Goal: Information Seeking & Learning: Compare options

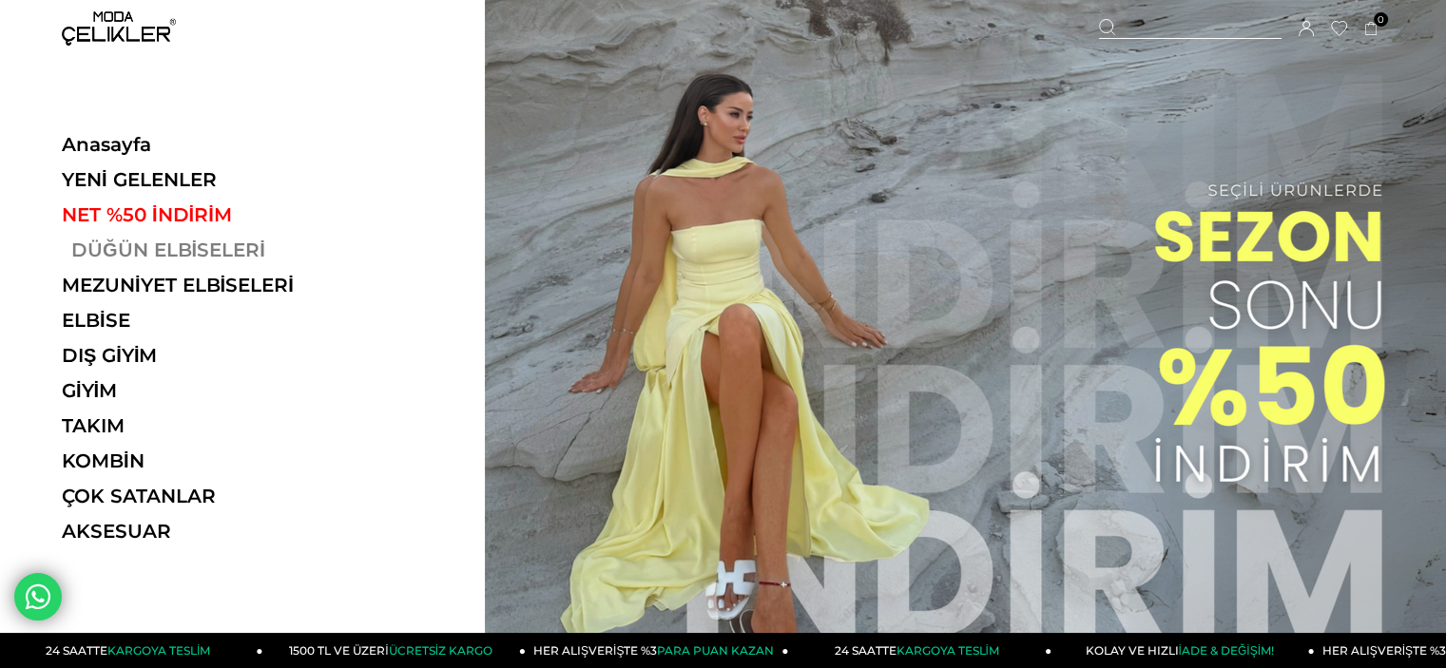
click at [186, 248] on link "DÜĞÜN ELBİSELERİ" at bounding box center [192, 250] width 261 height 23
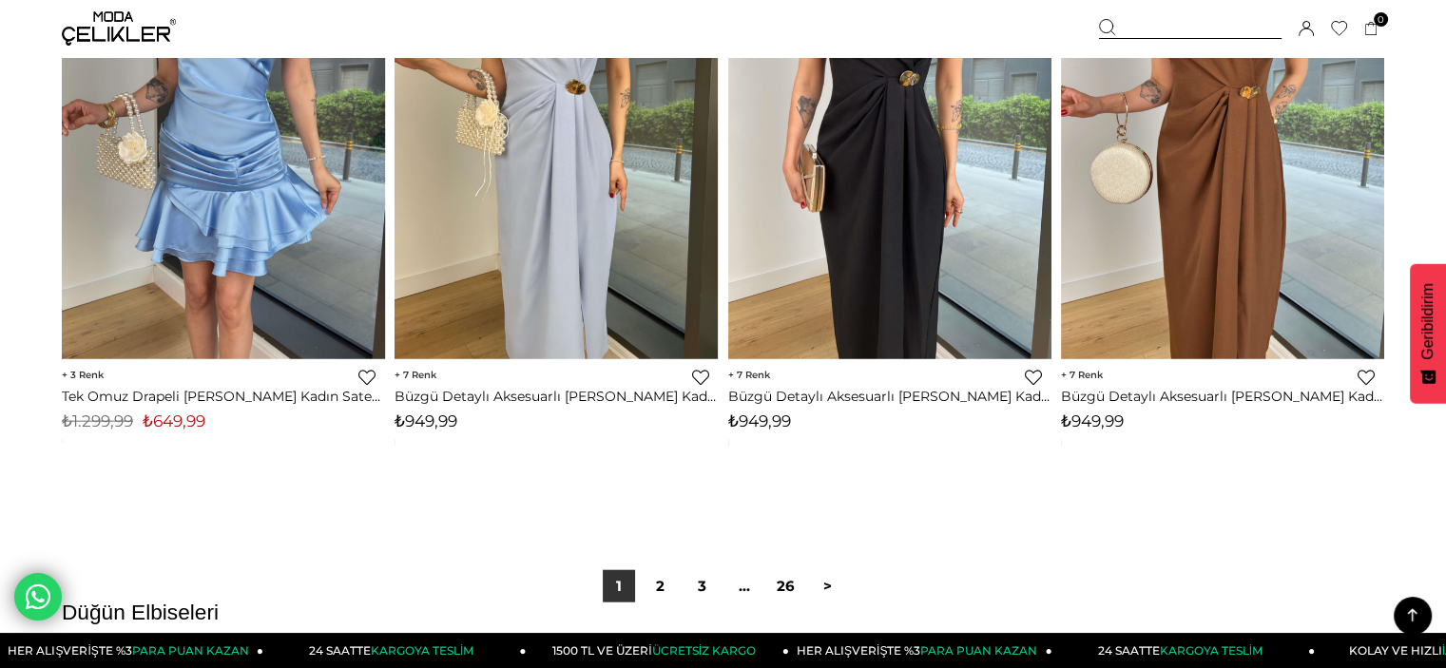
scroll to position [11602, 0]
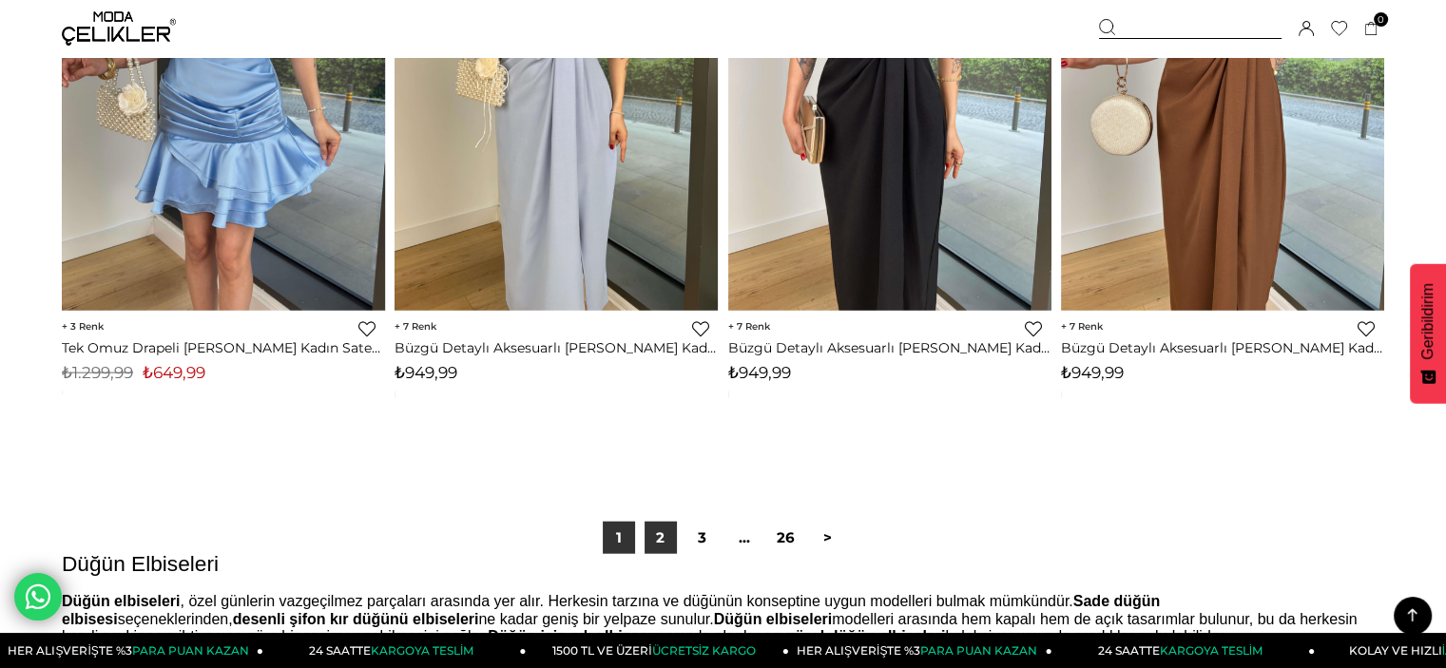
click at [654, 538] on link "2" at bounding box center [660, 538] width 32 height 32
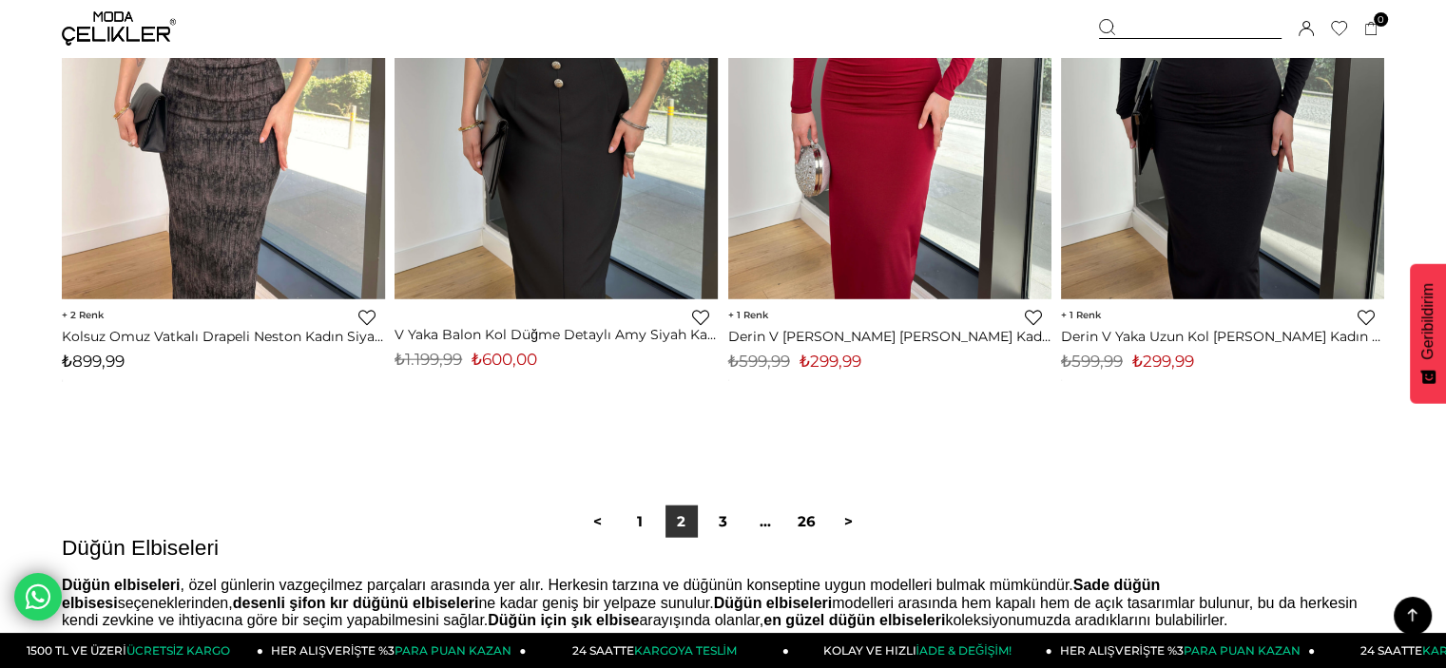
scroll to position [11645, 0]
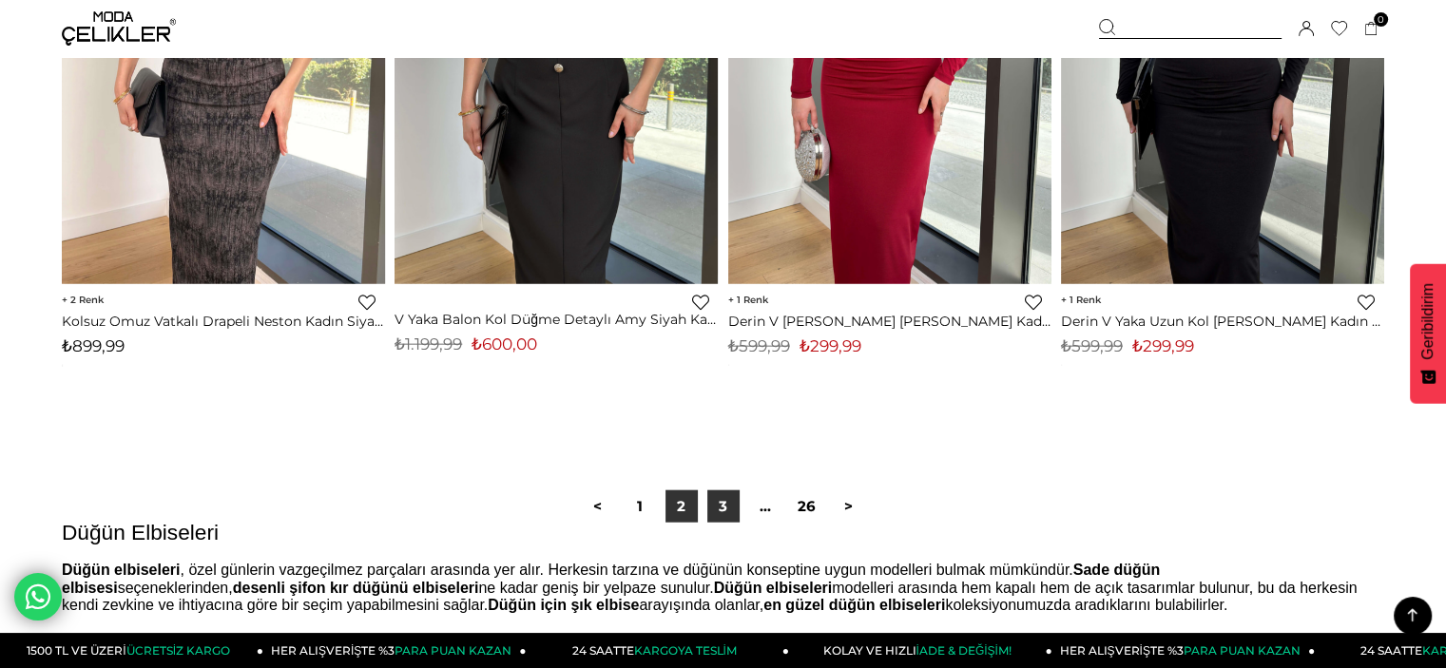
click at [723, 502] on link "3" at bounding box center [723, 506] width 32 height 32
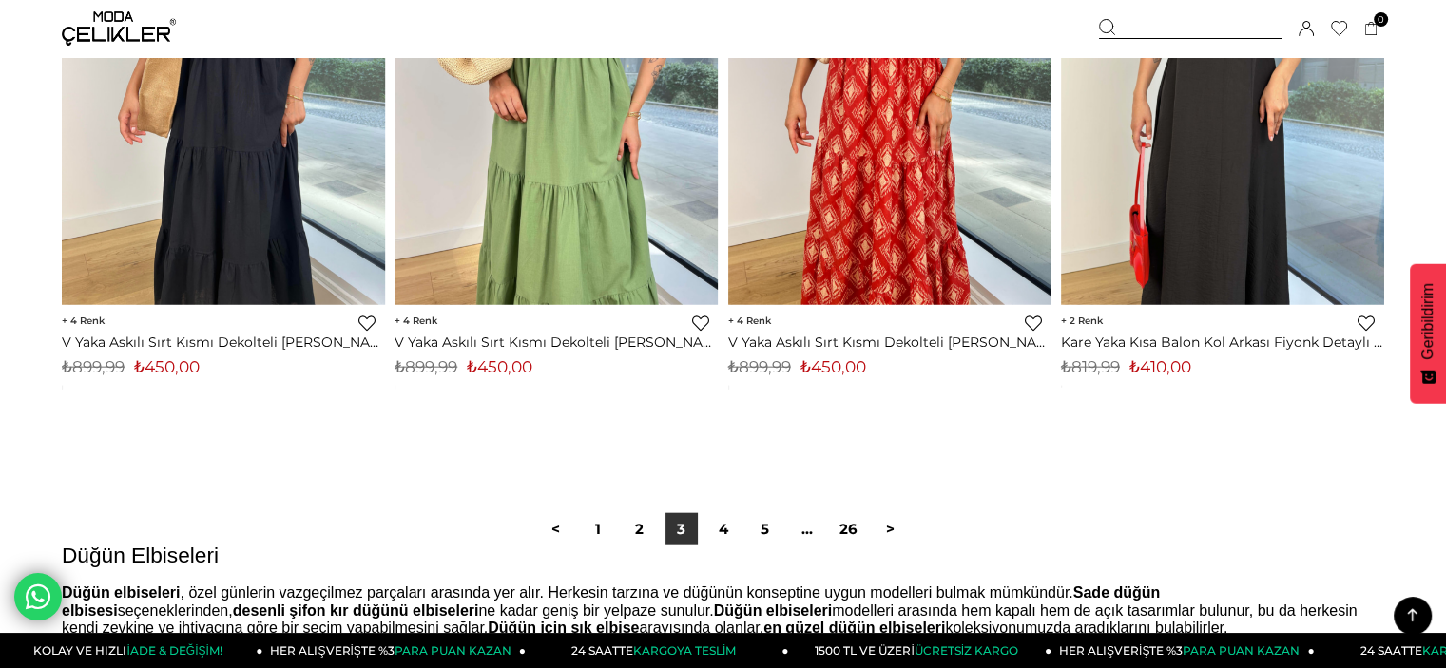
scroll to position [11626, 0]
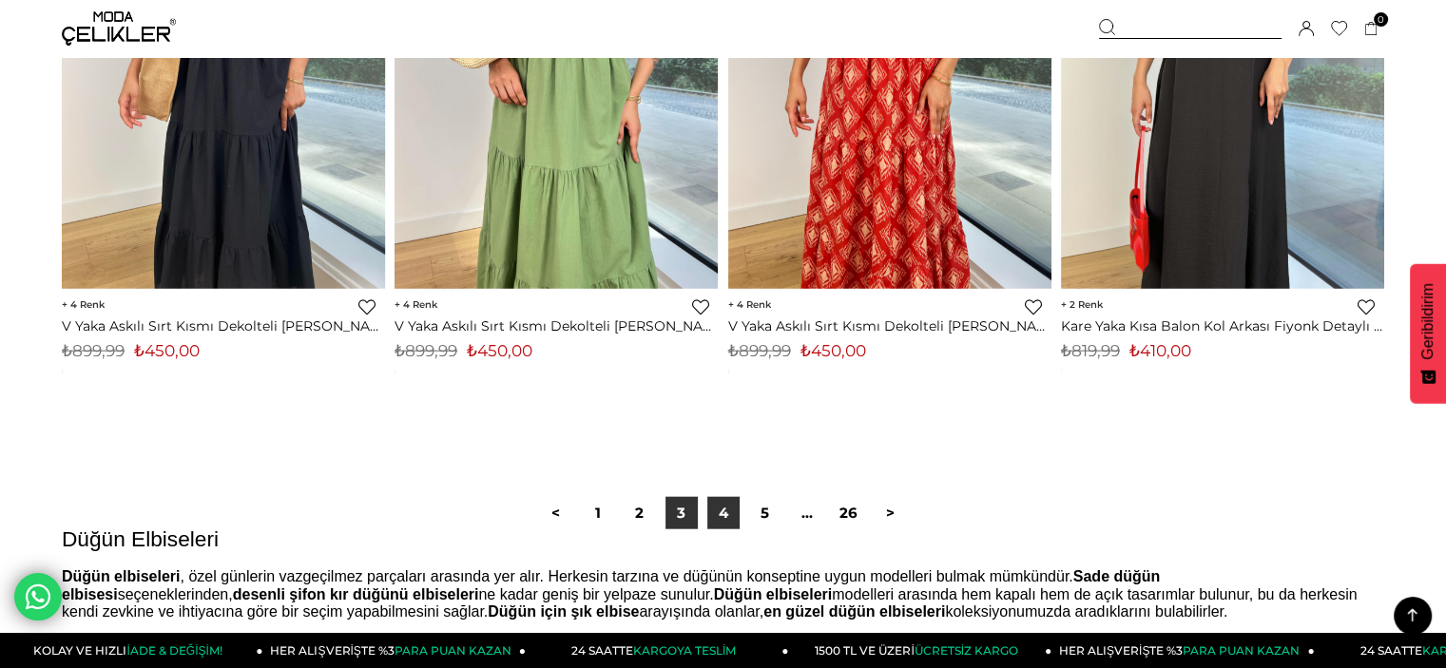
click at [726, 516] on link "4" at bounding box center [723, 513] width 32 height 32
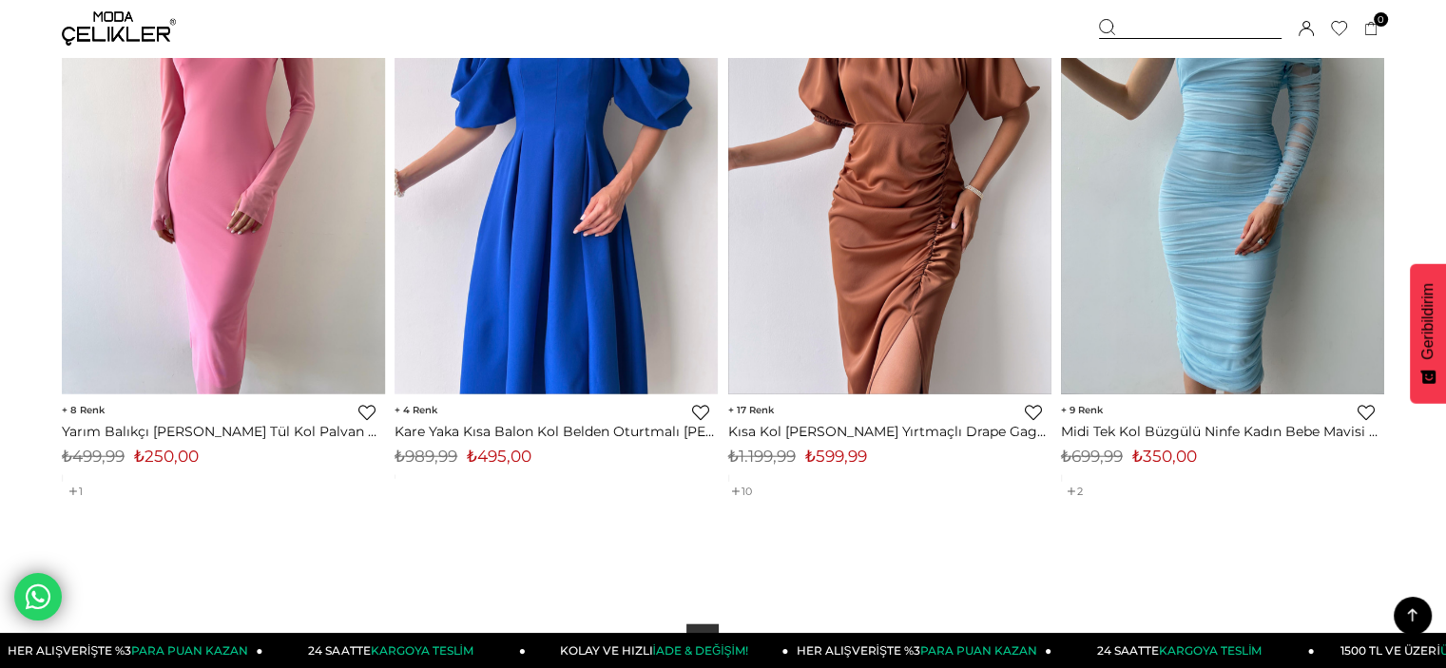
scroll to position [11737, 0]
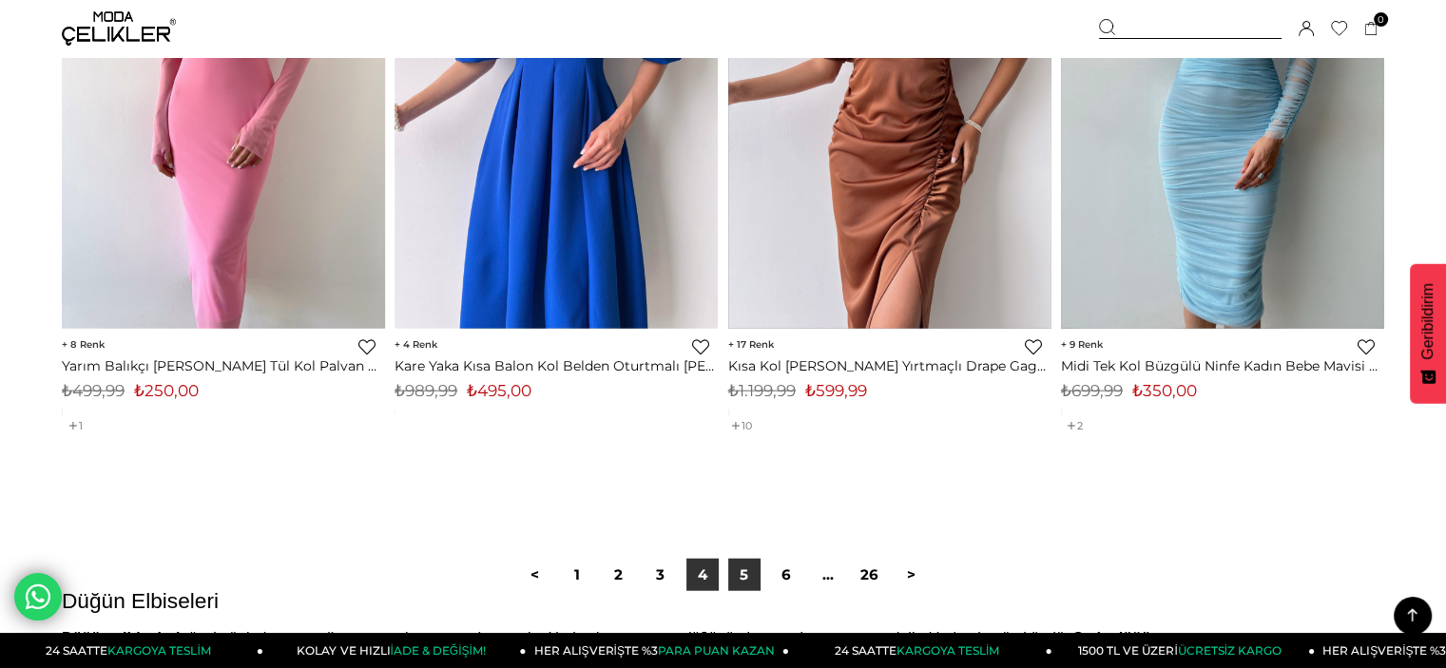
click at [741, 577] on link "5" at bounding box center [744, 575] width 32 height 32
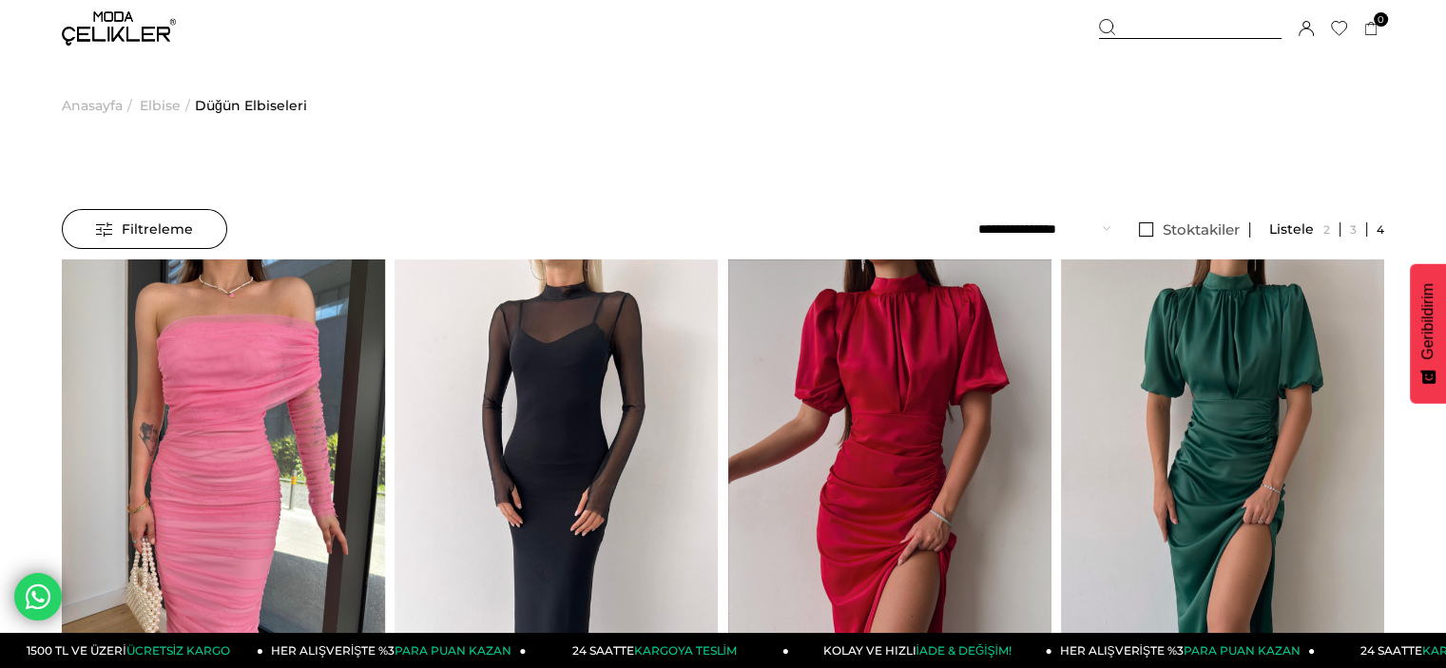
click at [95, 106] on span "Anasayfa" at bounding box center [92, 105] width 61 height 97
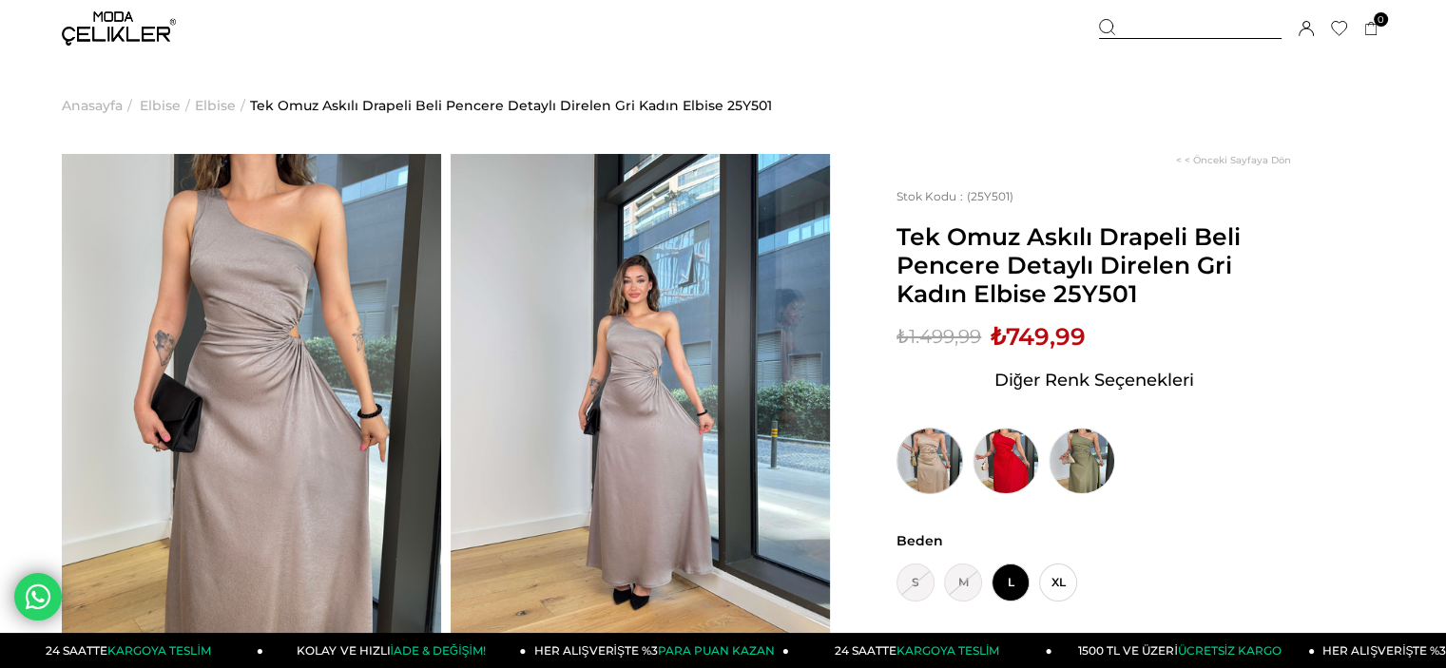
click at [916, 470] on img at bounding box center [929, 461] width 67 height 67
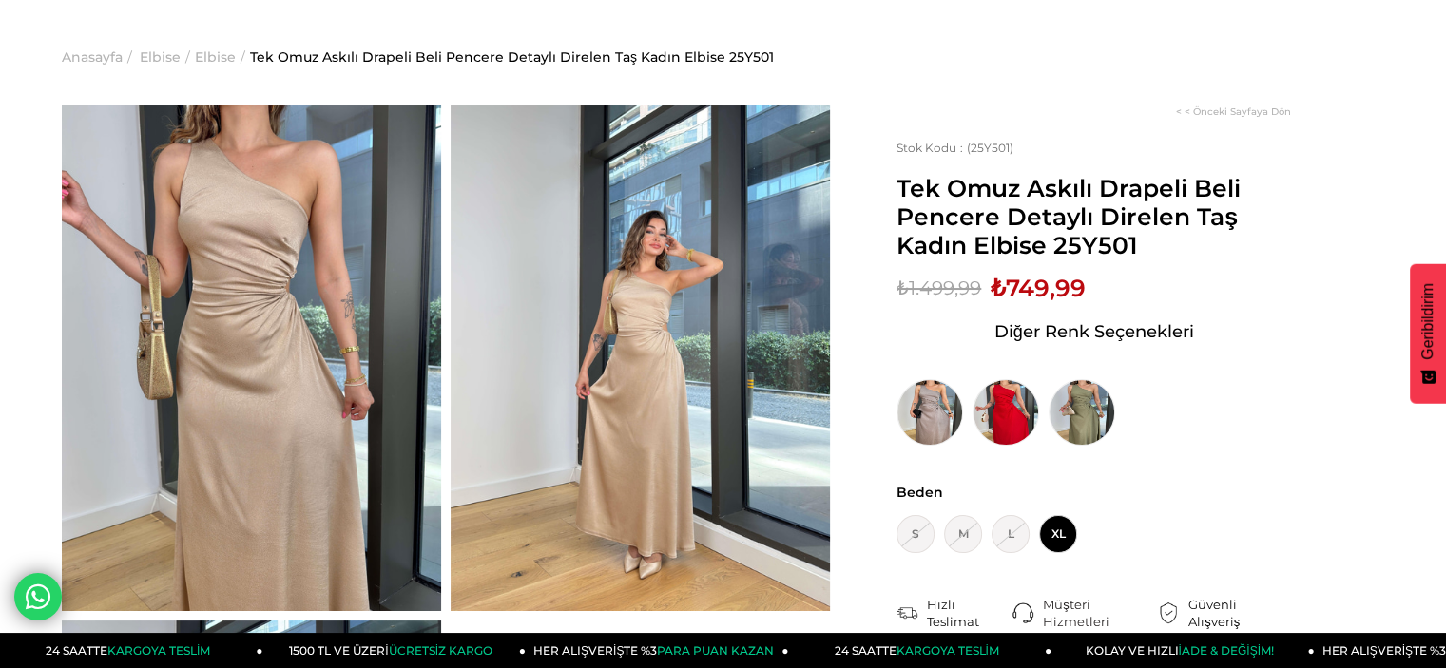
scroll to position [52, 0]
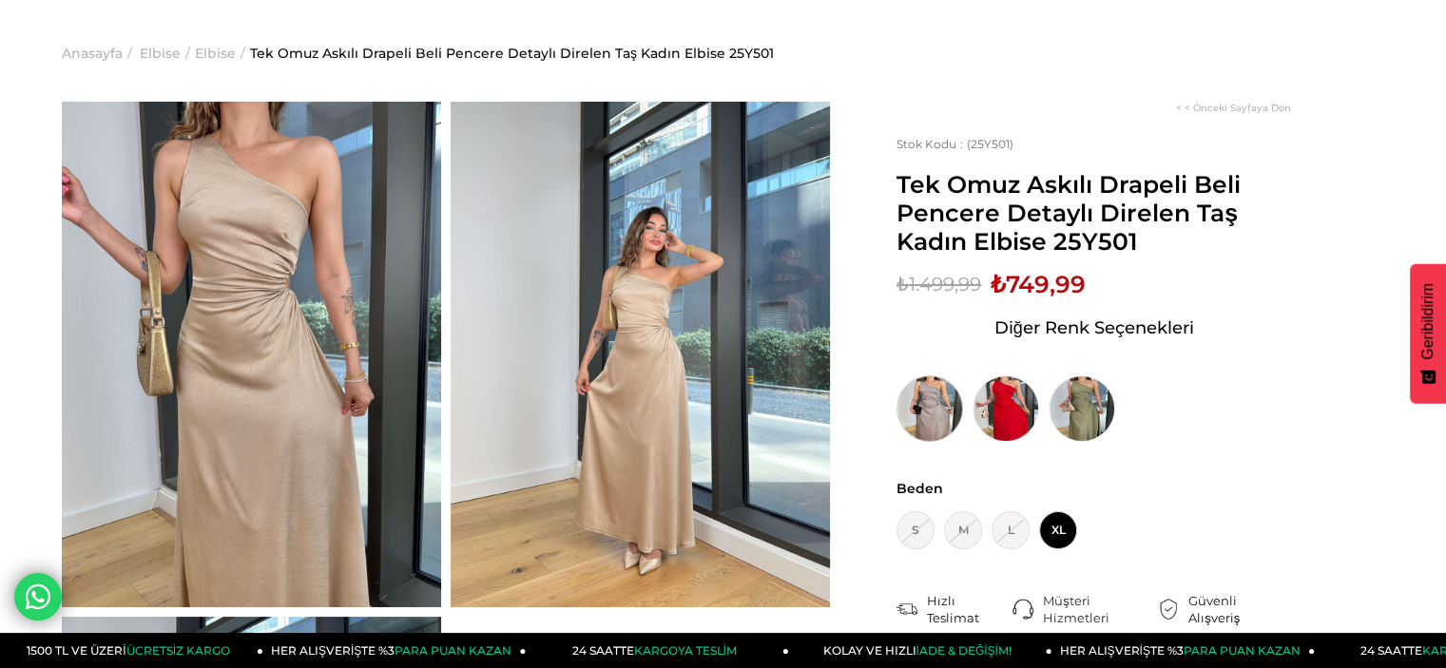
click at [927, 411] on img at bounding box center [929, 408] width 67 height 67
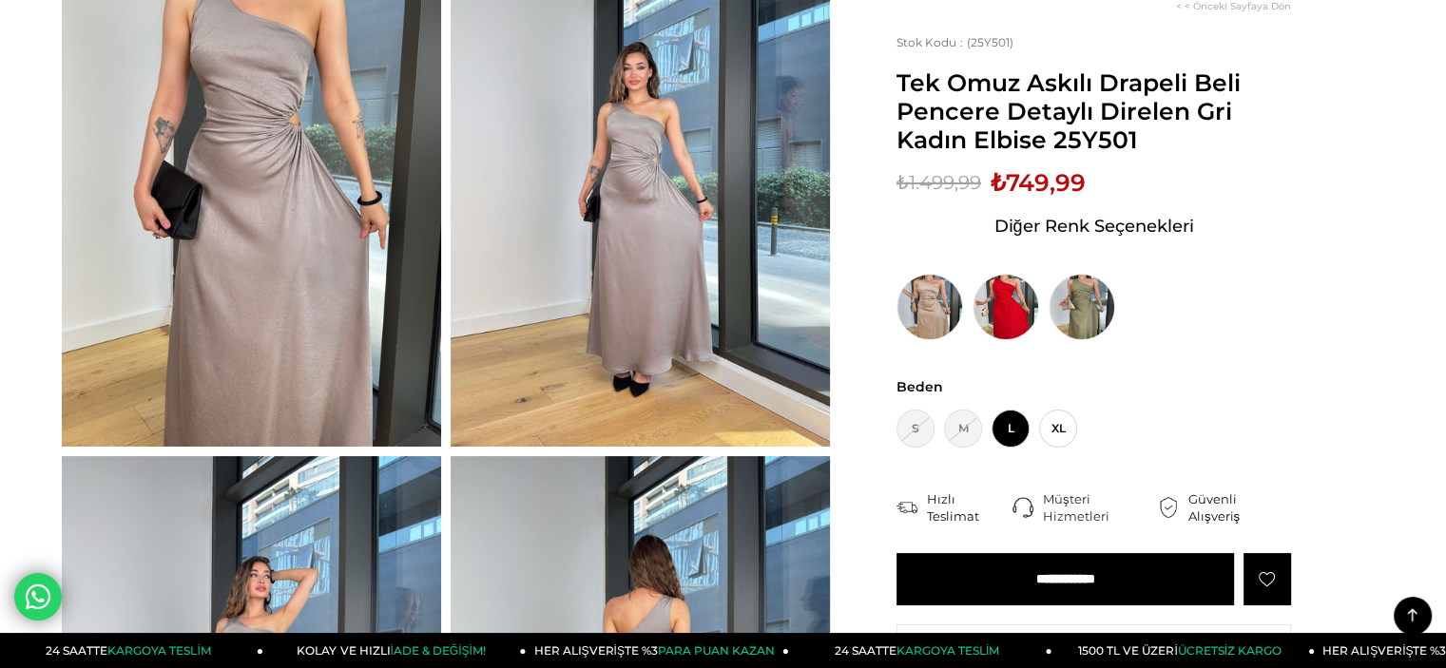
scroll to position [182, 0]
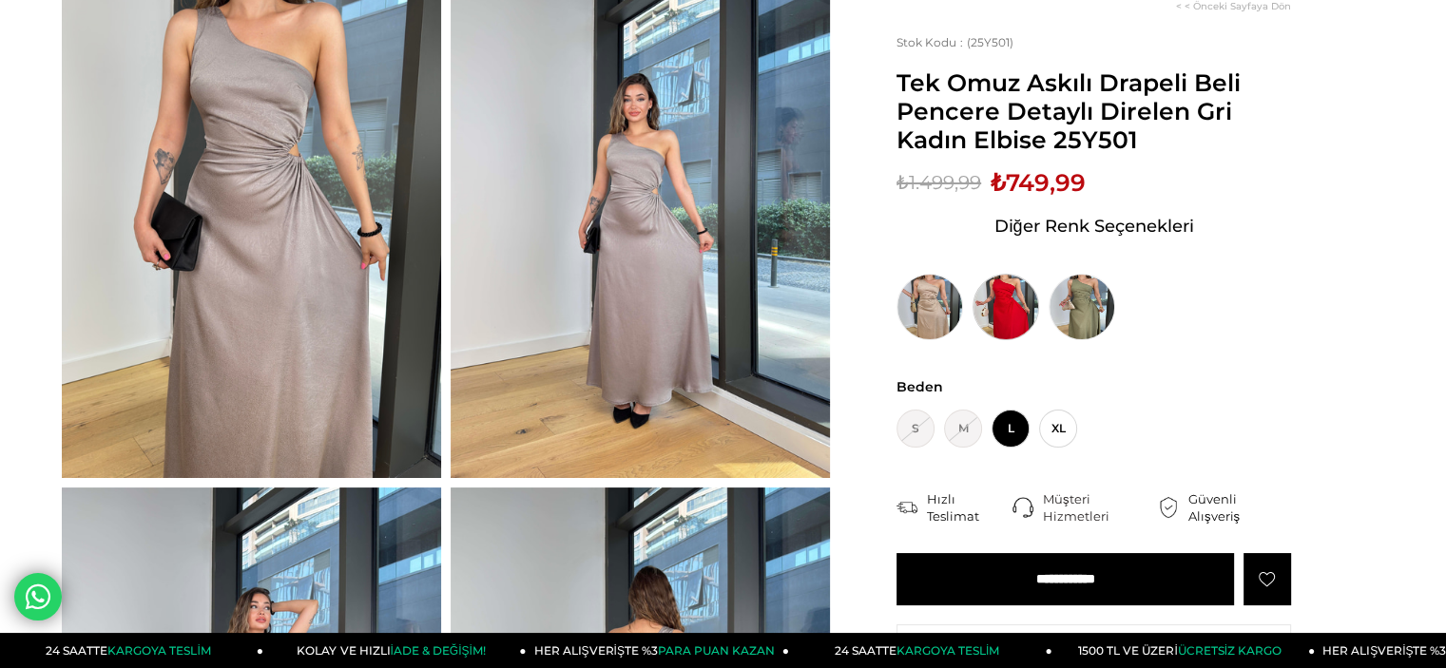
click at [1022, 297] on img at bounding box center [1005, 307] width 67 height 67
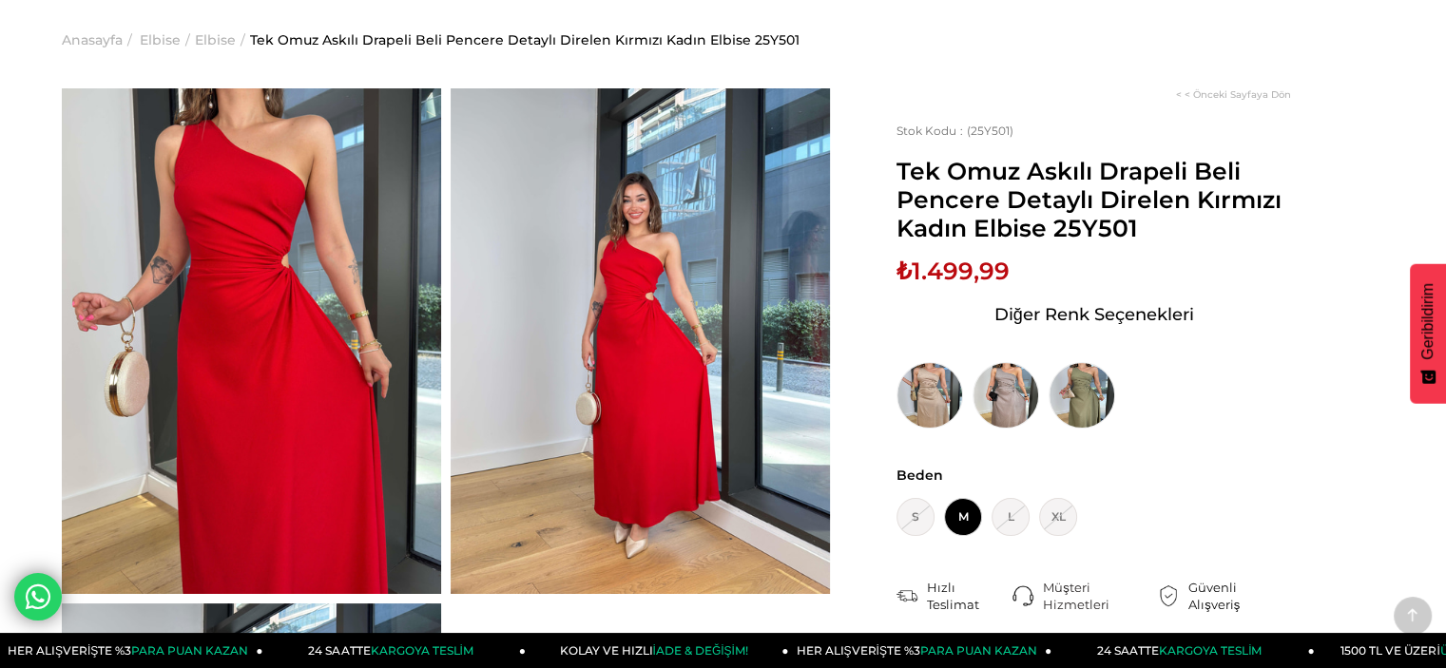
scroll to position [39, 0]
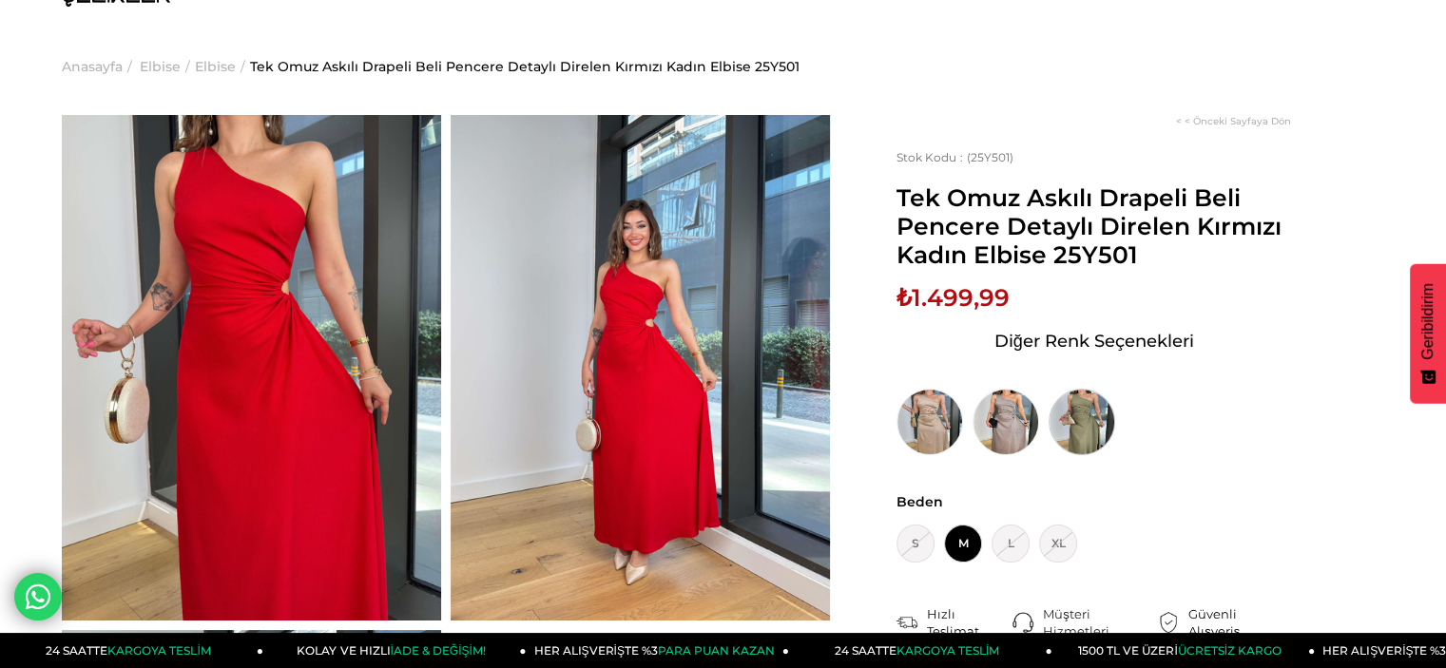
click at [1086, 403] on img at bounding box center [1081, 422] width 67 height 67
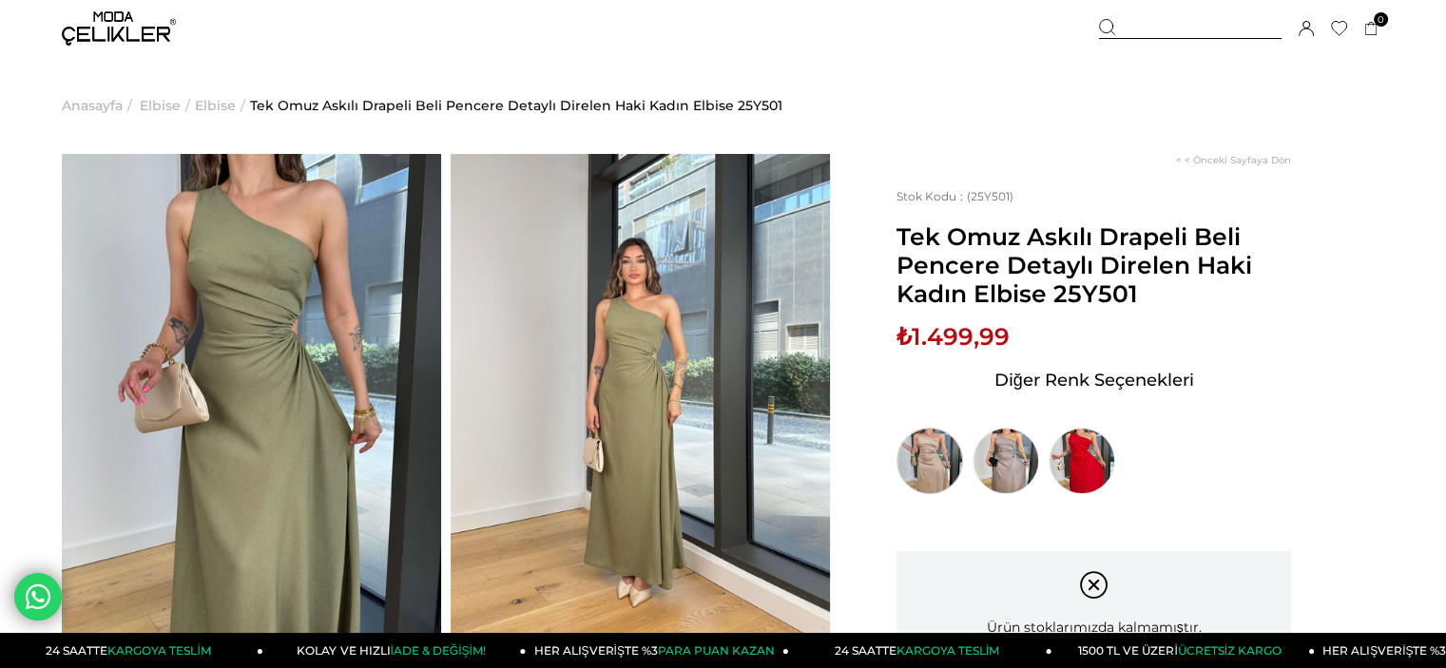
click at [934, 463] on img at bounding box center [929, 461] width 67 height 67
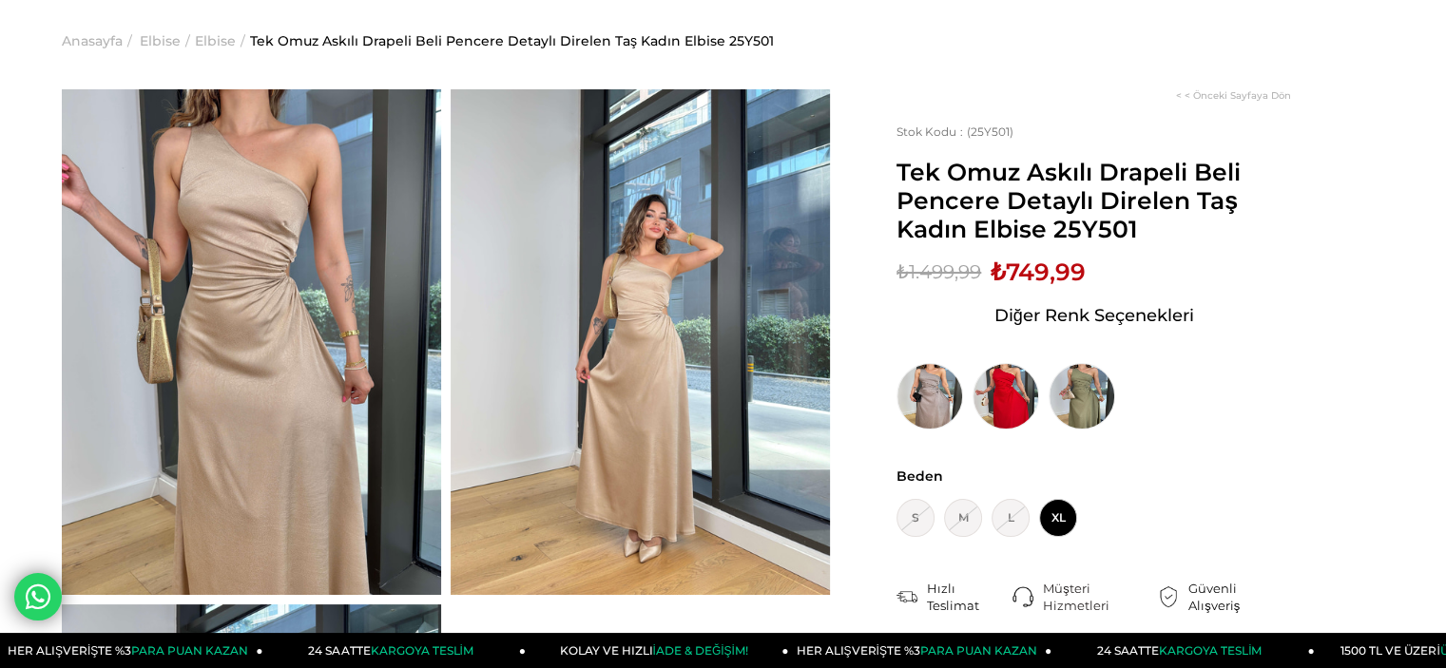
scroll to position [73, 0]
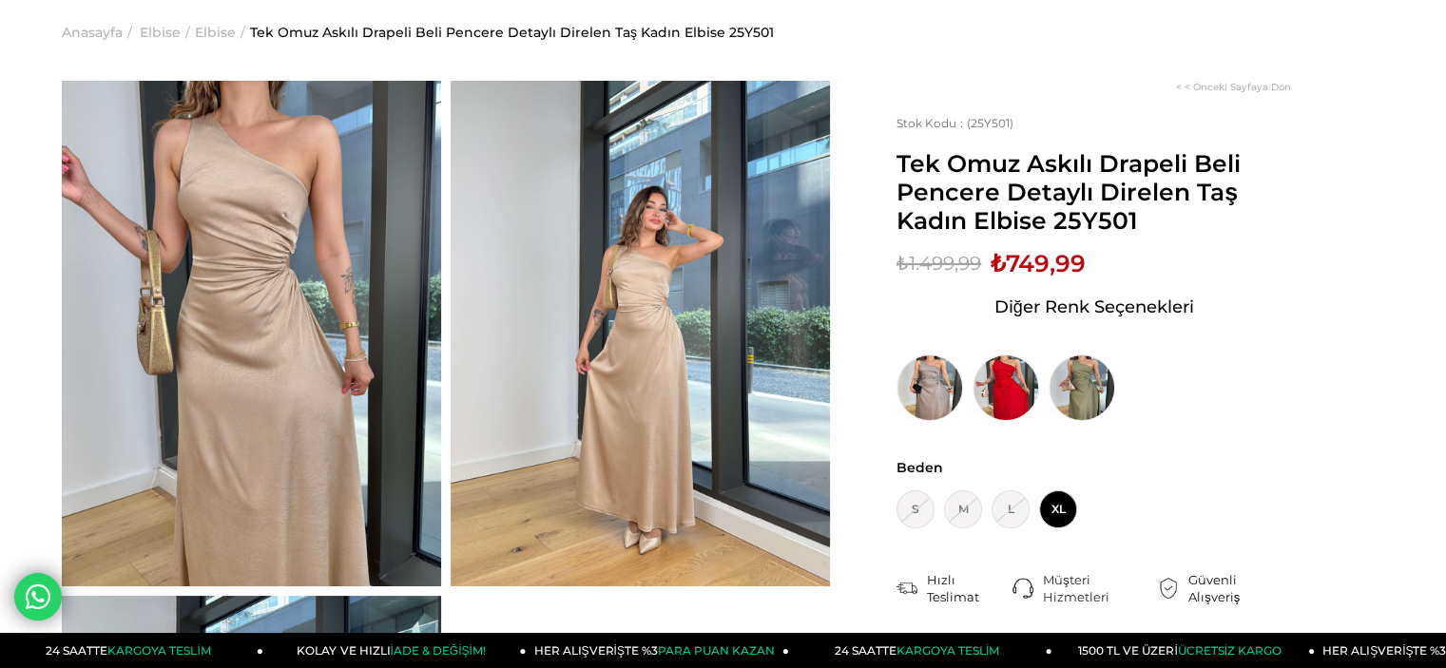
click at [591, 326] on img at bounding box center [640, 334] width 379 height 506
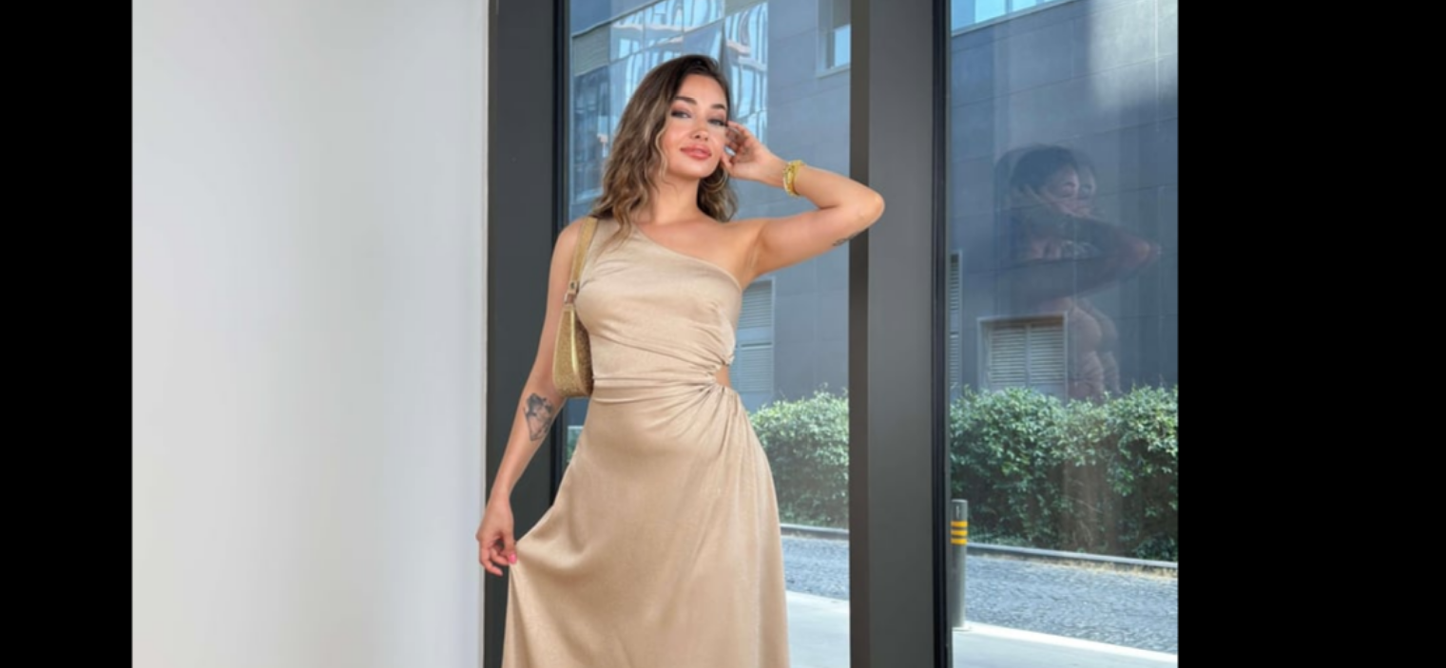
scroll to position [72, 0]
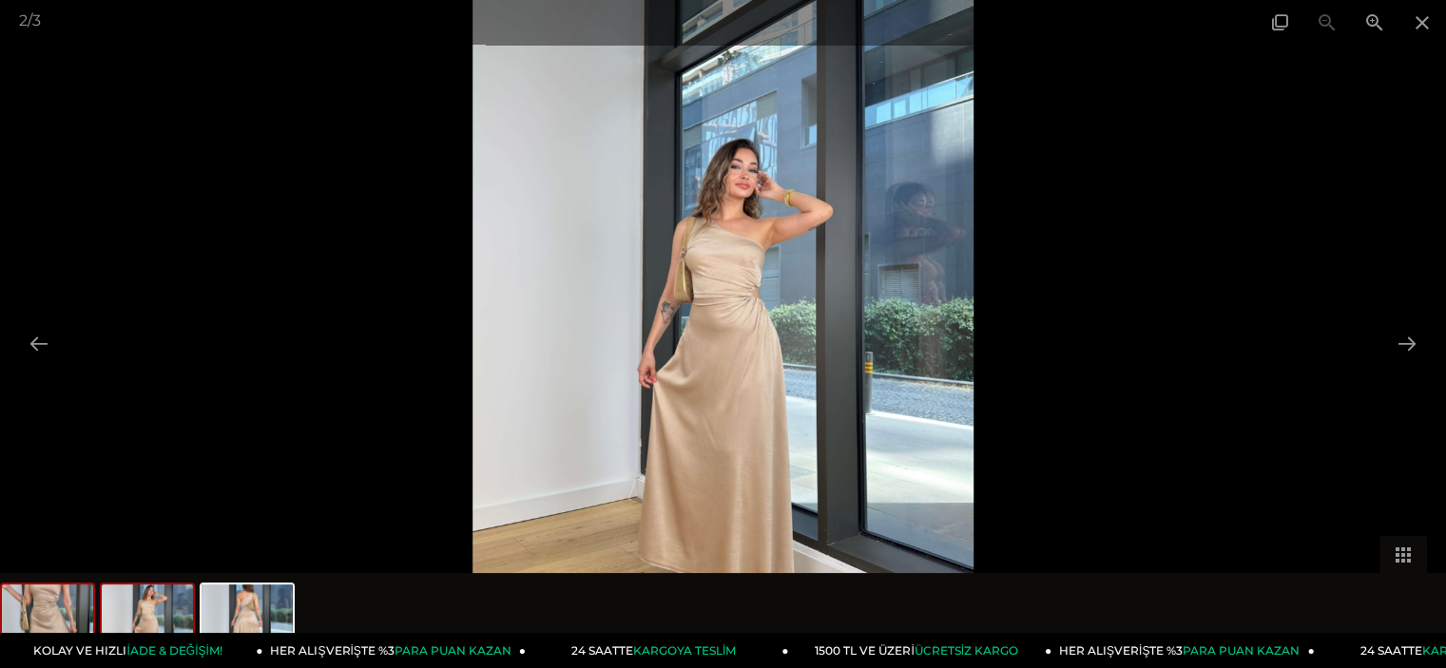
click at [68, 628] on img at bounding box center [47, 621] width 91 height 72
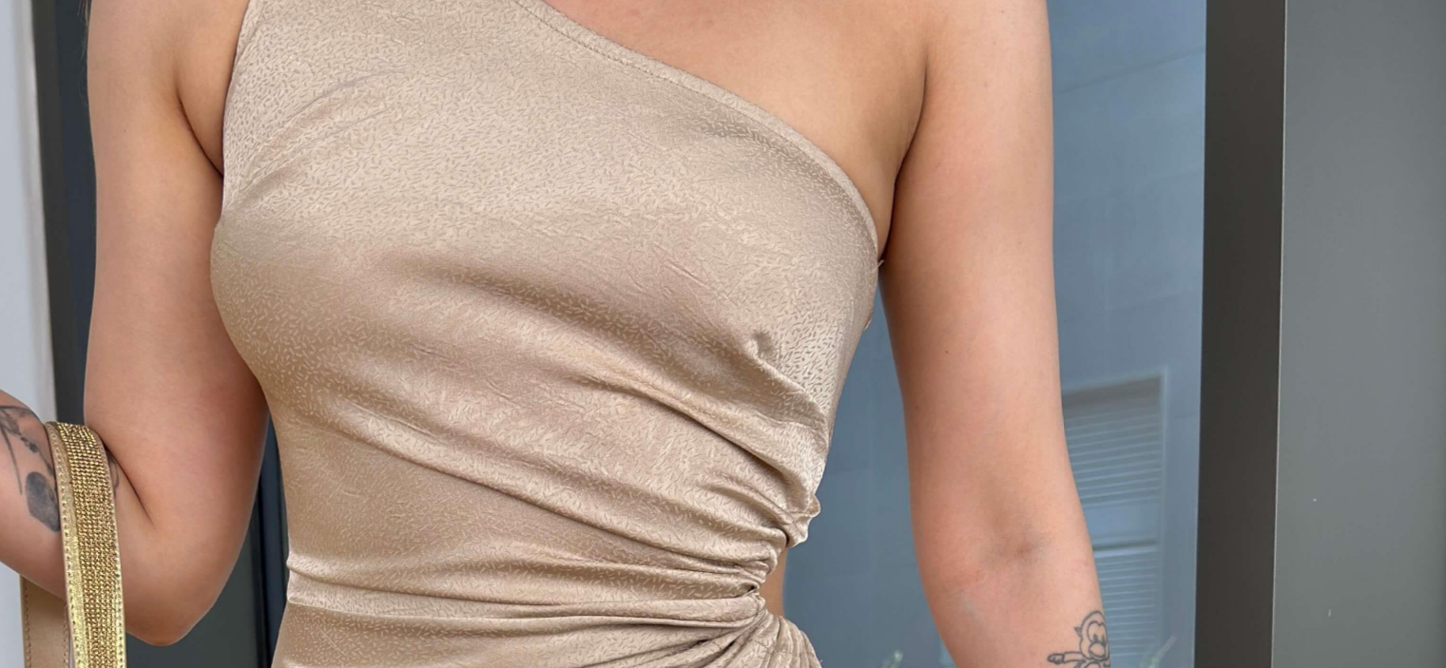
click at [739, 142] on img at bounding box center [722, 334] width 501 height 668
drag, startPoint x: 739, startPoint y: 142, endPoint x: 744, endPoint y: 181, distance: 39.3
click at [744, 181] on img at bounding box center [722, 334] width 501 height 668
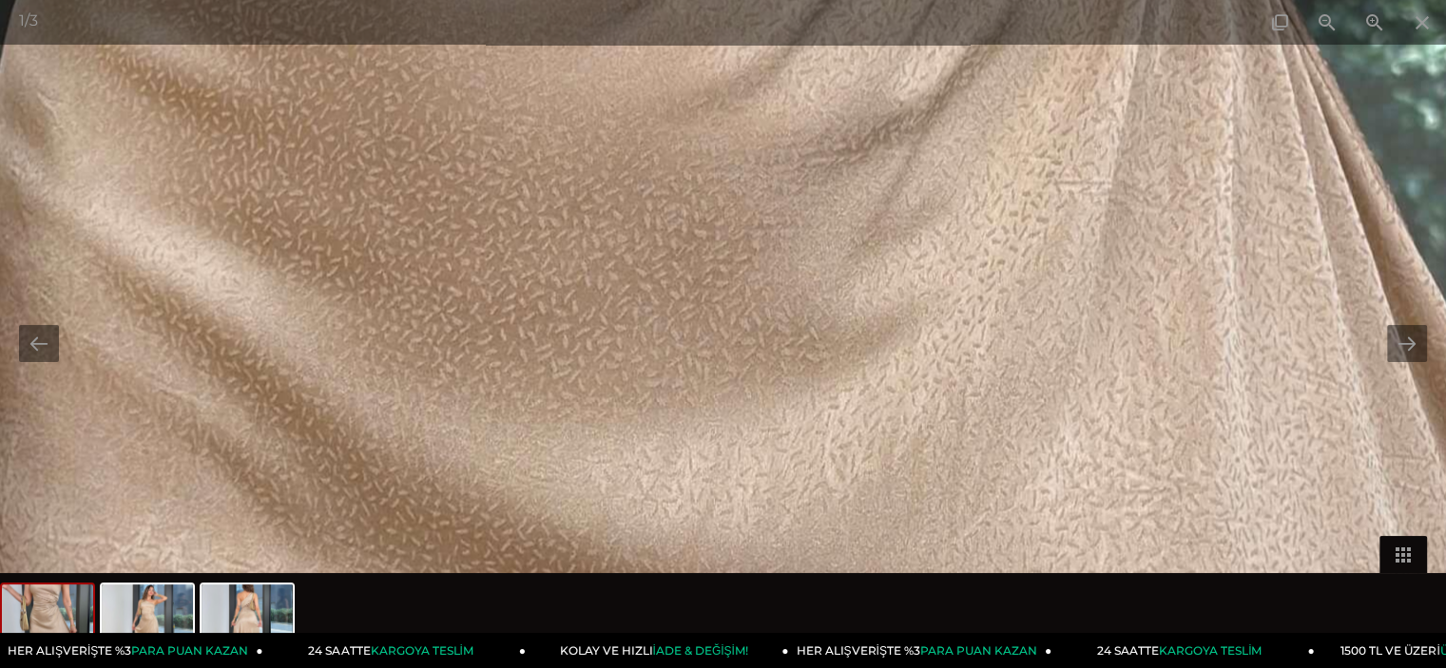
scroll to position [0, 0]
click at [1422, 7] on span at bounding box center [1422, 22] width 48 height 45
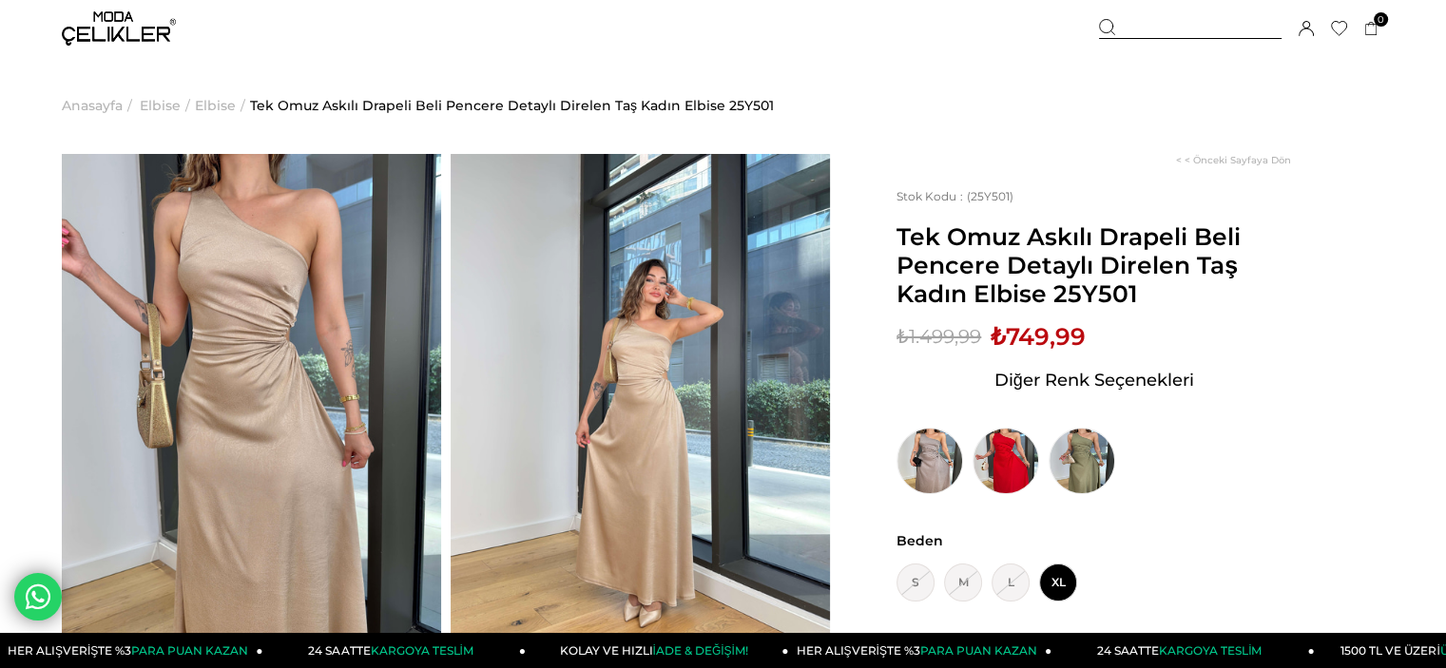
scroll to position [73, 0]
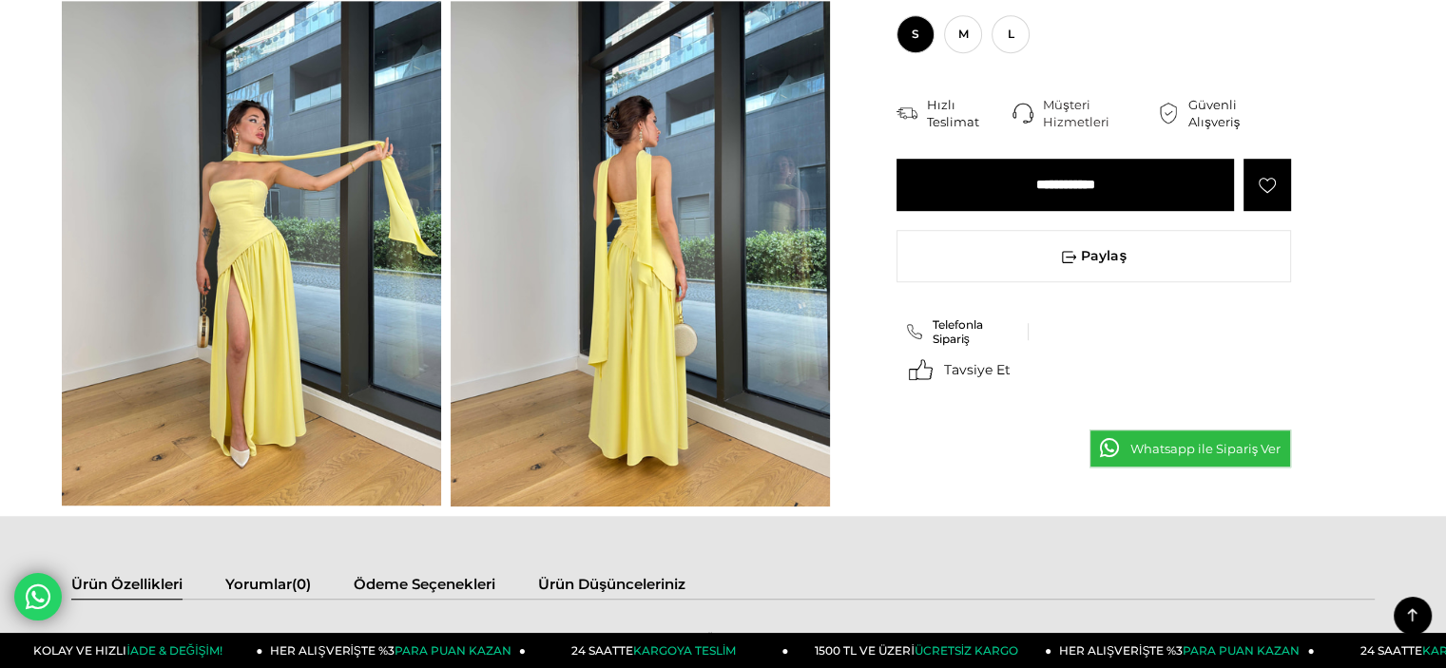
scroll to position [1167, 0]
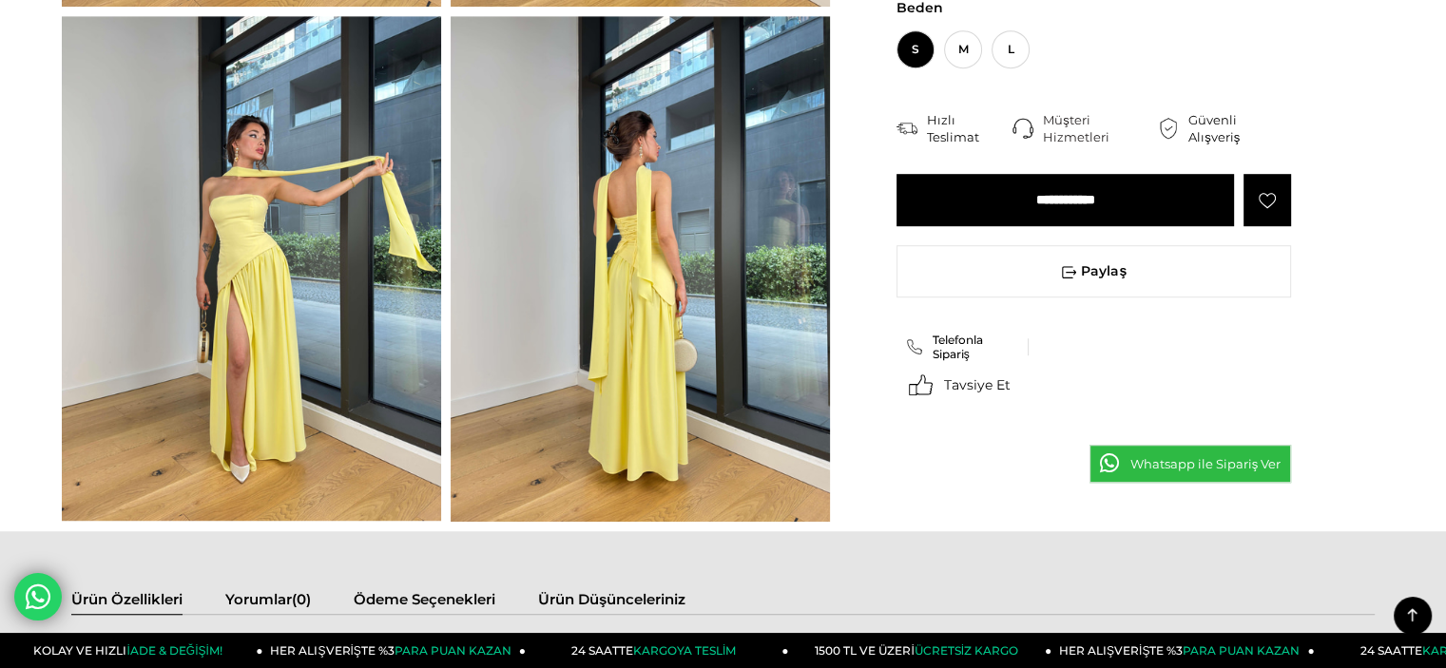
click at [801, 236] on img at bounding box center [640, 269] width 379 height 506
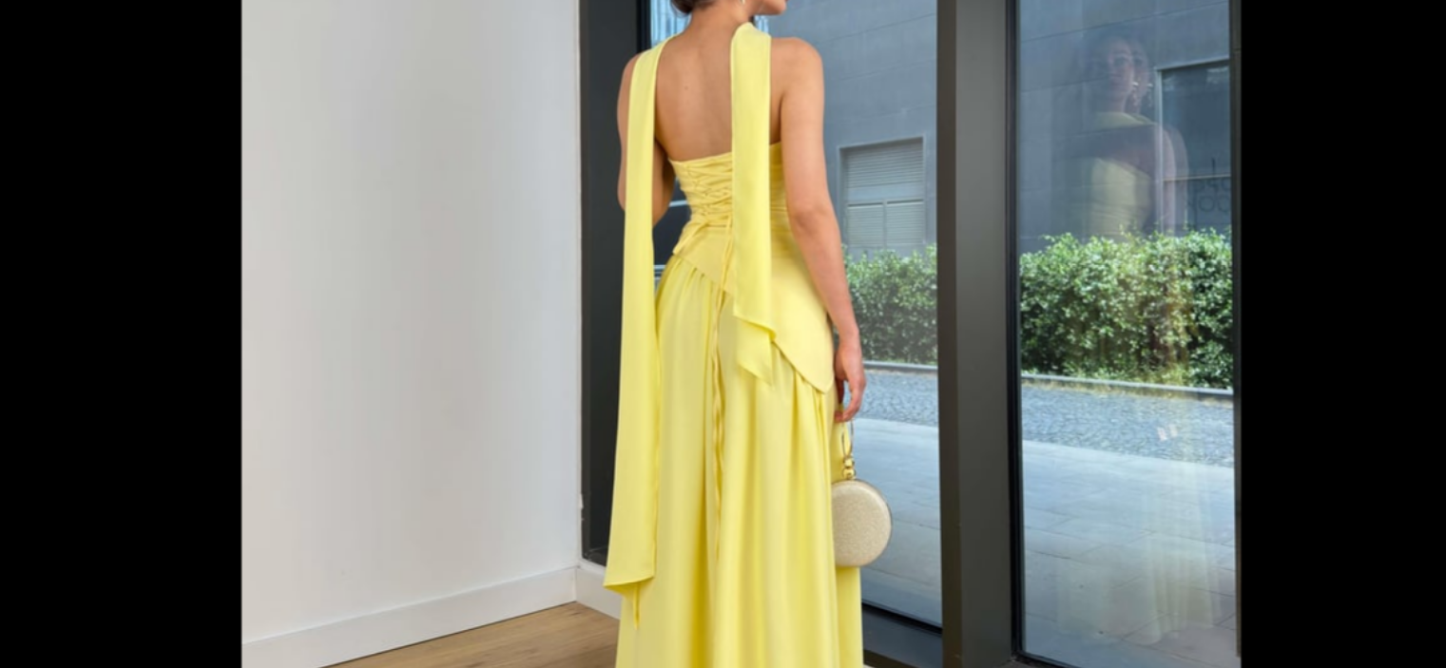
scroll to position [1166, 0]
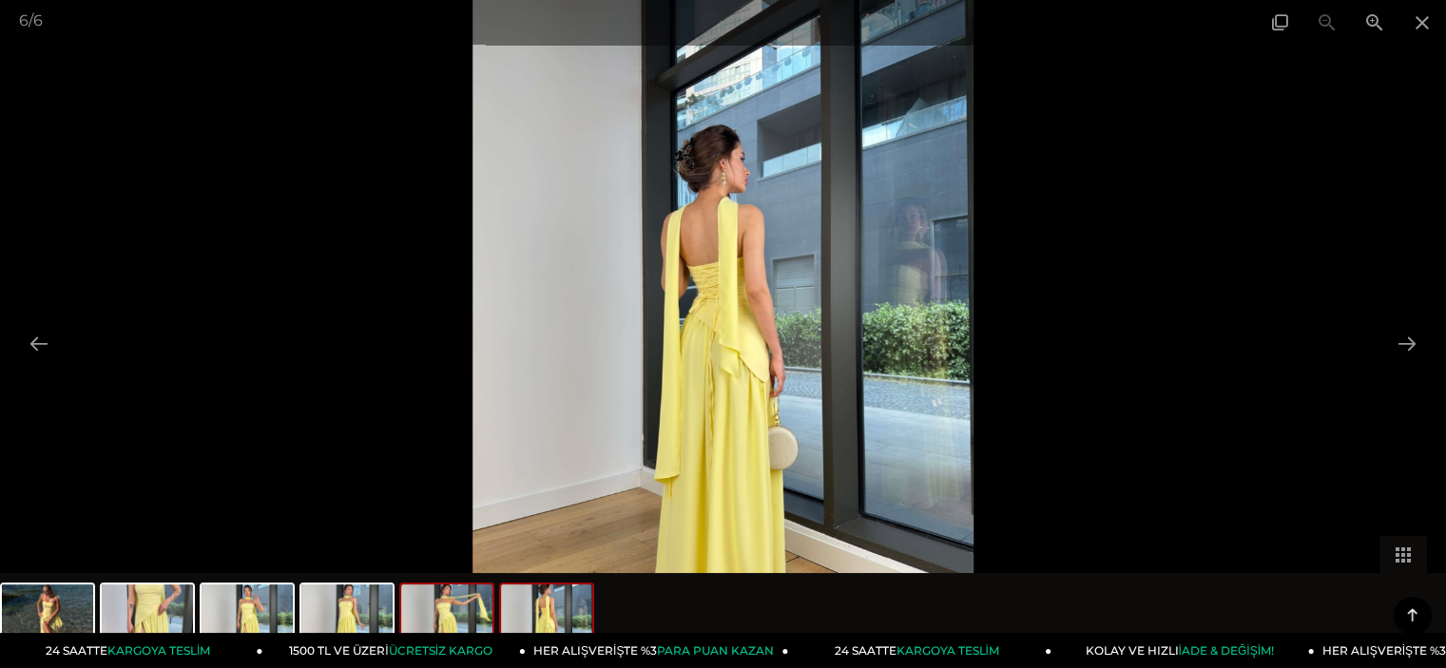
click at [446, 618] on img at bounding box center [446, 621] width 91 height 72
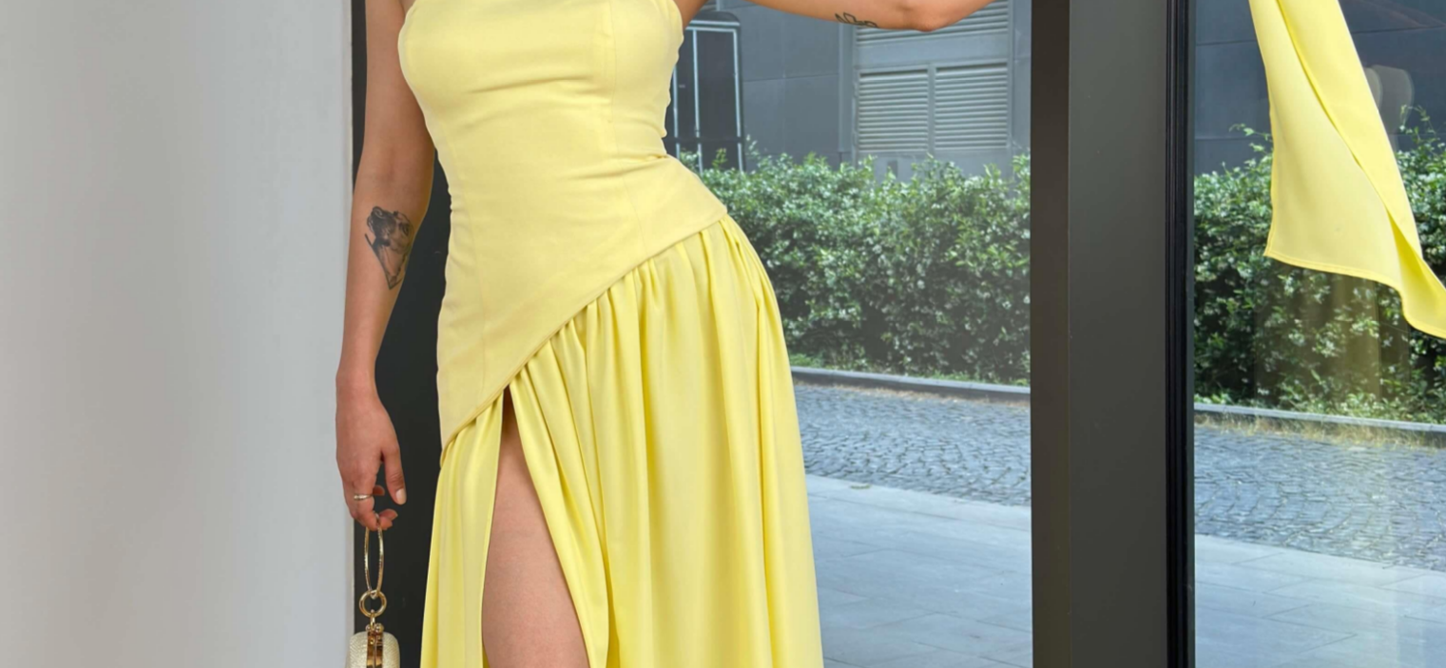
drag, startPoint x: 722, startPoint y: 314, endPoint x: 713, endPoint y: 317, distance: 10.2
click at [713, 317] on img at bounding box center [722, 334] width 502 height 668
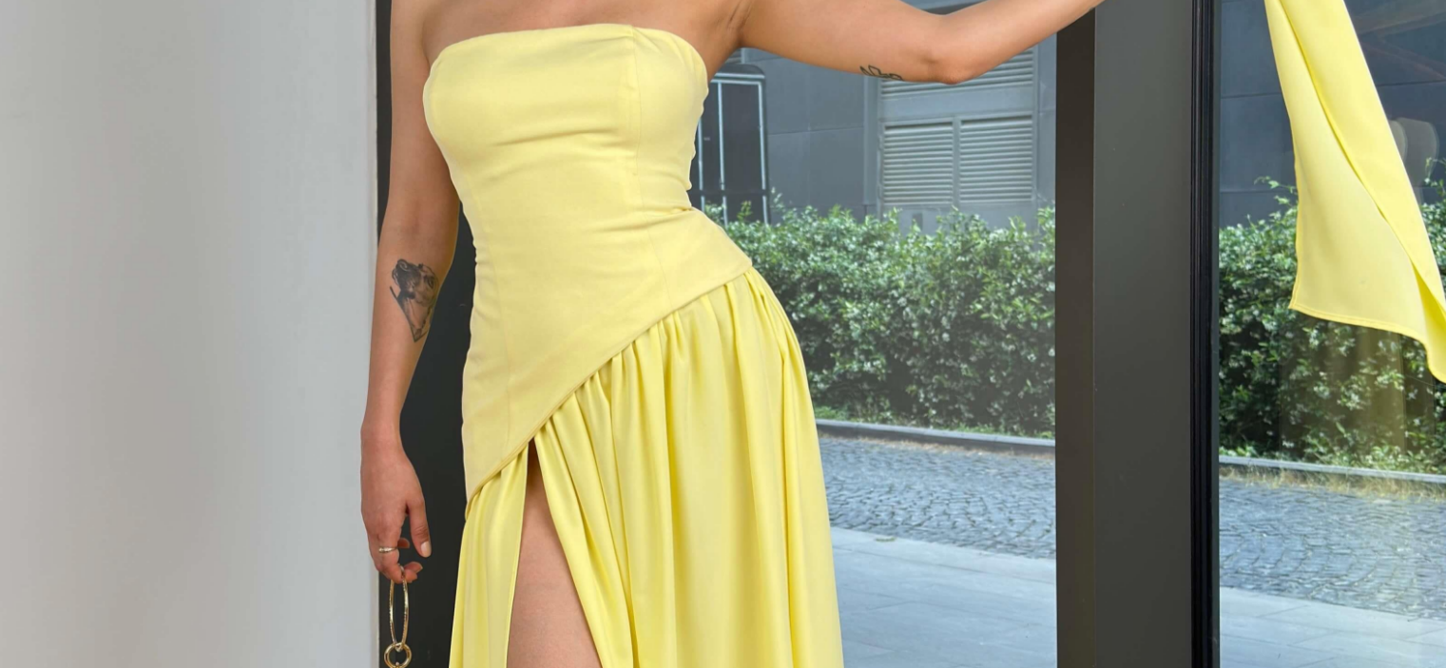
click at [706, 302] on img at bounding box center [722, 334] width 502 height 668
drag, startPoint x: 713, startPoint y: 317, endPoint x: 706, endPoint y: 302, distance: 16.6
click at [706, 302] on img at bounding box center [722, 334] width 502 height 668
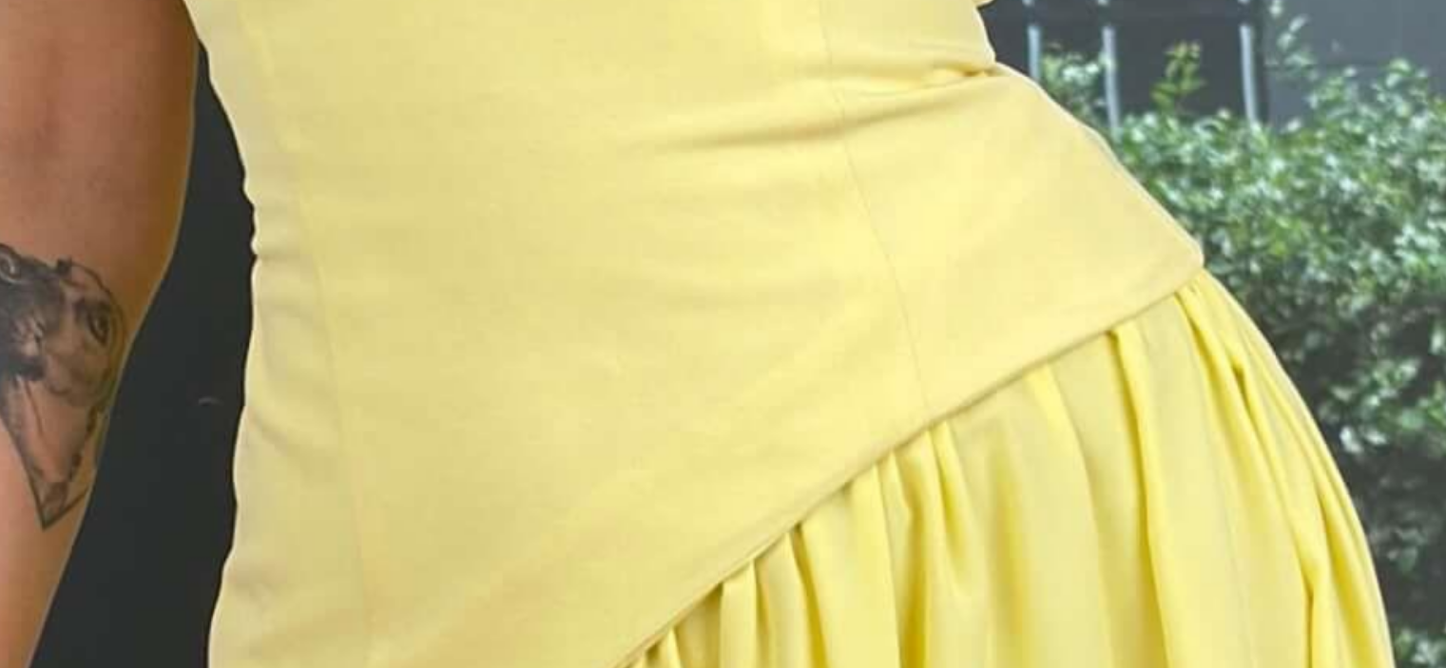
click at [705, 302] on img at bounding box center [832, 543] width 3783 height 5034
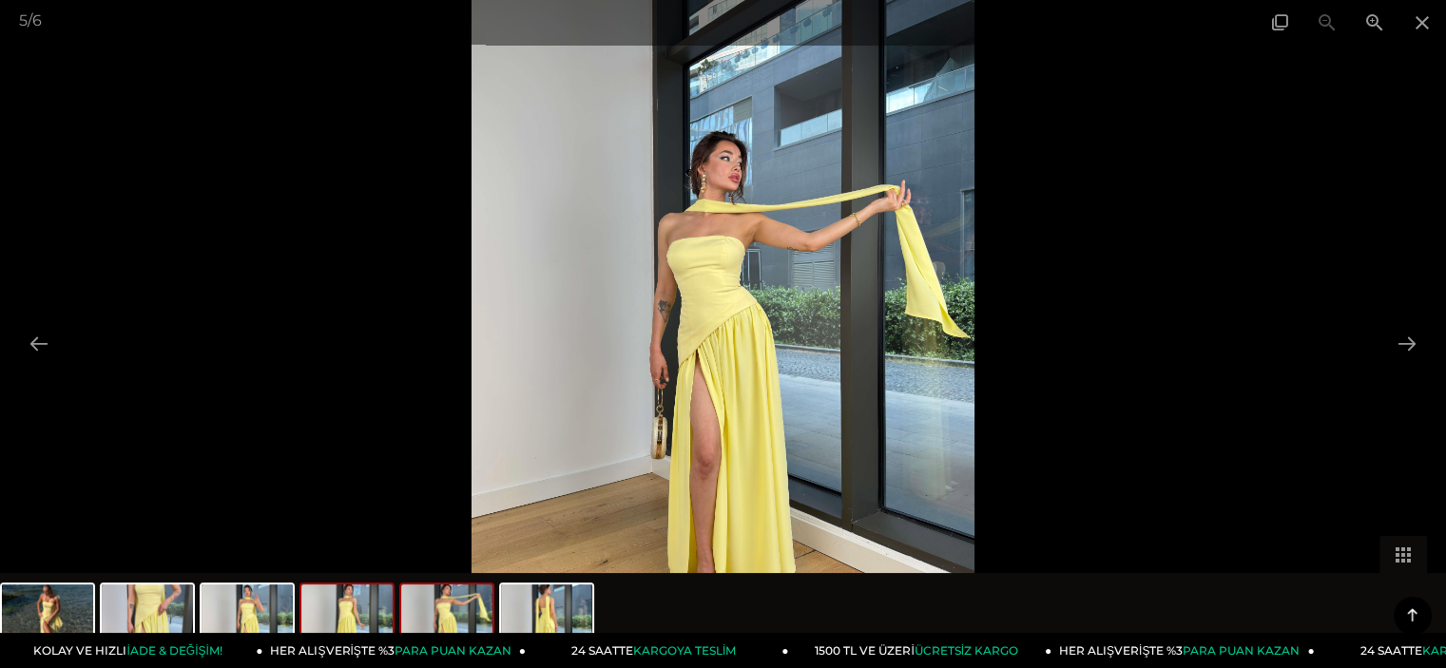
click at [380, 607] on img at bounding box center [346, 621] width 91 height 72
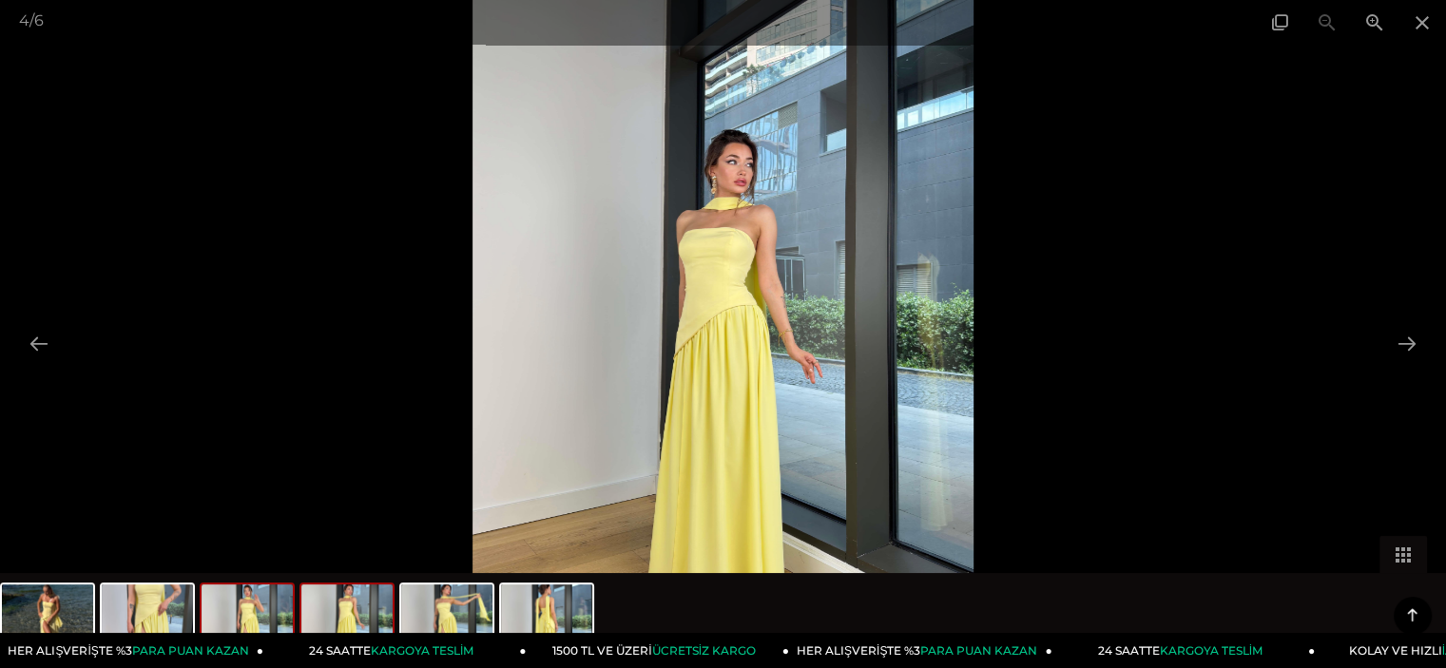
click at [269, 626] on img at bounding box center [246, 621] width 91 height 72
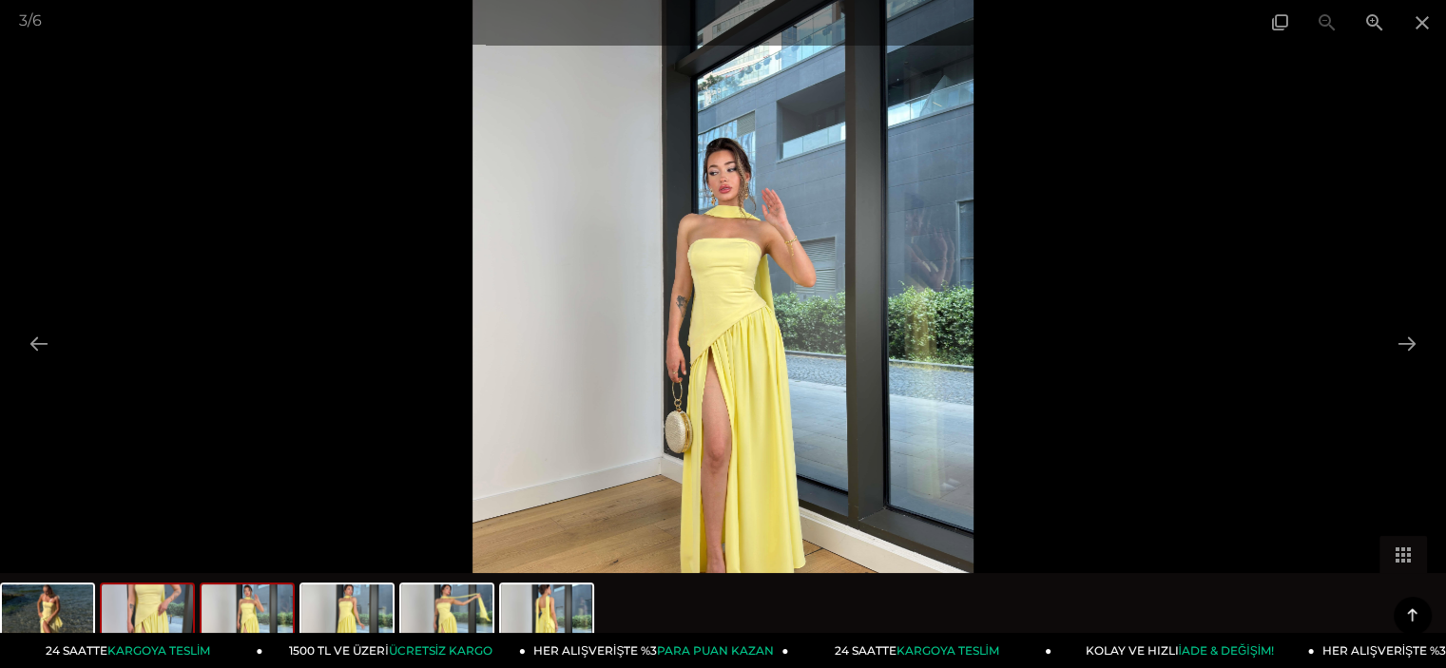
click at [136, 610] on img at bounding box center [147, 621] width 91 height 72
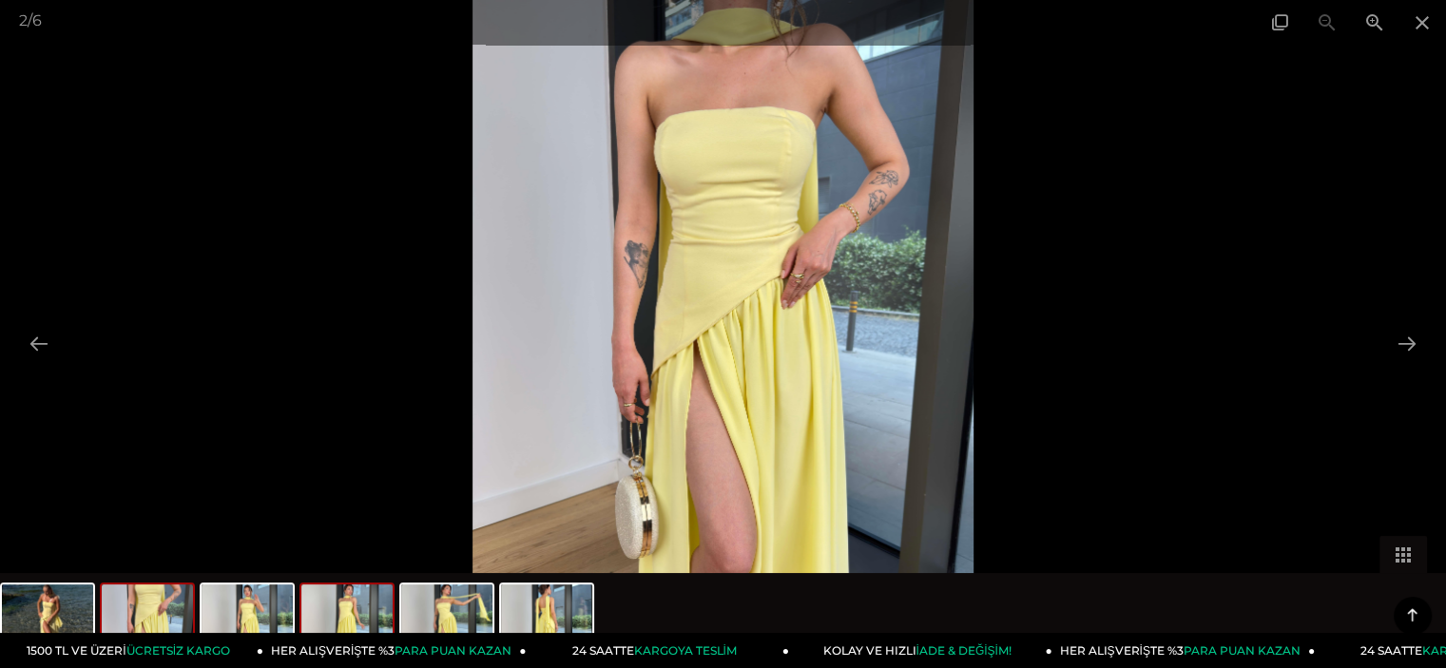
click at [370, 585] on img at bounding box center [346, 621] width 91 height 72
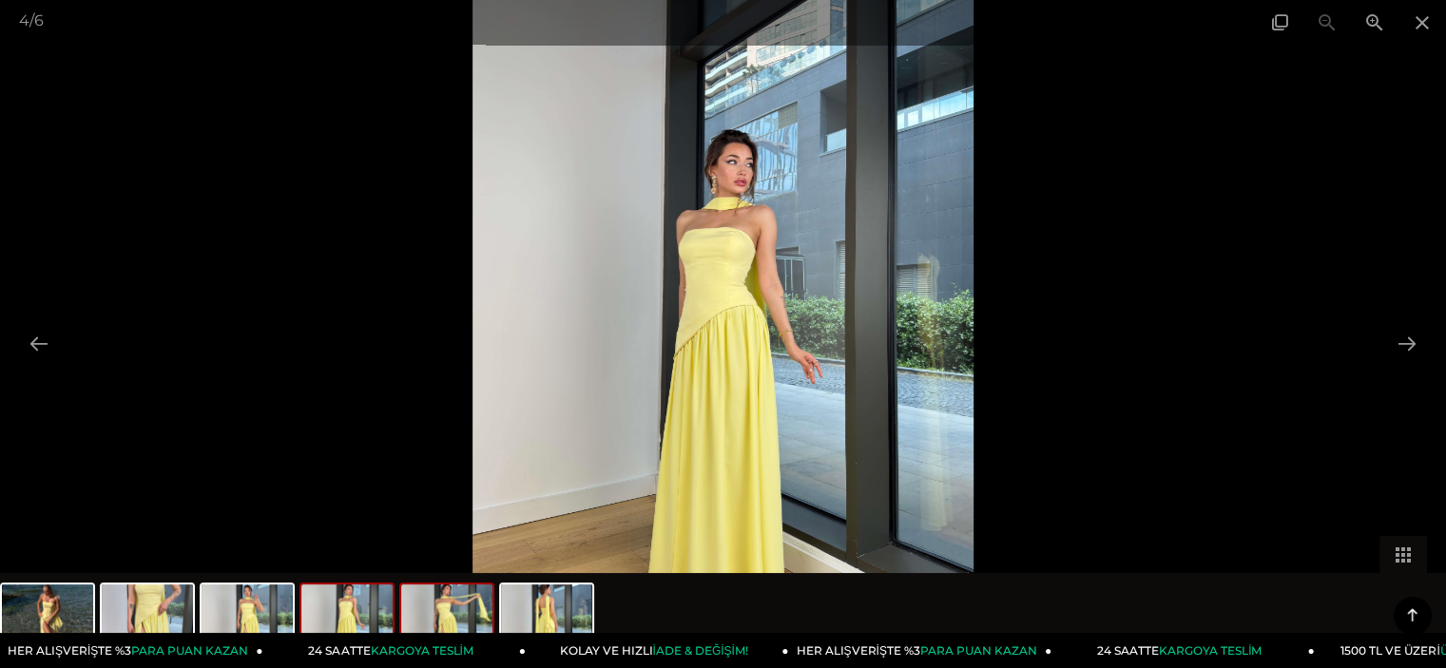
click at [462, 609] on img at bounding box center [446, 621] width 91 height 72
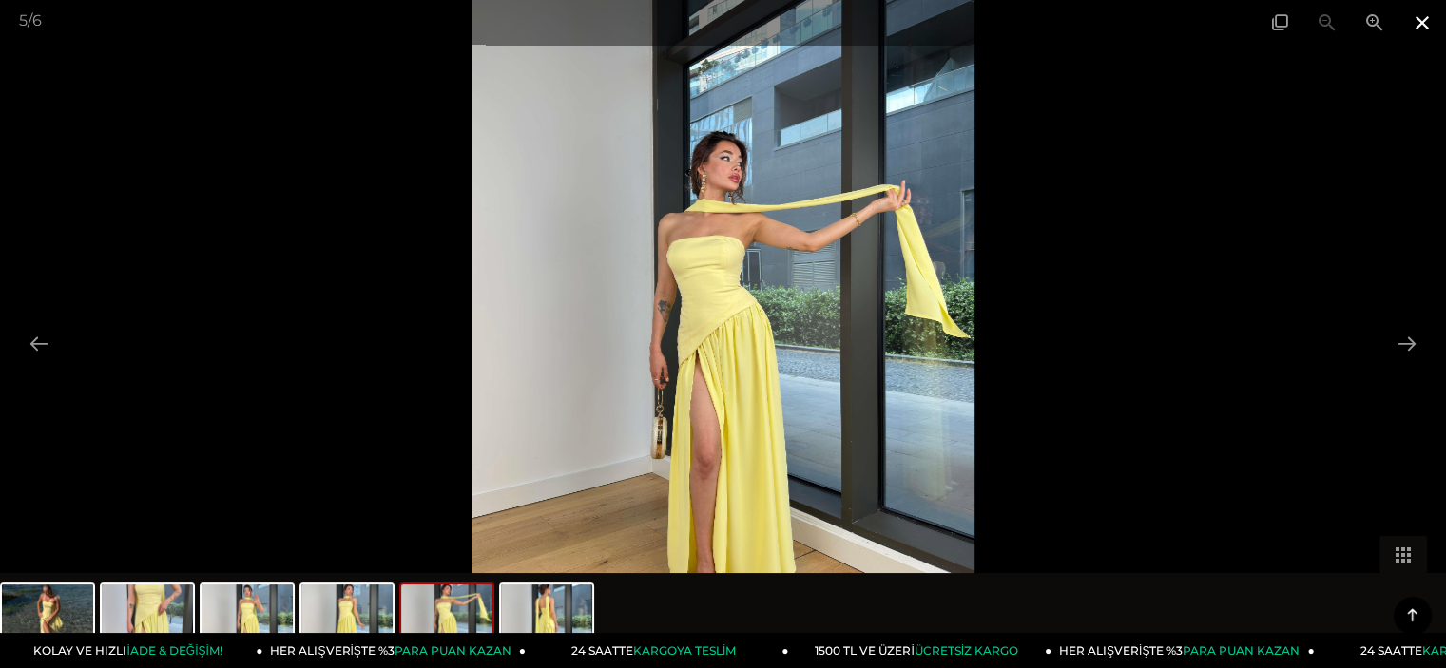
click at [1417, 26] on span at bounding box center [1422, 22] width 48 height 45
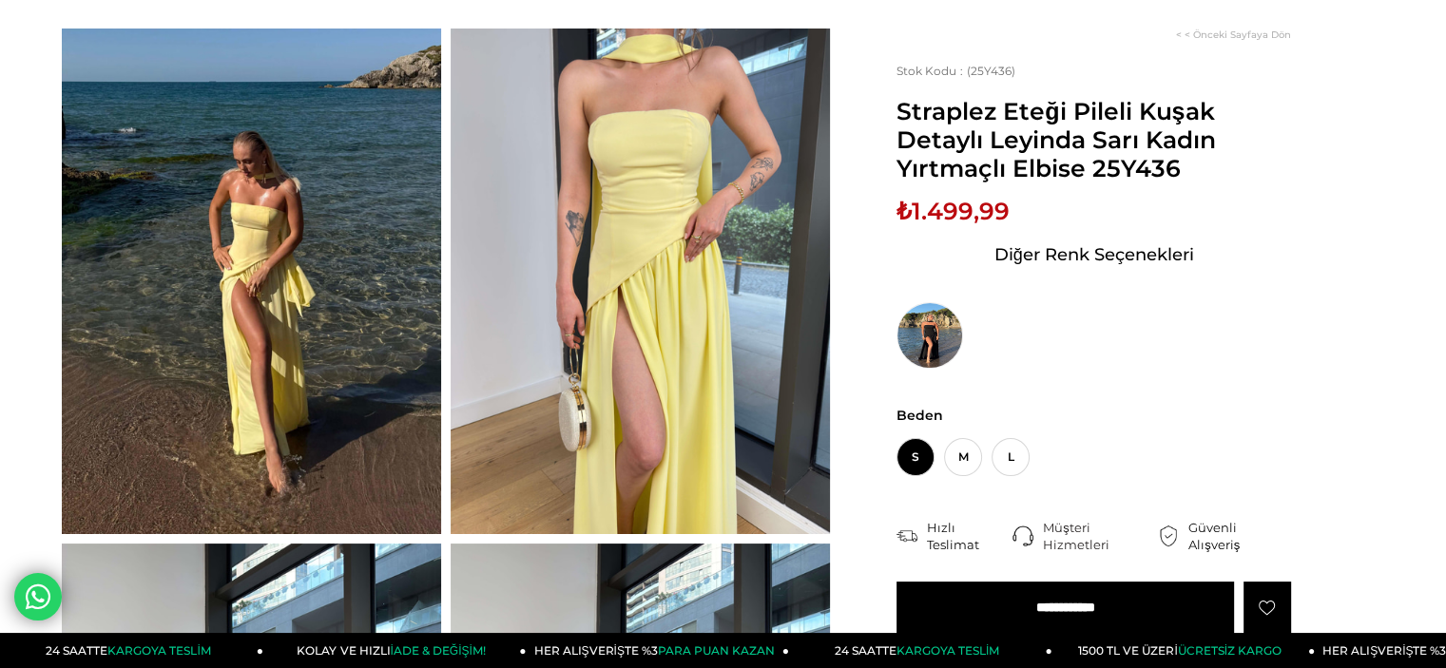
scroll to position [0, 0]
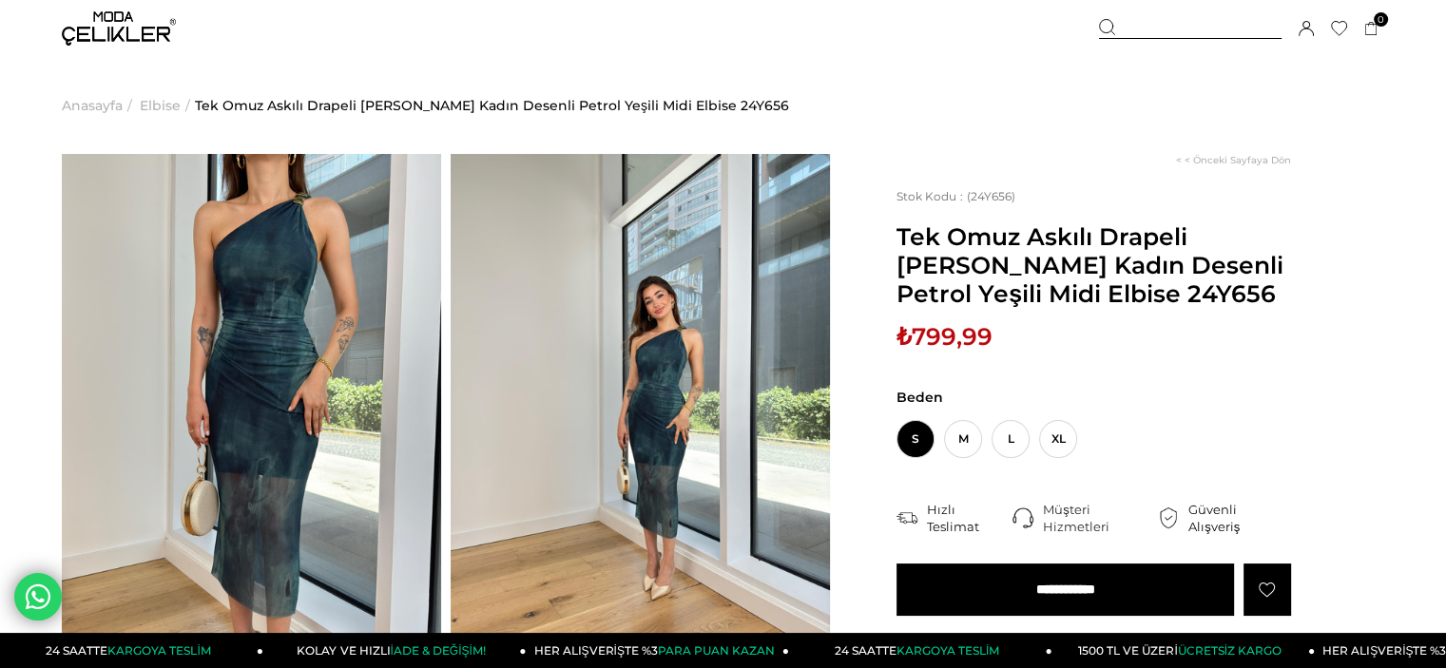
click at [272, 281] on img at bounding box center [251, 407] width 379 height 506
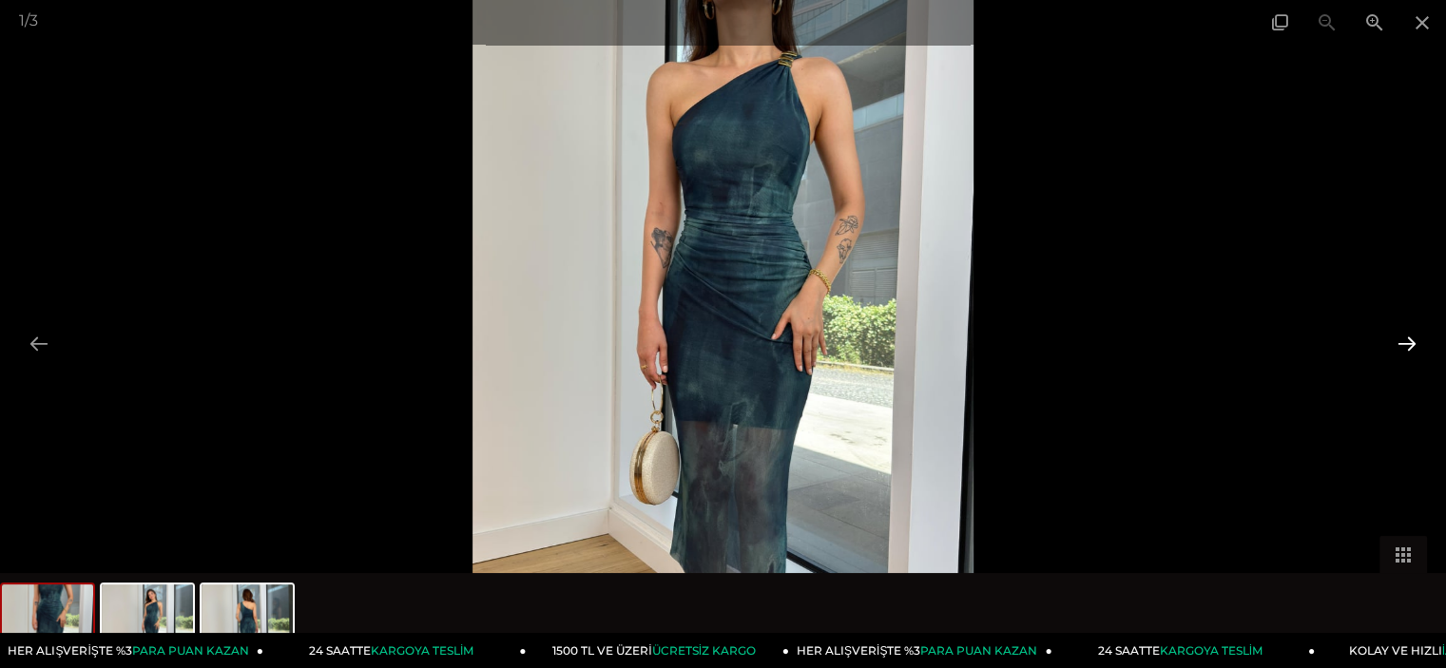
click at [1415, 338] on button at bounding box center [1407, 343] width 40 height 37
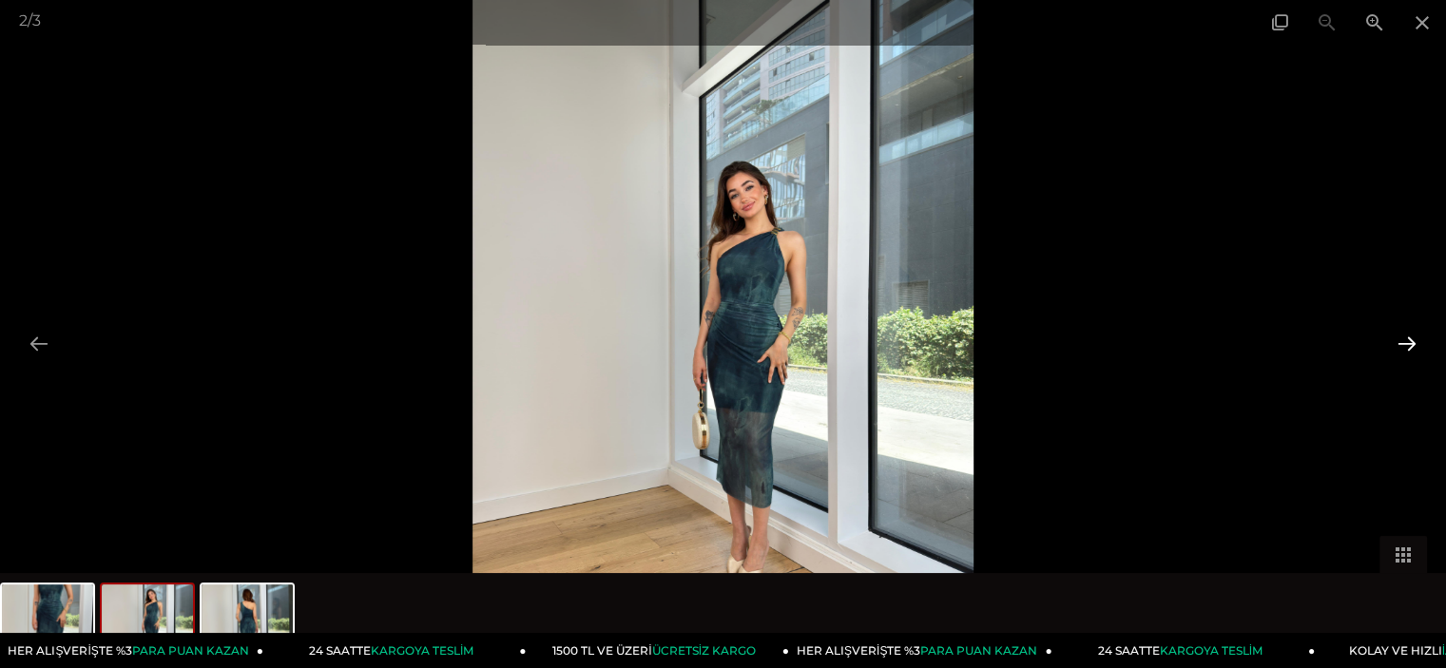
click at [1415, 338] on button at bounding box center [1407, 343] width 40 height 37
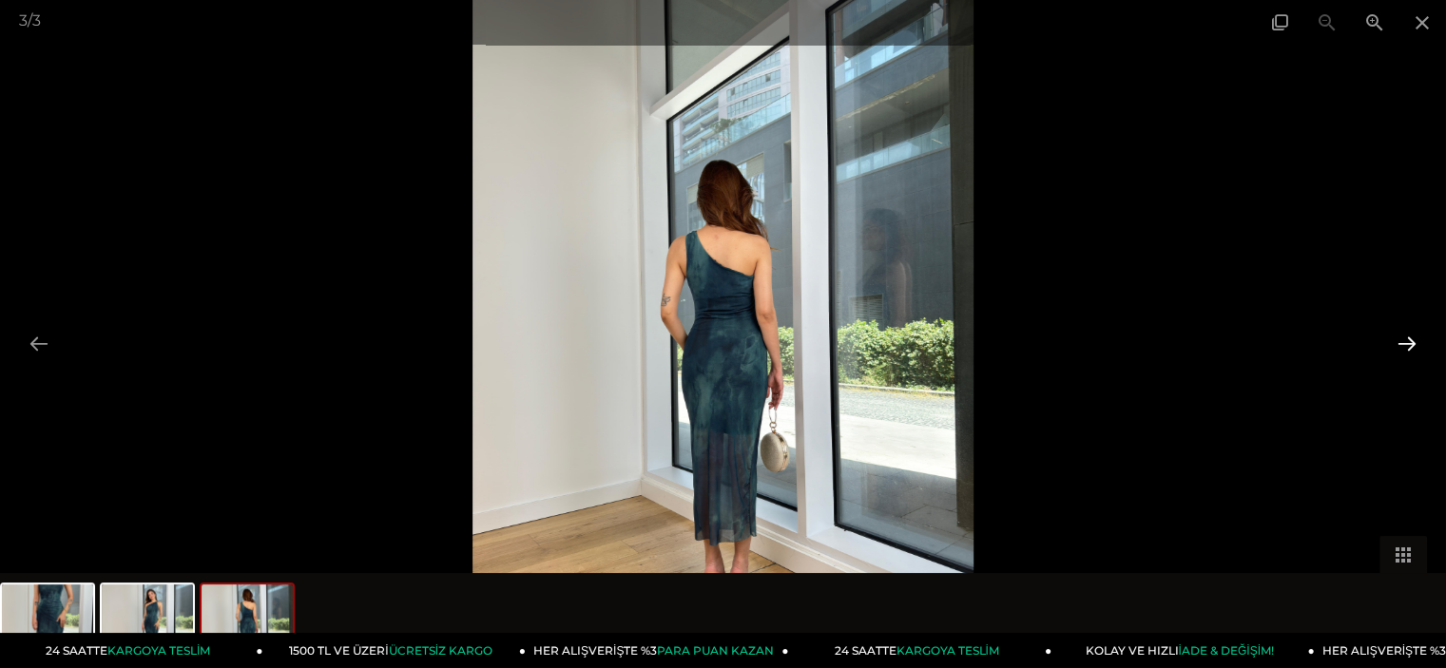
click at [1415, 338] on button at bounding box center [1407, 343] width 40 height 37
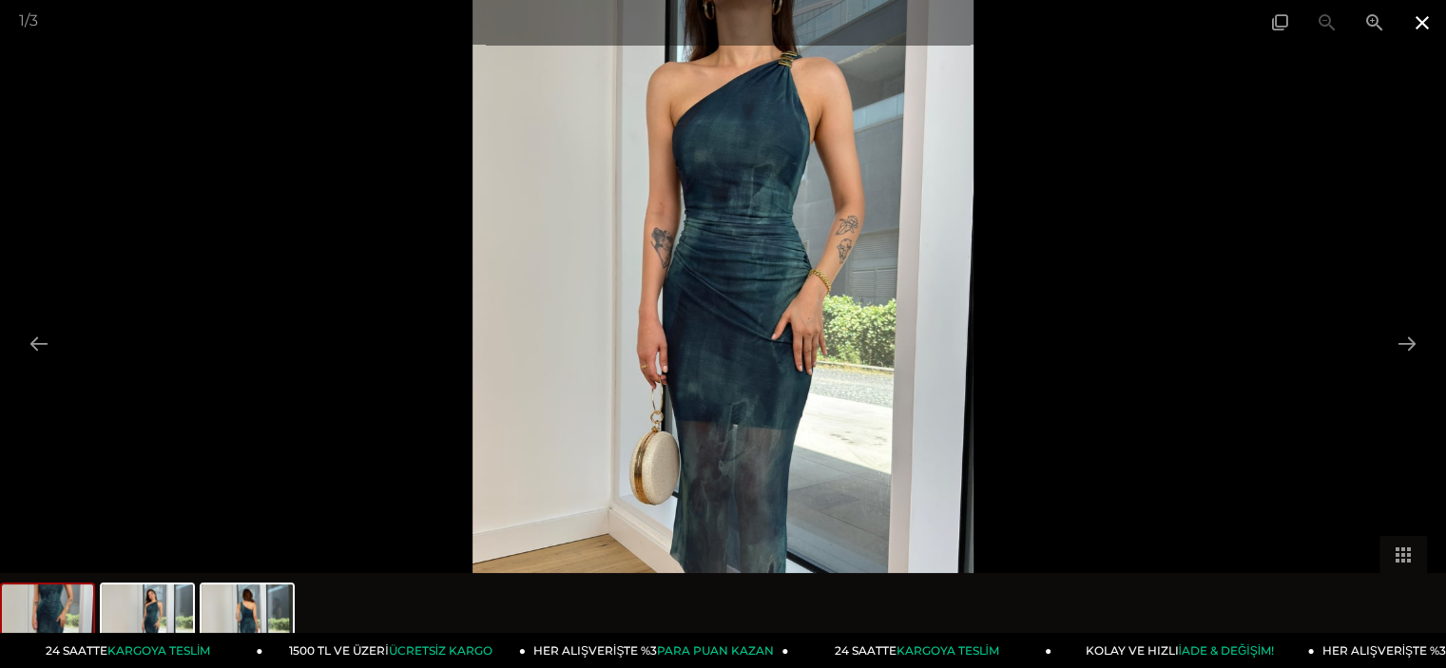
click at [1431, 17] on span at bounding box center [1422, 22] width 48 height 45
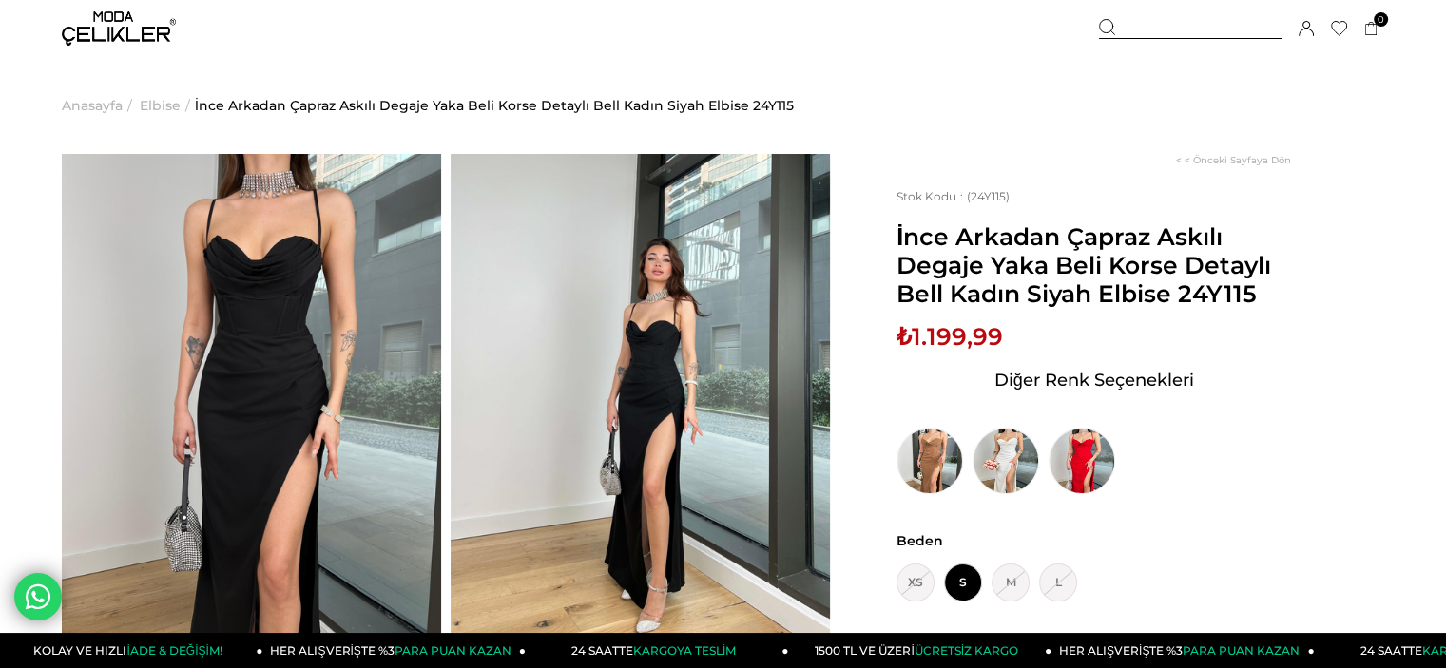
click at [694, 367] on img at bounding box center [640, 407] width 379 height 506
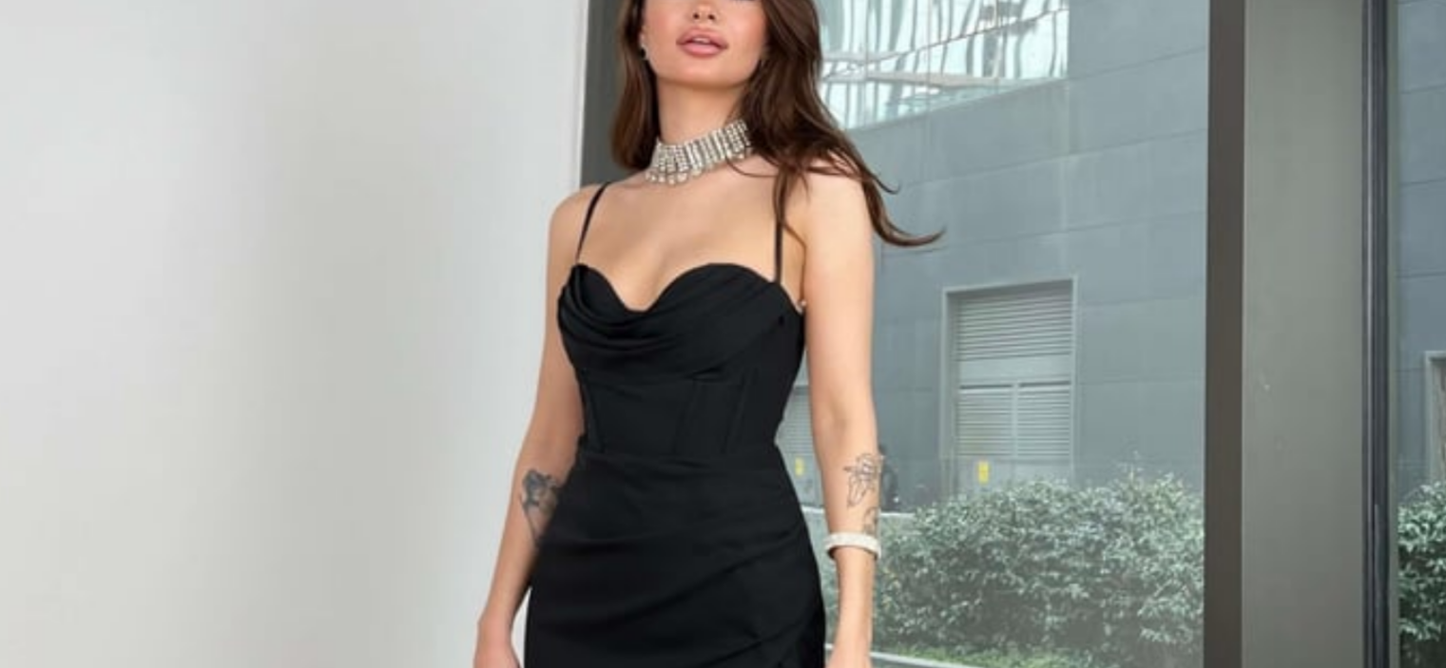
click at [763, 202] on img at bounding box center [723, 334] width 502 height 668
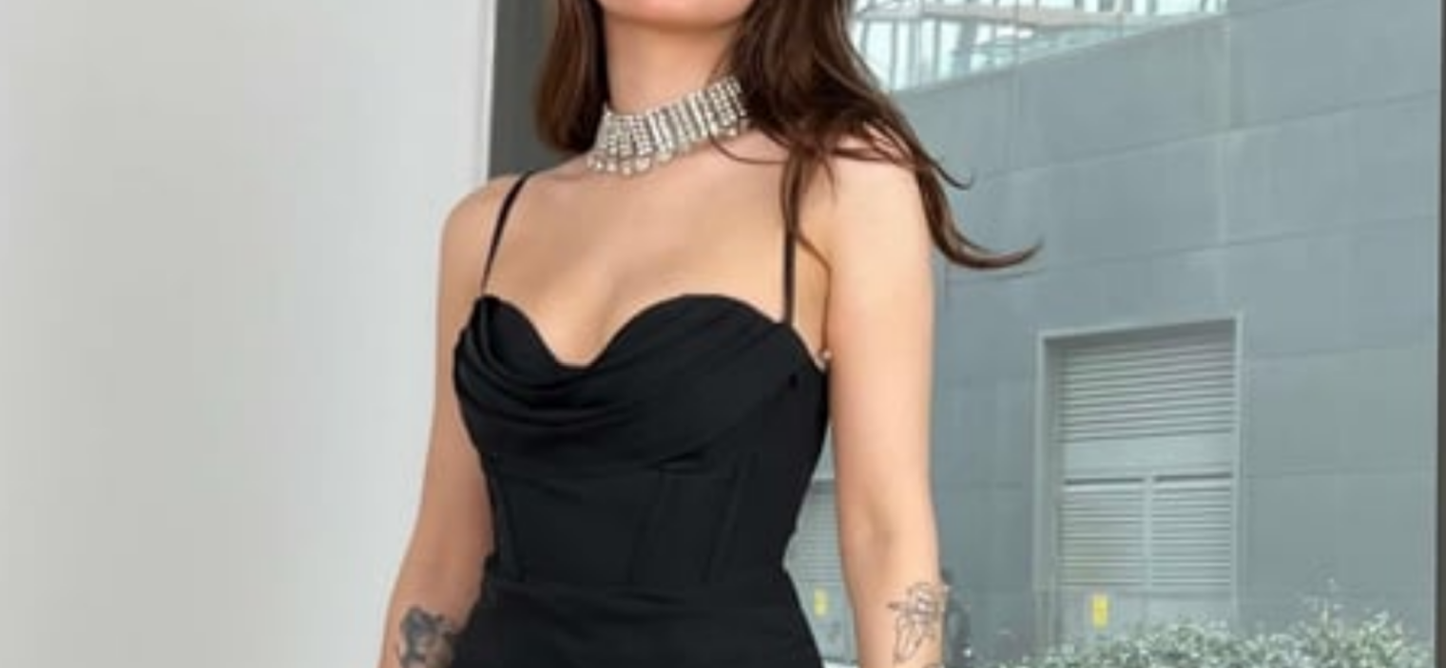
click at [763, 202] on img at bounding box center [701, 401] width 759 height 1012
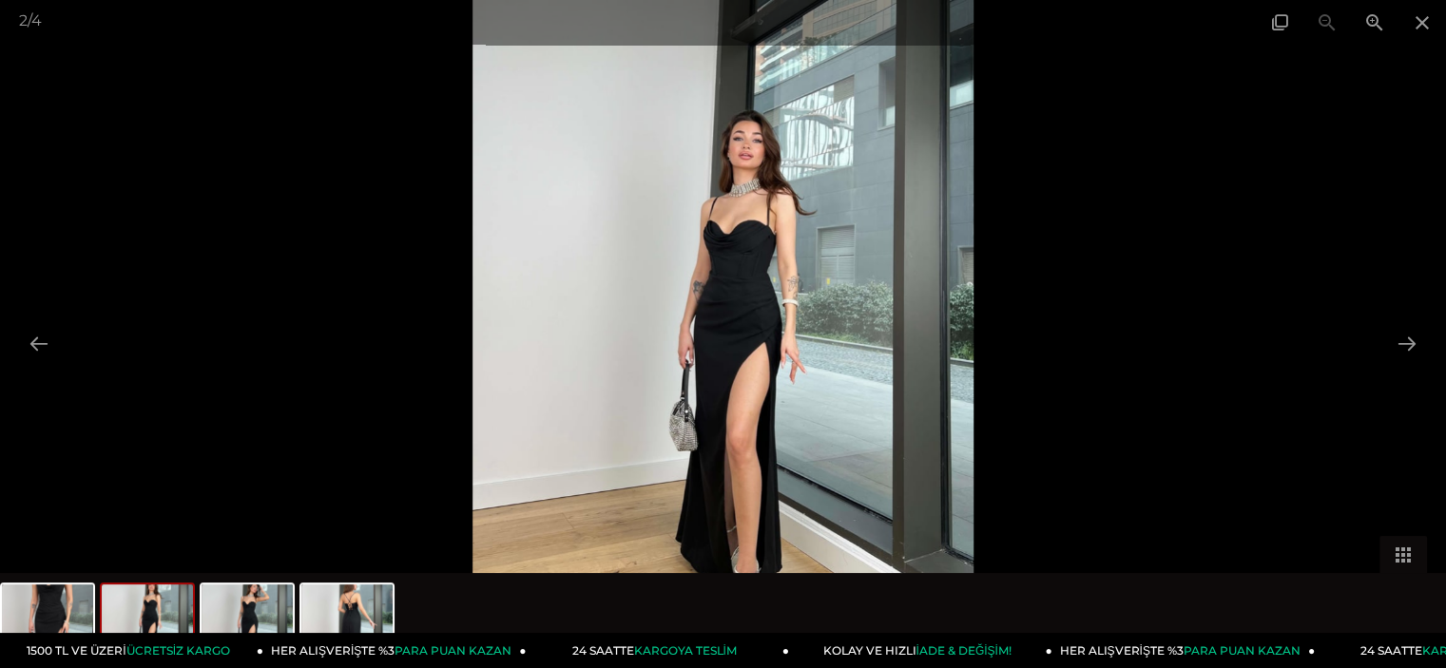
click at [139, 620] on img at bounding box center [147, 621] width 91 height 72
click at [60, 624] on img at bounding box center [47, 621] width 91 height 72
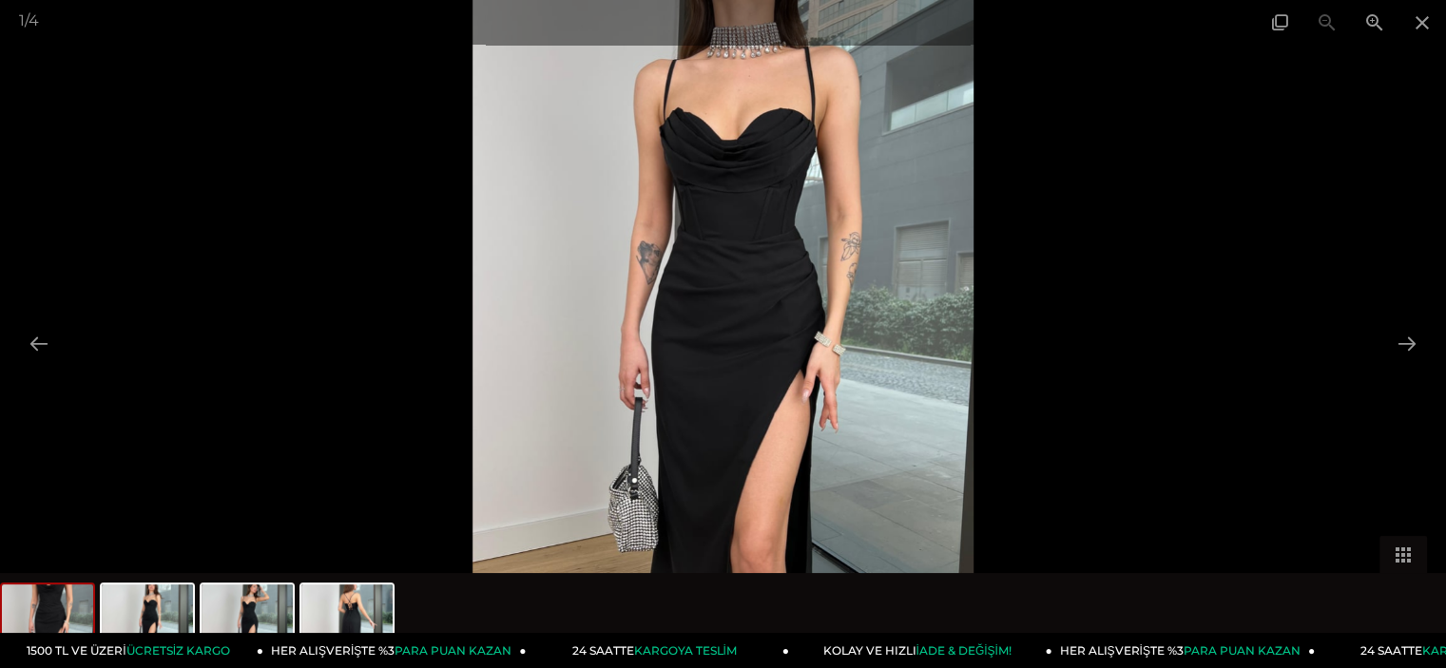
scroll to position [53, 0]
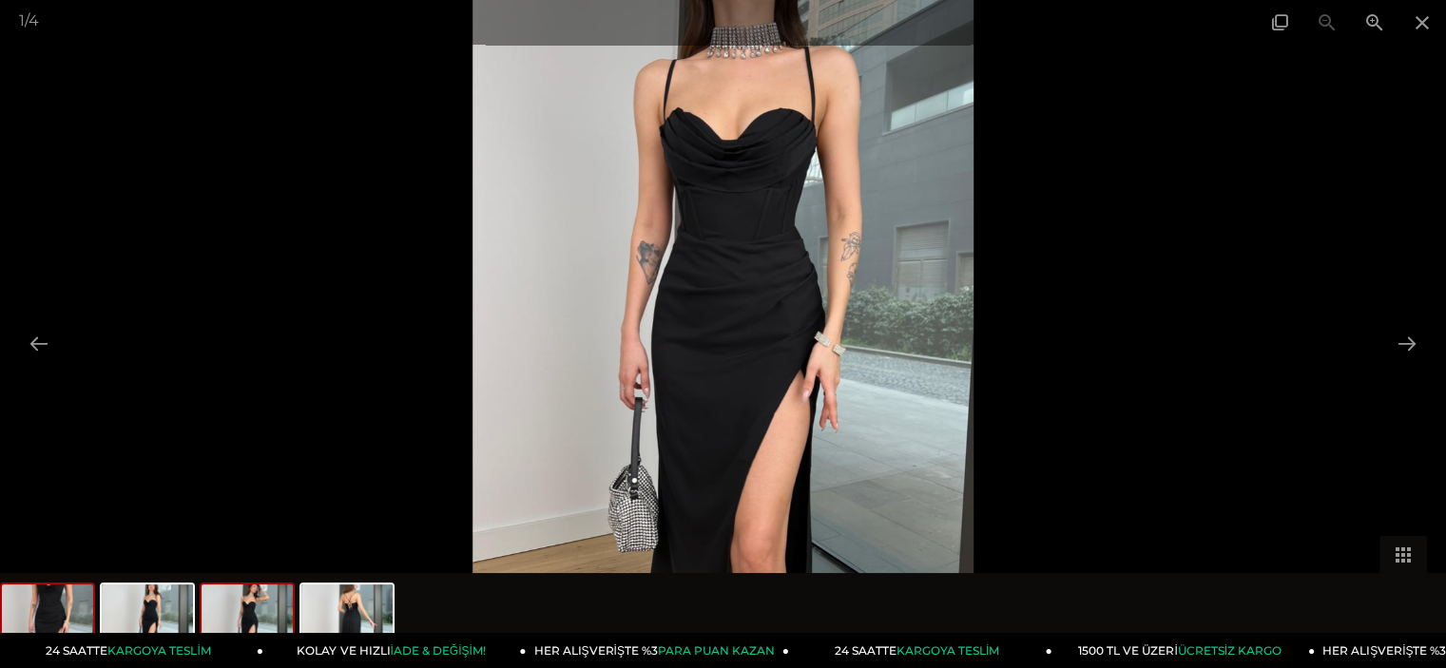
click at [240, 615] on img at bounding box center [246, 621] width 91 height 72
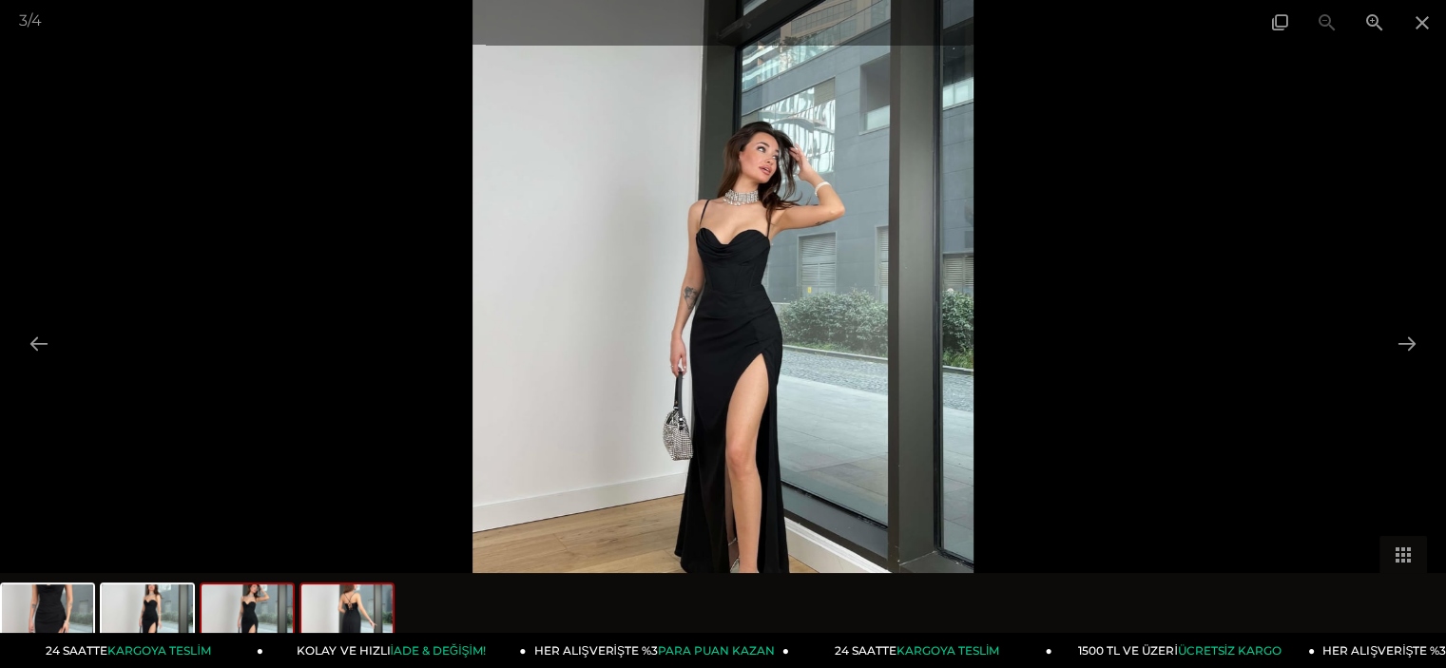
click at [353, 623] on img at bounding box center [346, 621] width 91 height 72
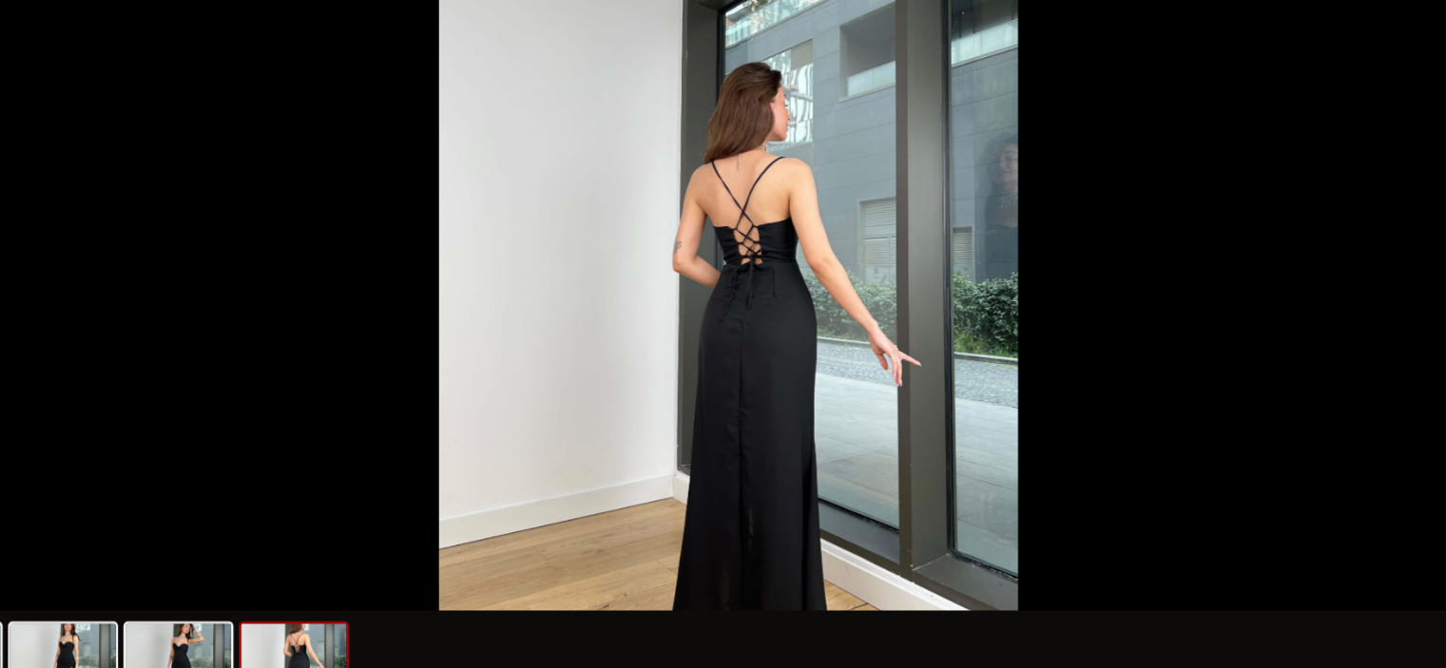
scroll to position [46, 0]
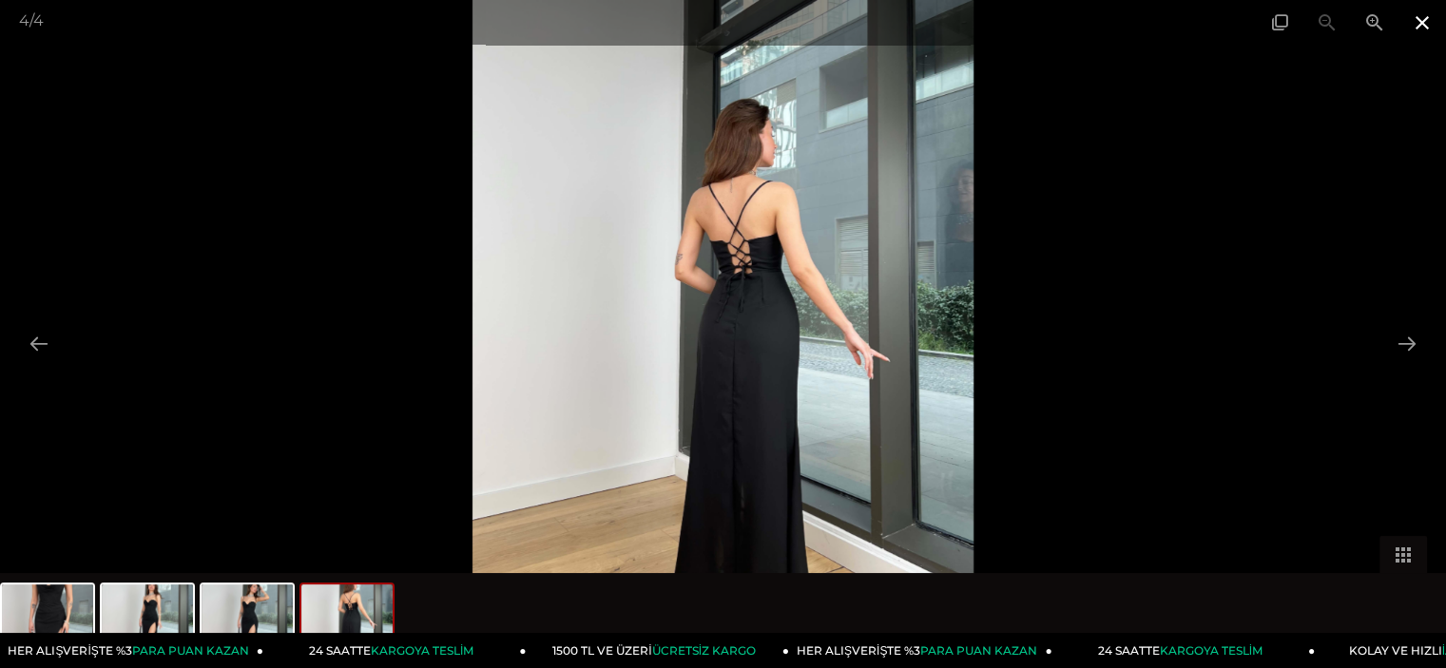
click at [1418, 29] on span at bounding box center [1422, 22] width 48 height 45
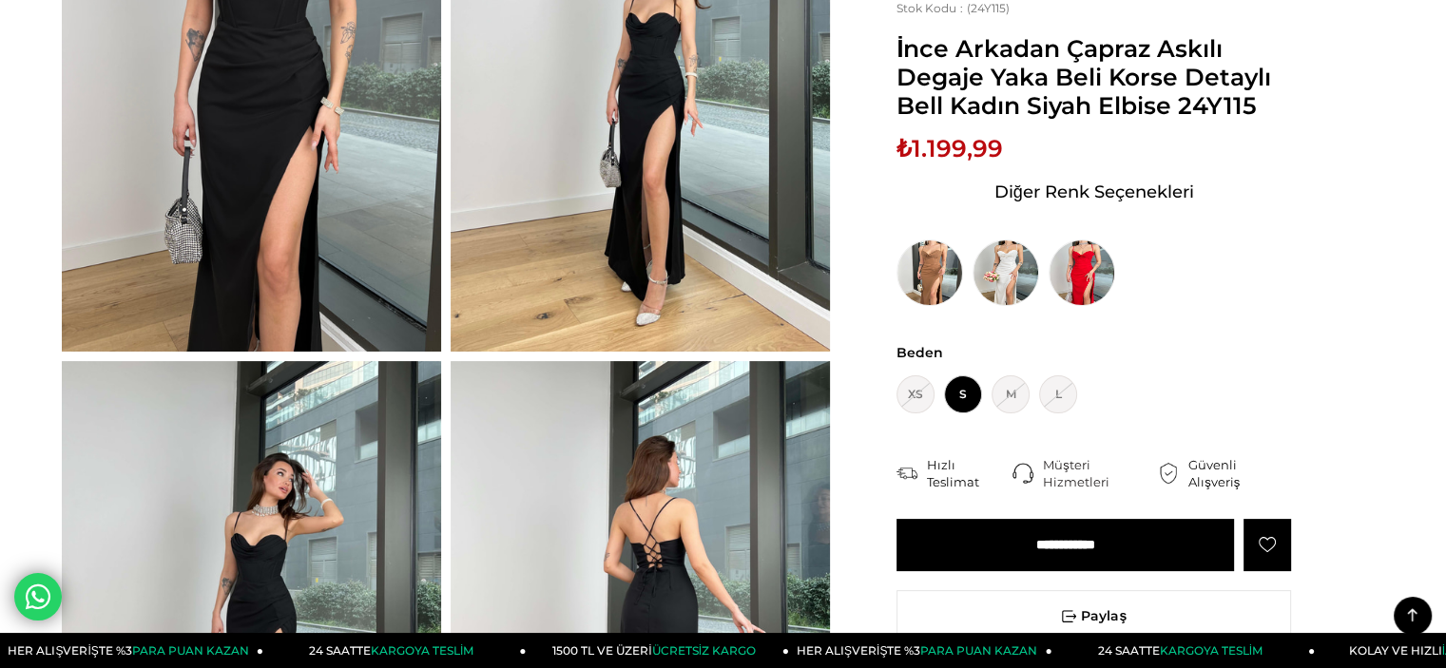
scroll to position [175, 0]
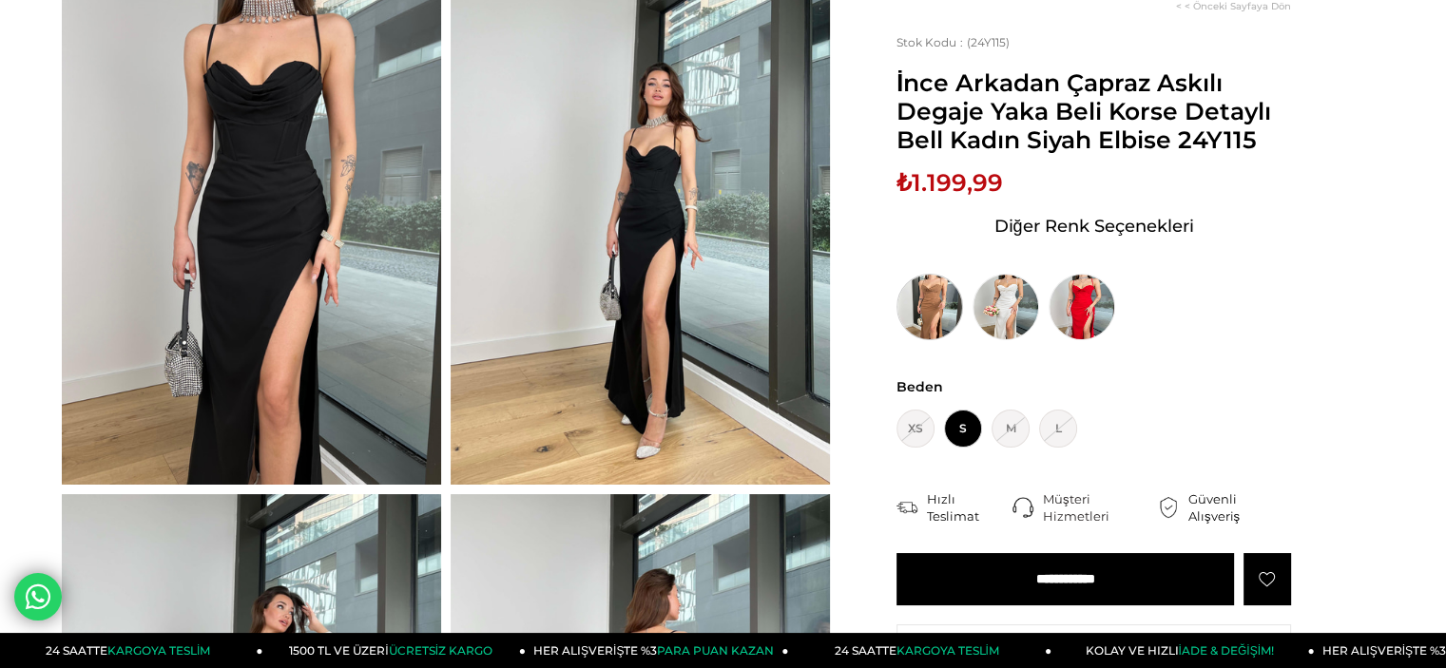
click at [942, 309] on img at bounding box center [929, 307] width 67 height 67
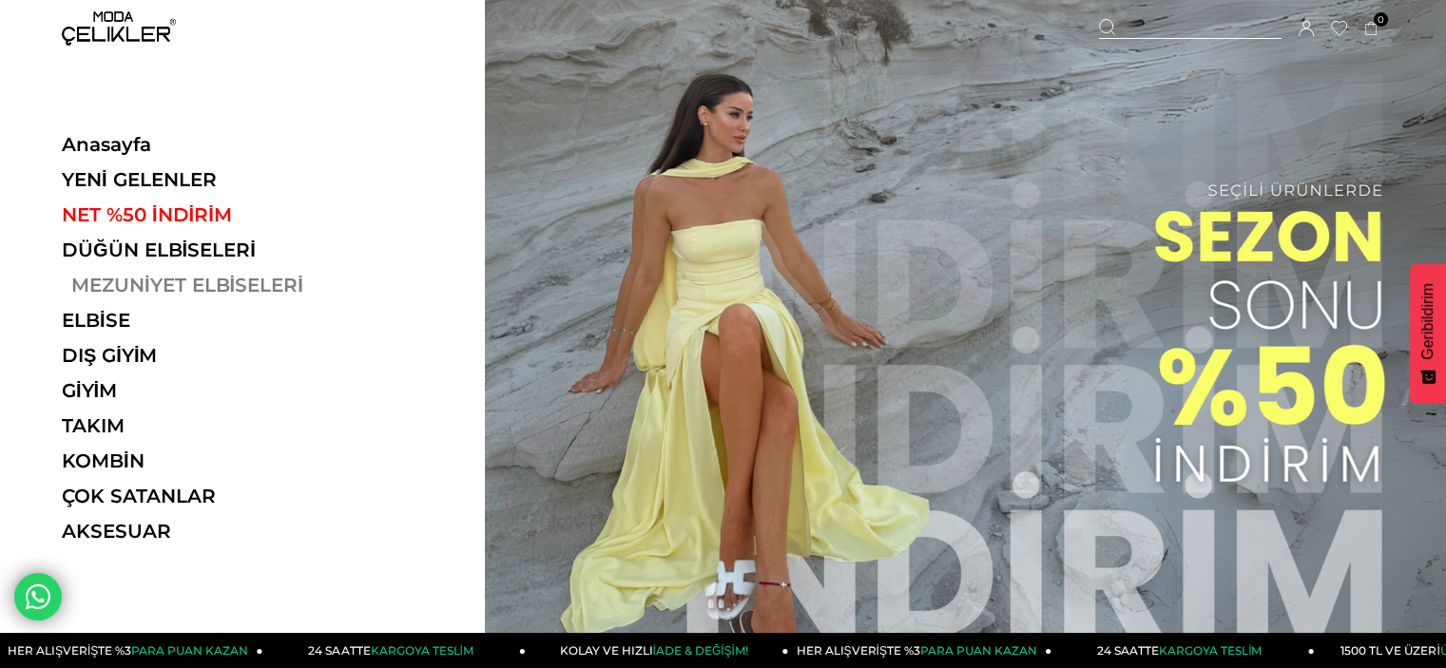
click at [165, 277] on link "MEZUNİYET ELBİSELERİ" at bounding box center [192, 285] width 261 height 23
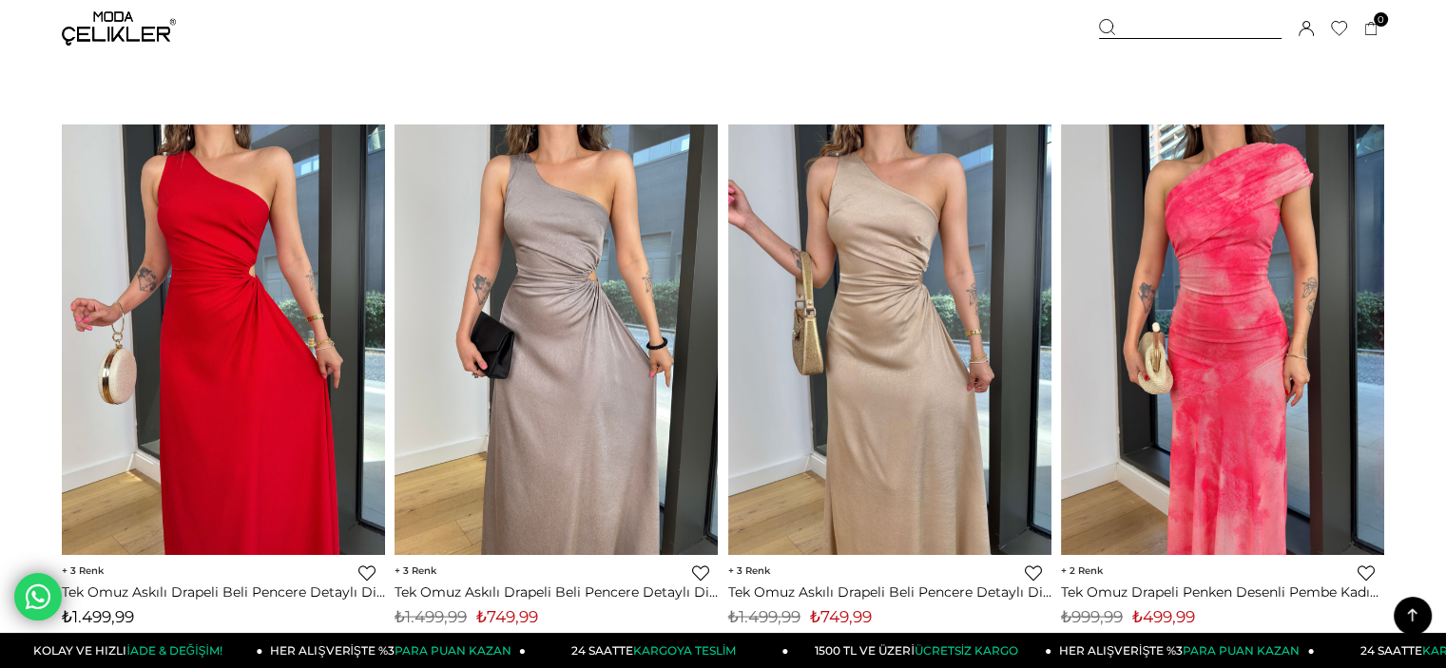
scroll to position [3628, 0]
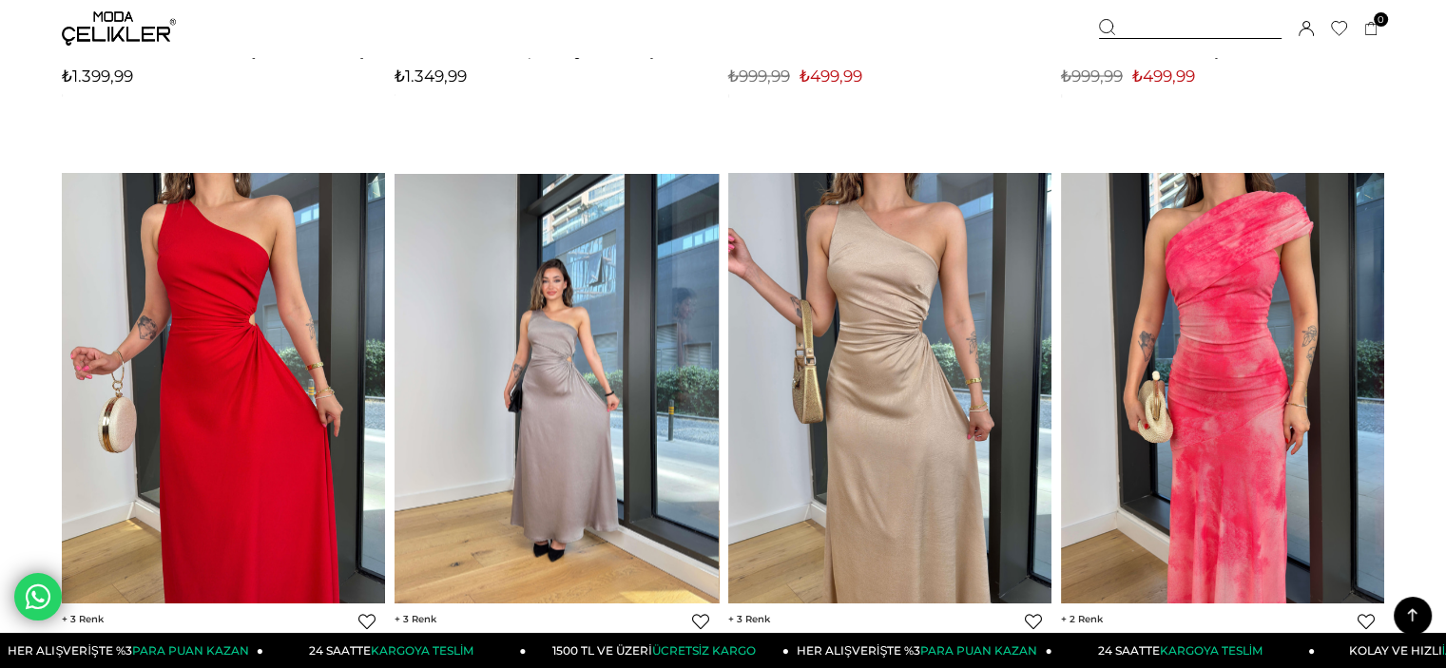
click at [553, 258] on div at bounding box center [718, 389] width 1294 height 430
click at [553, 258] on img at bounding box center [555, 388] width 323 height 431
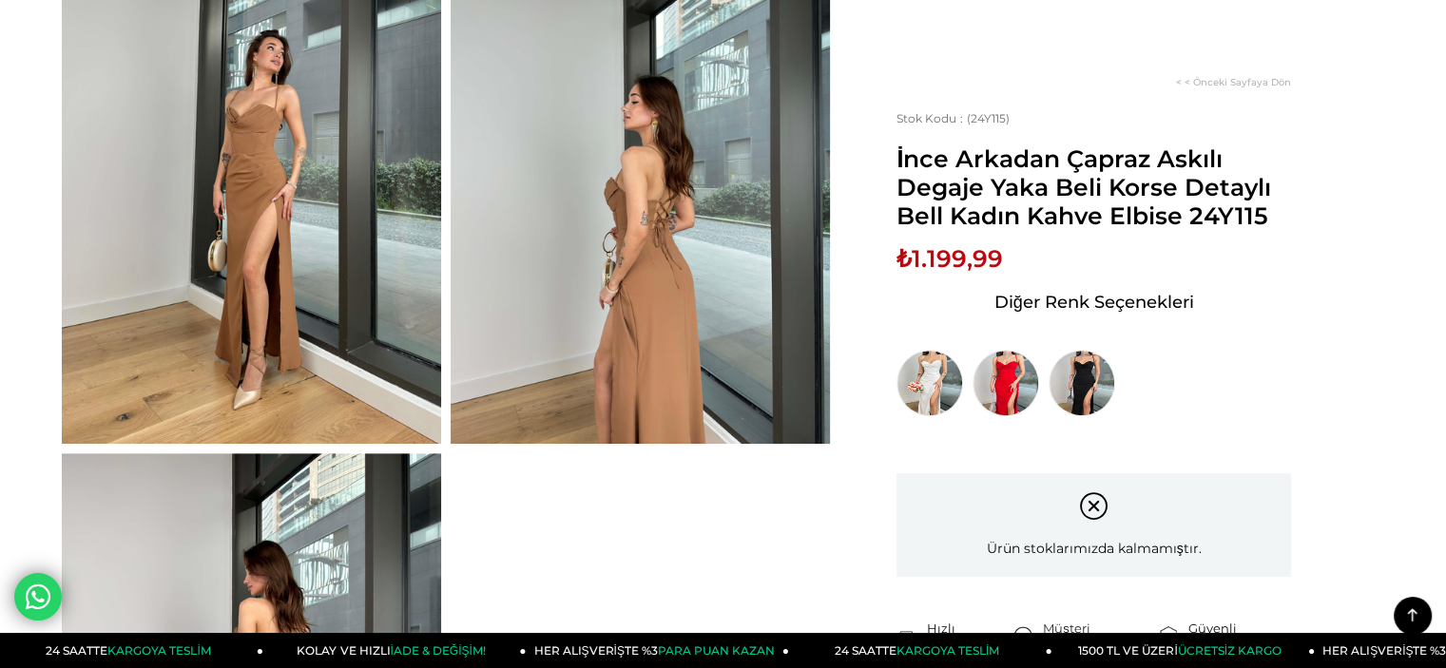
scroll to position [671, 0]
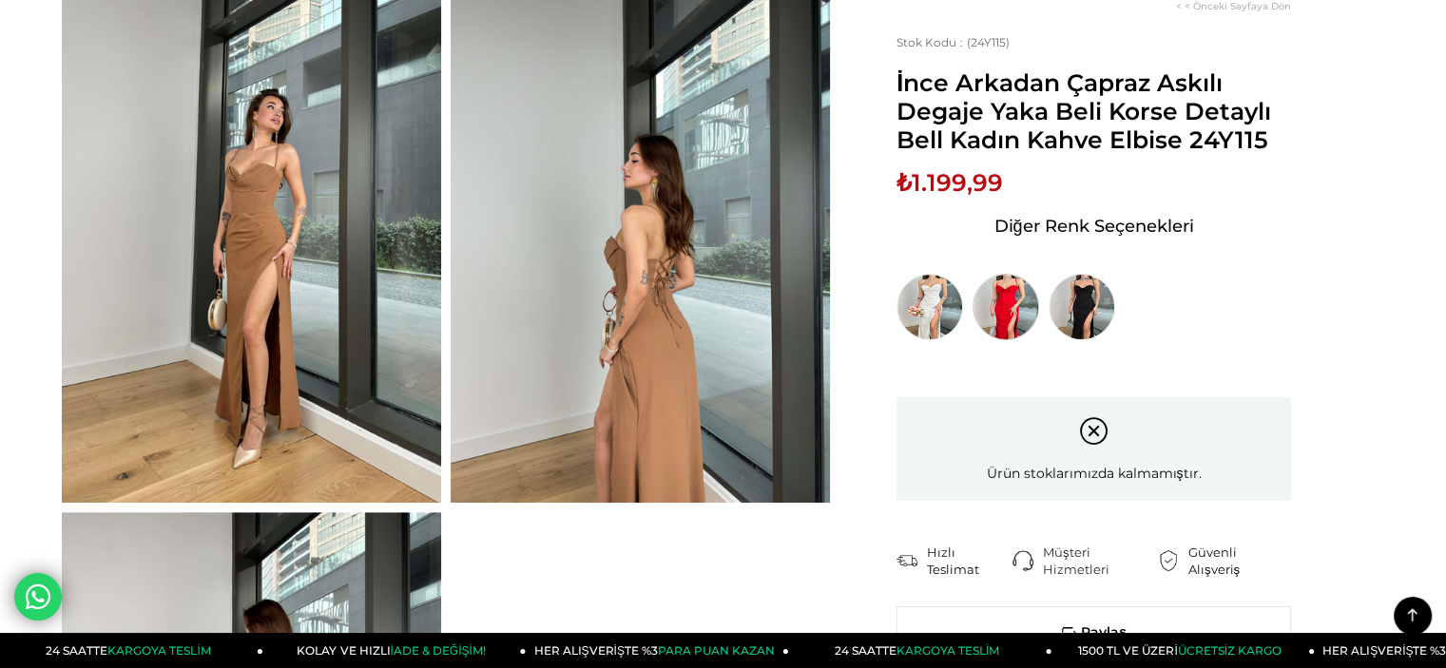
click at [1012, 285] on img at bounding box center [1005, 307] width 67 height 67
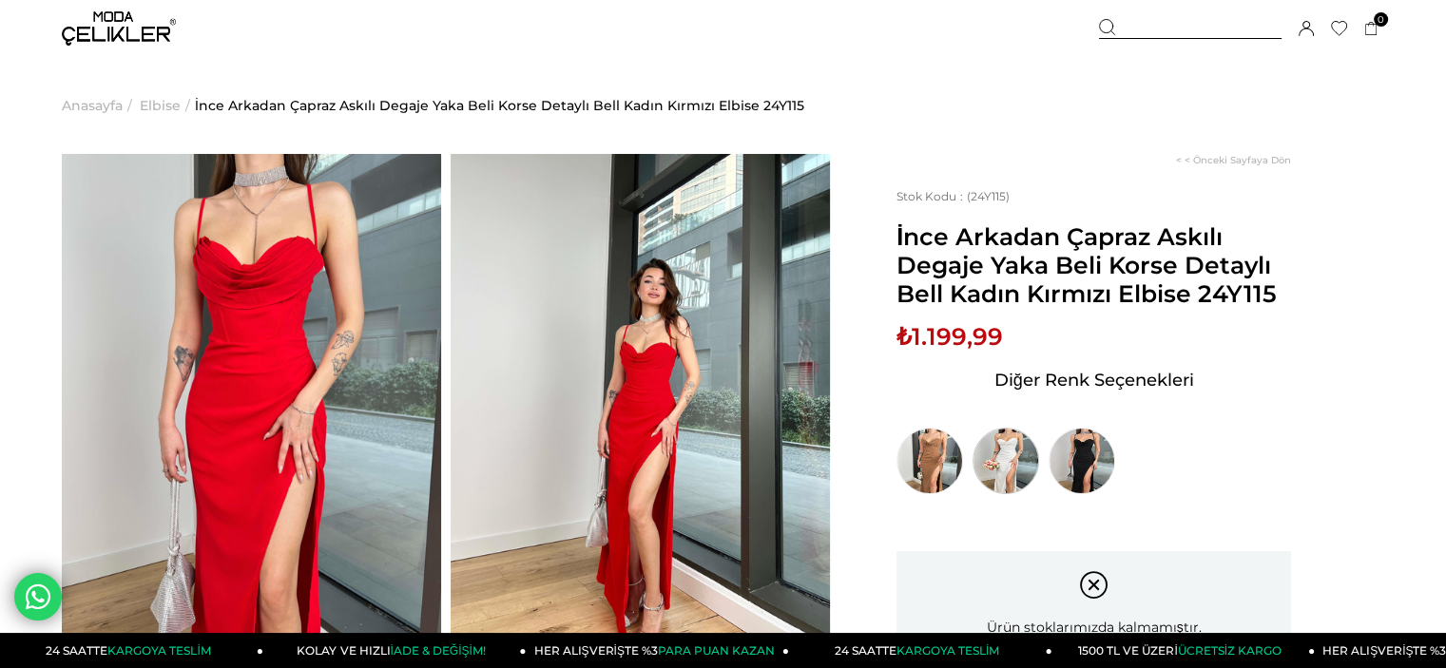
click at [982, 472] on img at bounding box center [1005, 461] width 67 height 67
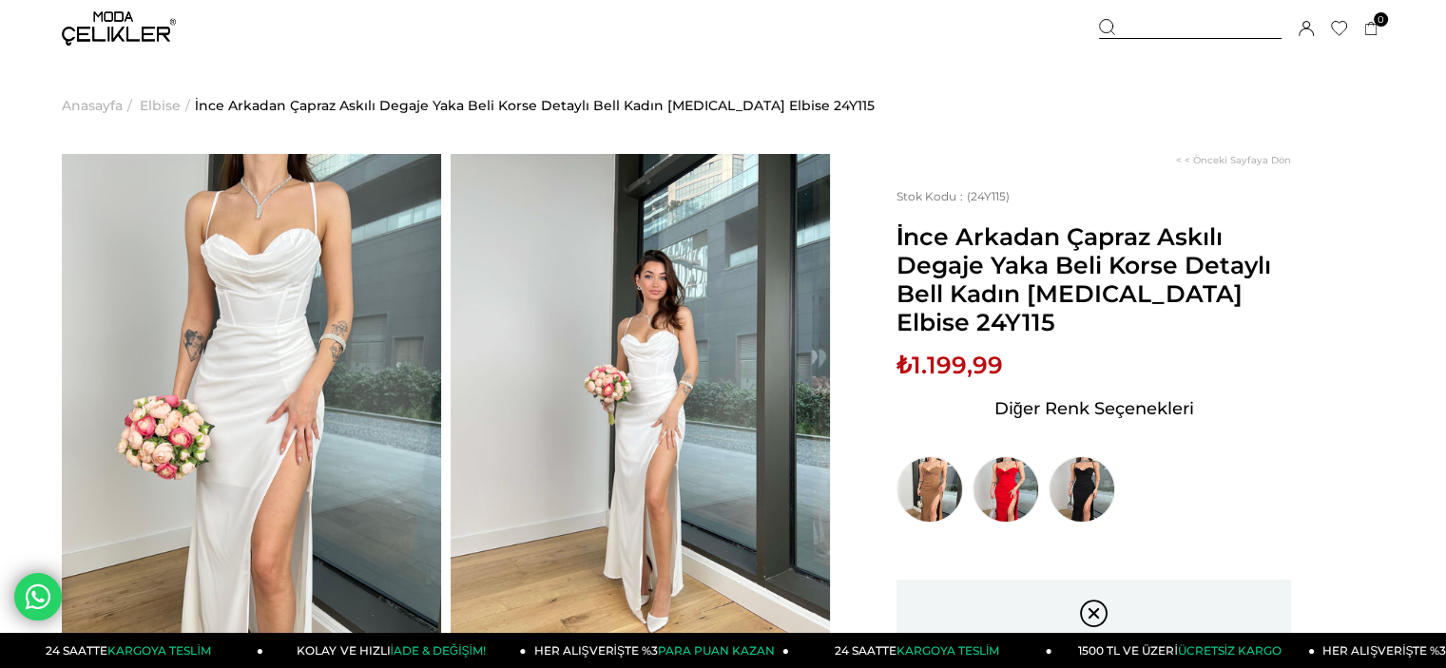
click at [273, 266] on img at bounding box center [251, 407] width 379 height 506
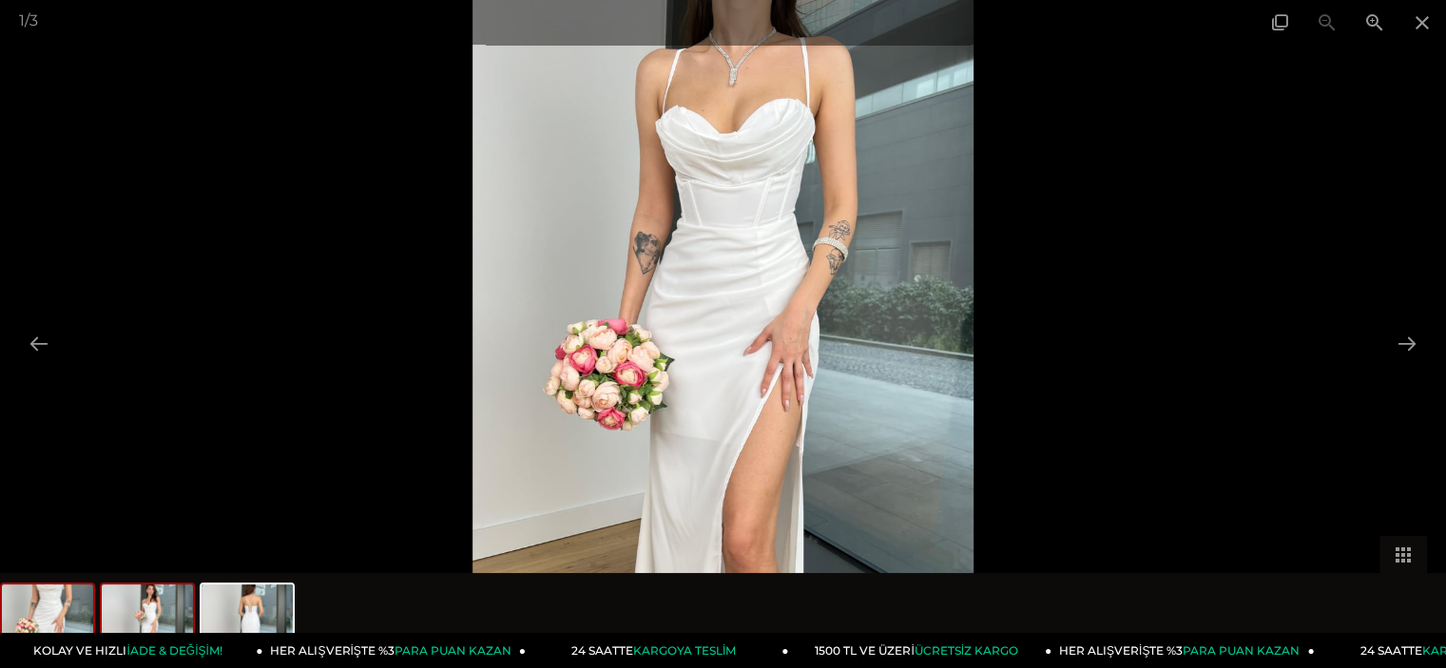
click at [136, 604] on img at bounding box center [147, 621] width 91 height 72
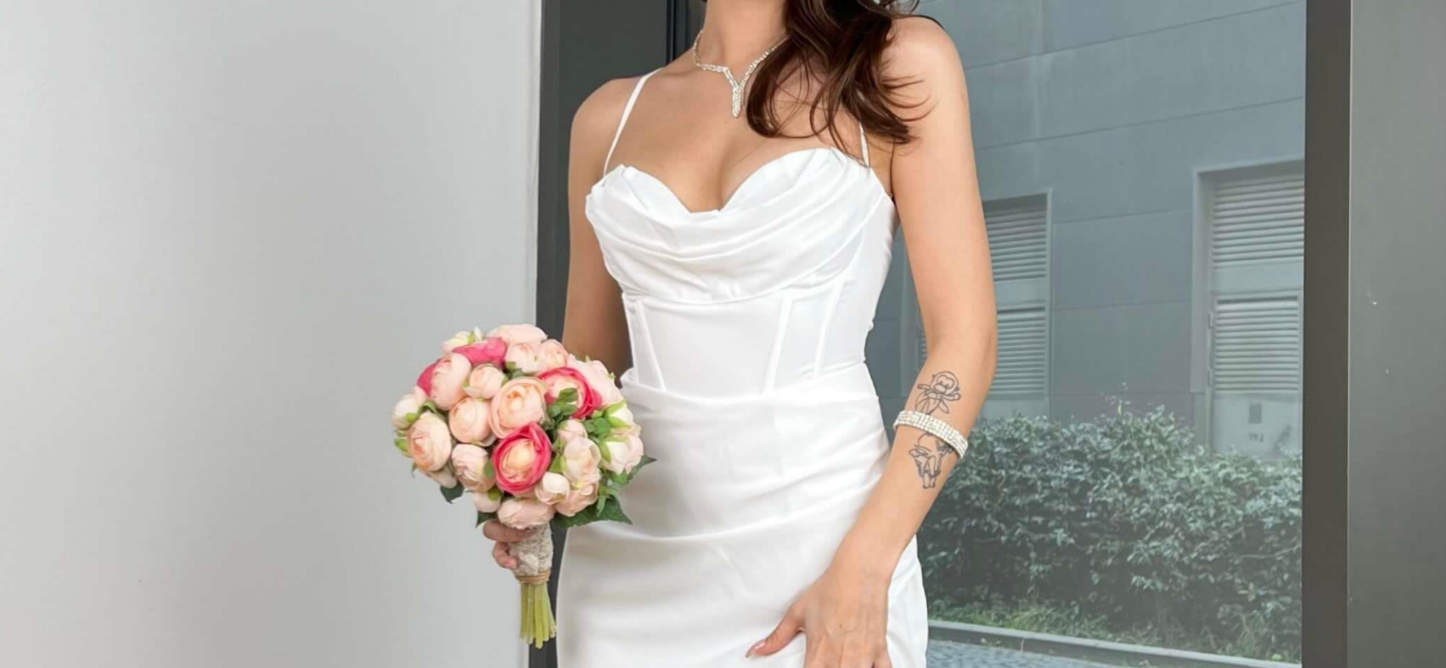
click at [910, 208] on img at bounding box center [722, 334] width 501 height 668
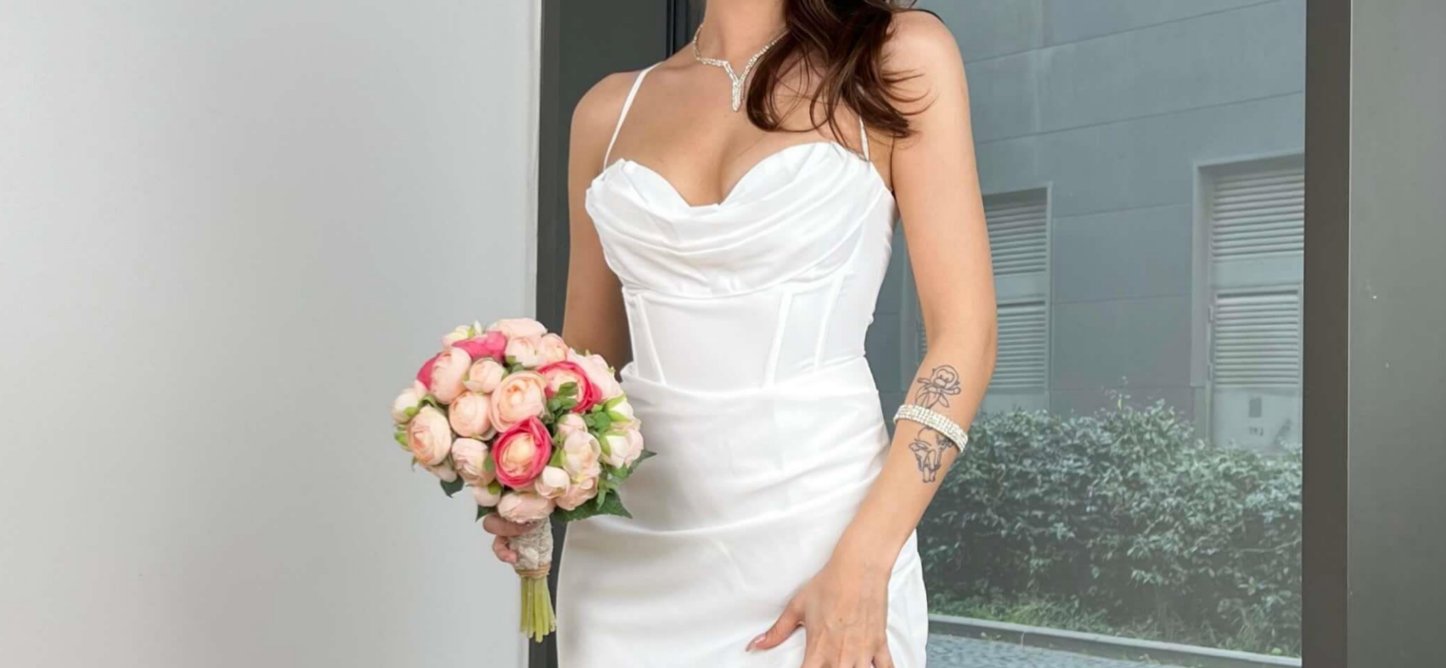
click at [823, 212] on img at bounding box center [722, 334] width 501 height 668
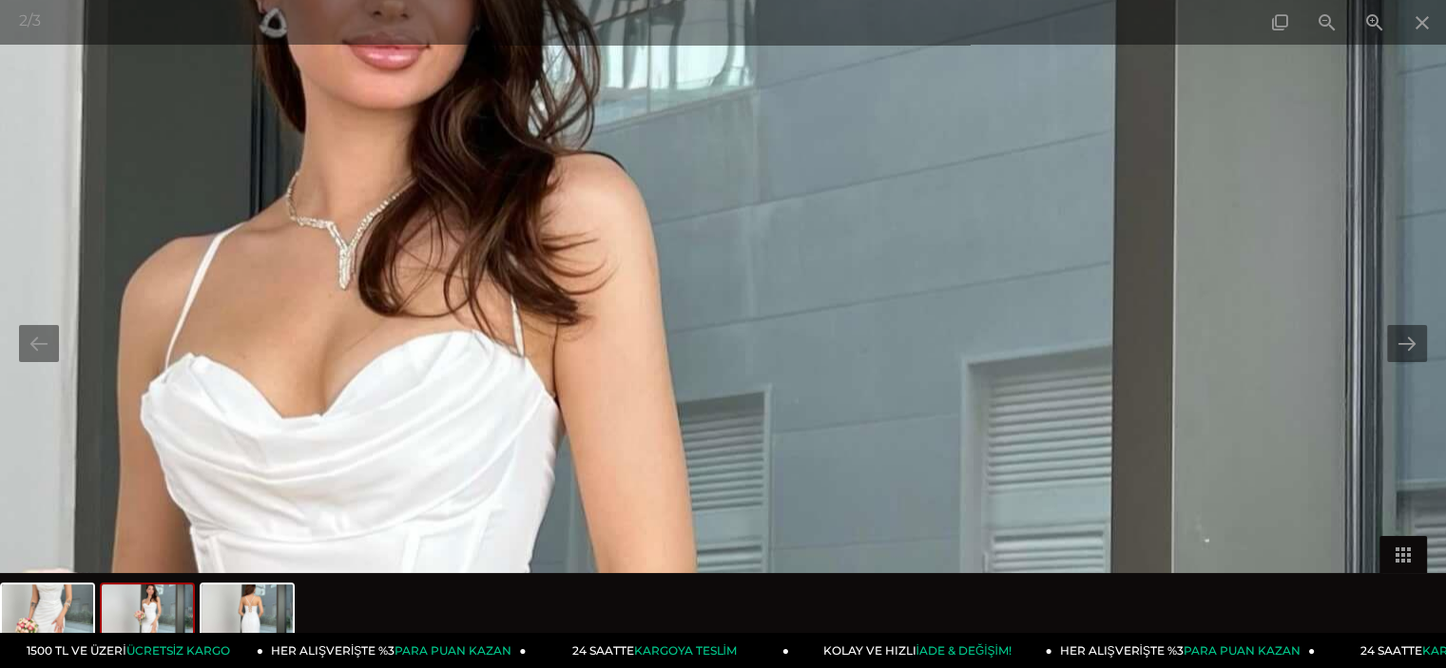
drag, startPoint x: 823, startPoint y: 212, endPoint x: 1093, endPoint y: 54, distance: 312.7
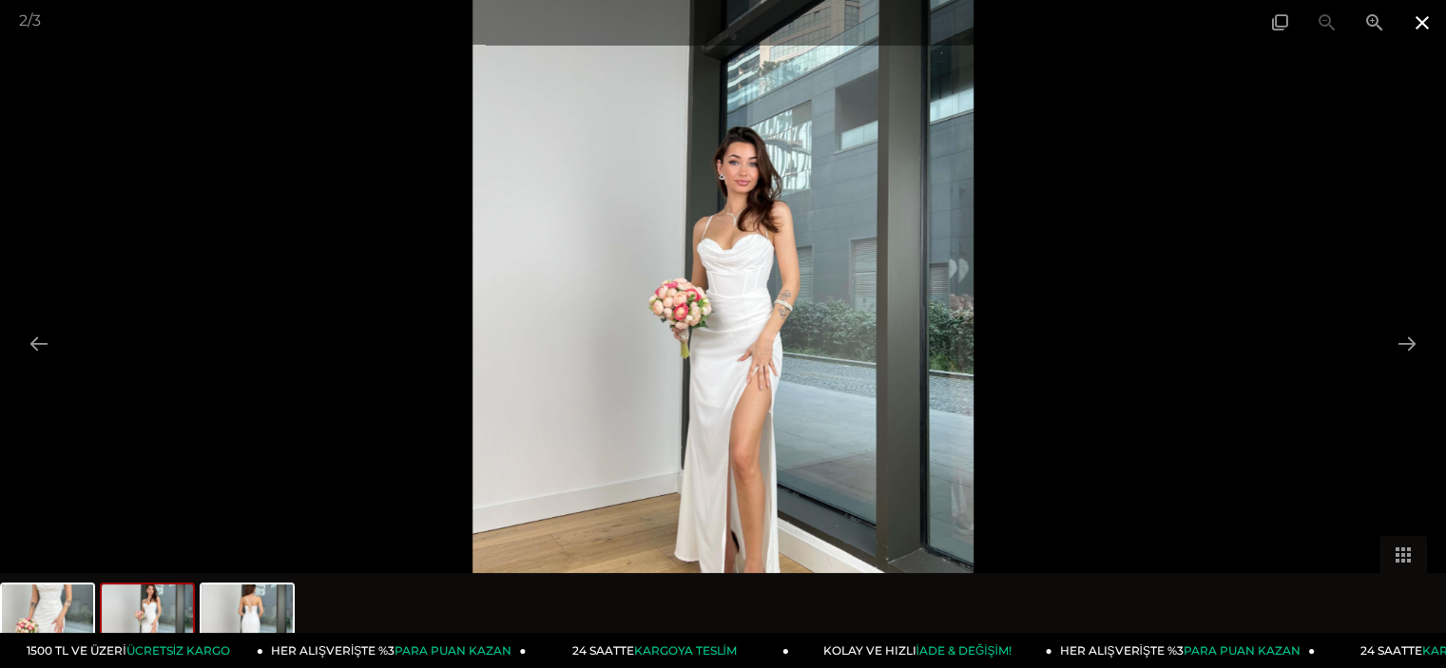
click at [1425, 29] on span at bounding box center [1422, 22] width 48 height 45
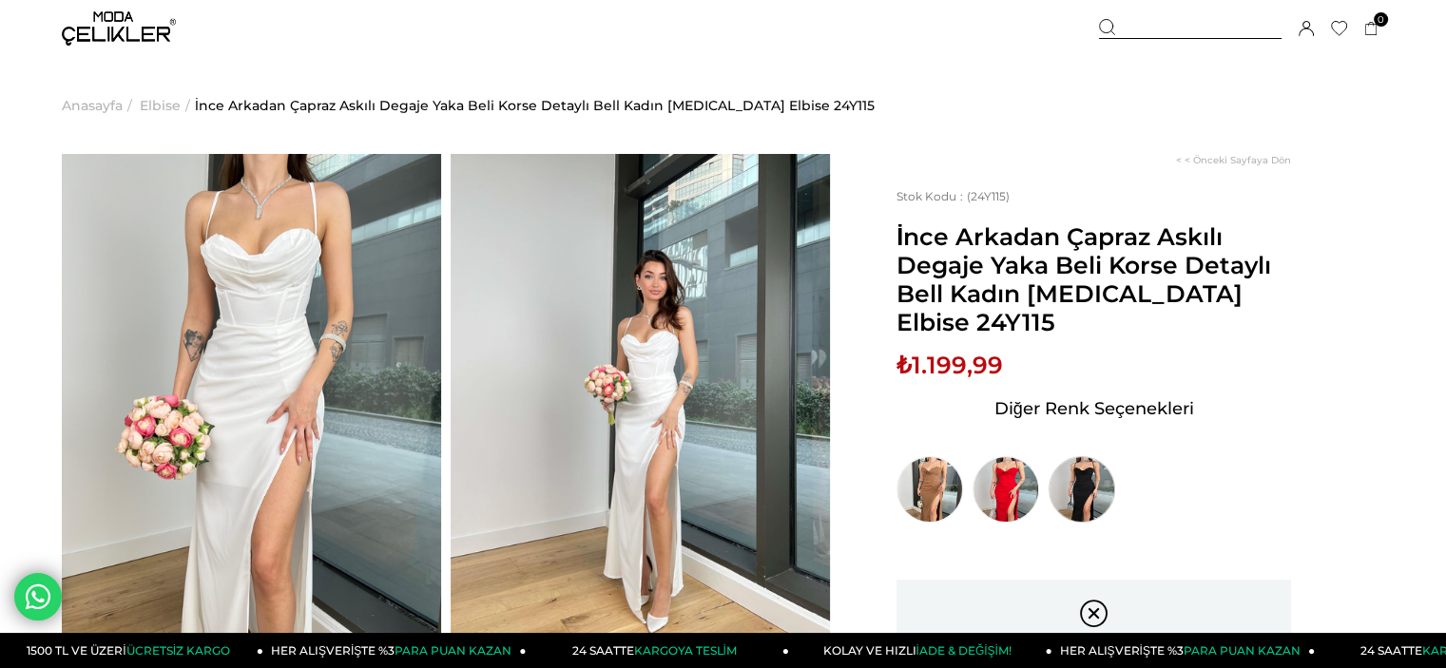
click at [1092, 456] on img at bounding box center [1081, 489] width 67 height 67
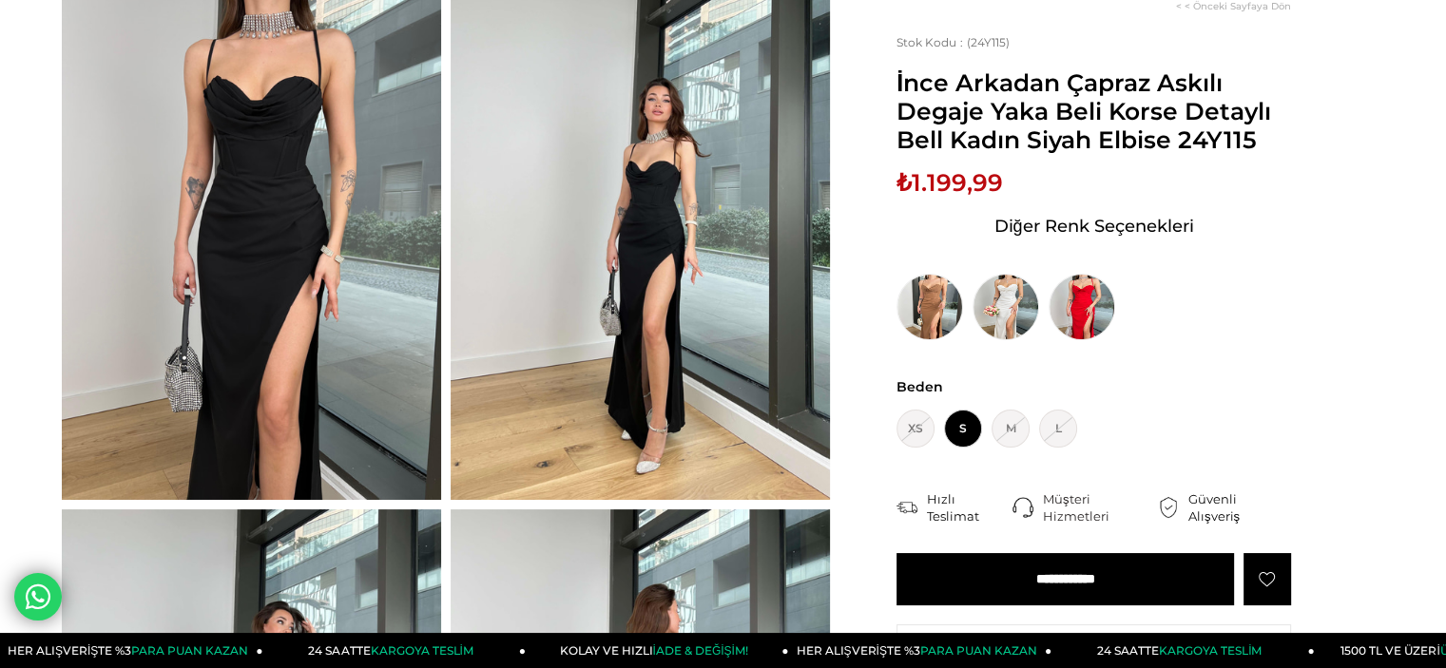
scroll to position [149, 0]
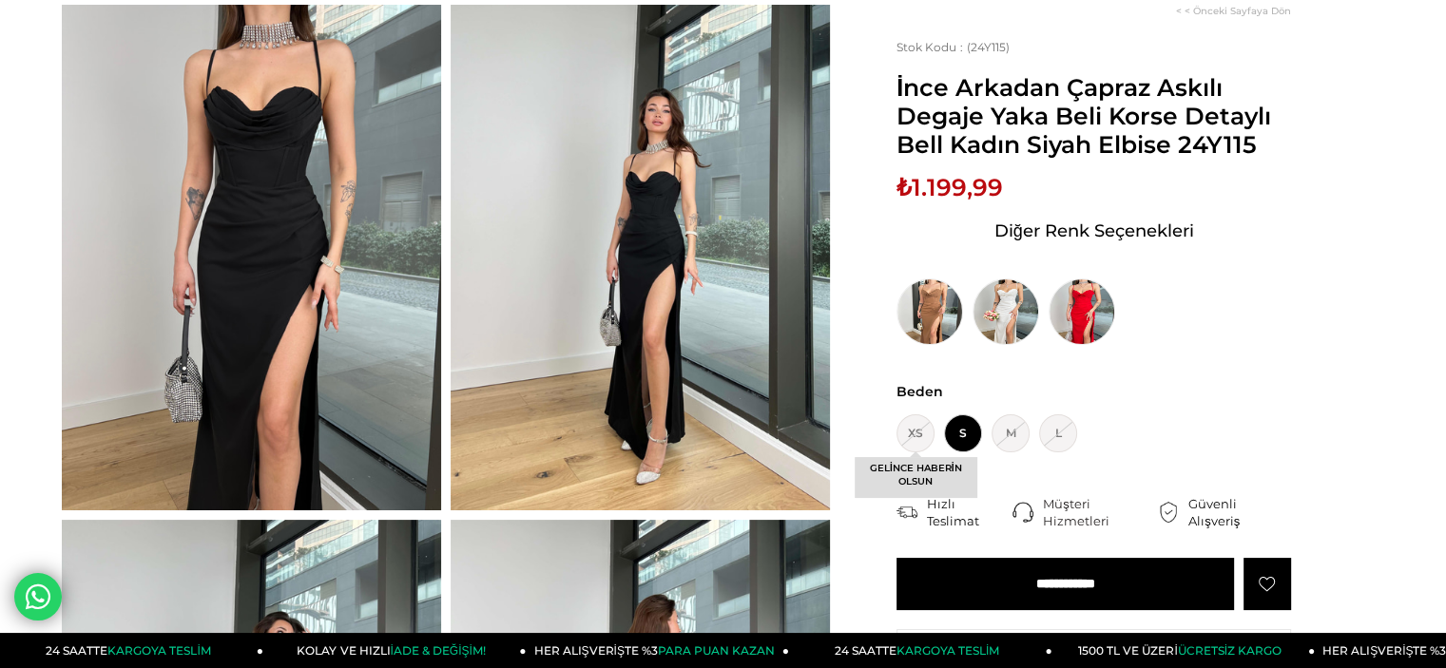
click at [915, 442] on span "XS GELİNCE HABERİN OLSUN" at bounding box center [915, 433] width 38 height 38
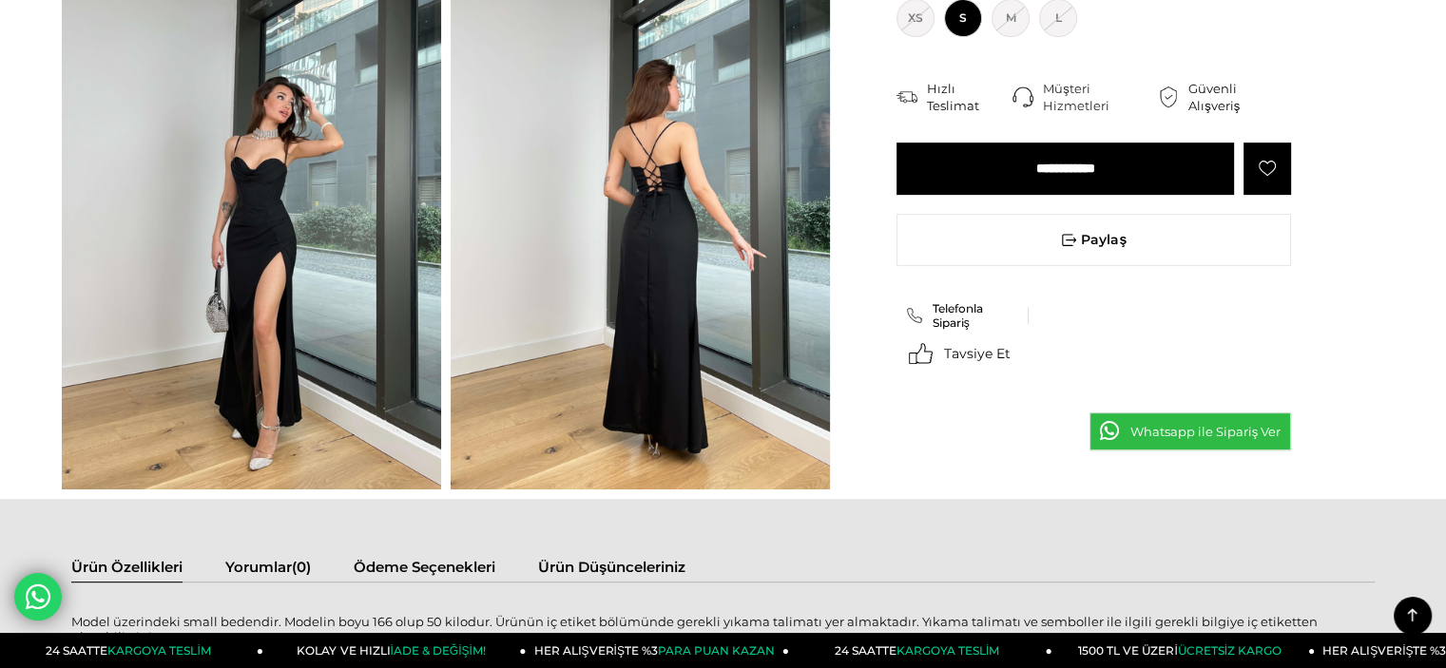
scroll to position [653, 0]
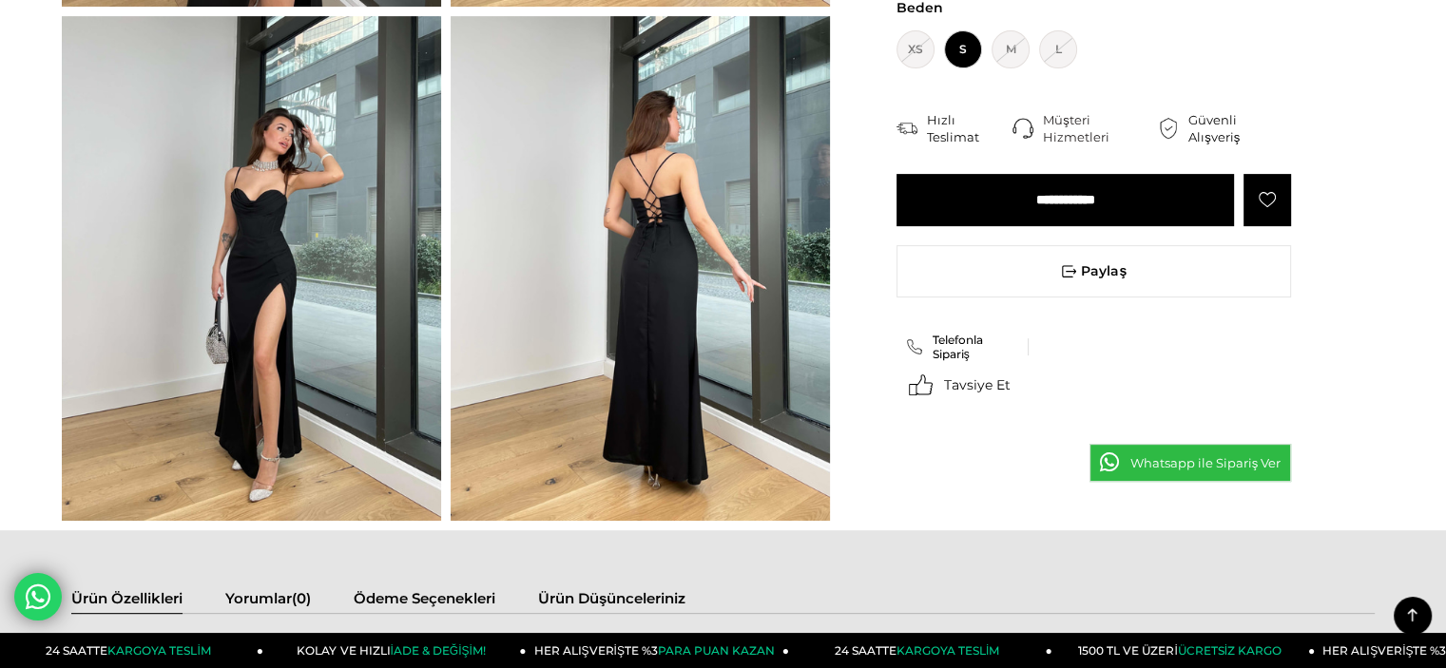
click at [721, 201] on img at bounding box center [640, 269] width 379 height 506
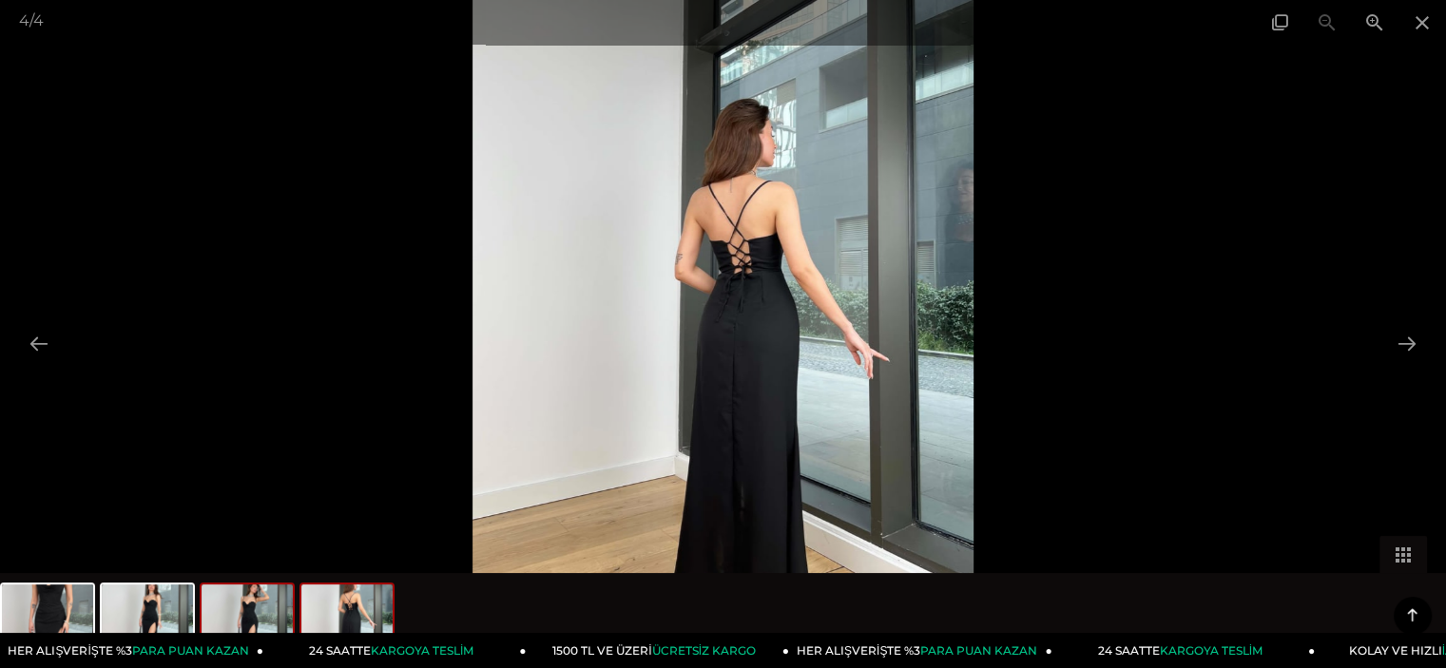
click at [242, 605] on img at bounding box center [246, 621] width 91 height 72
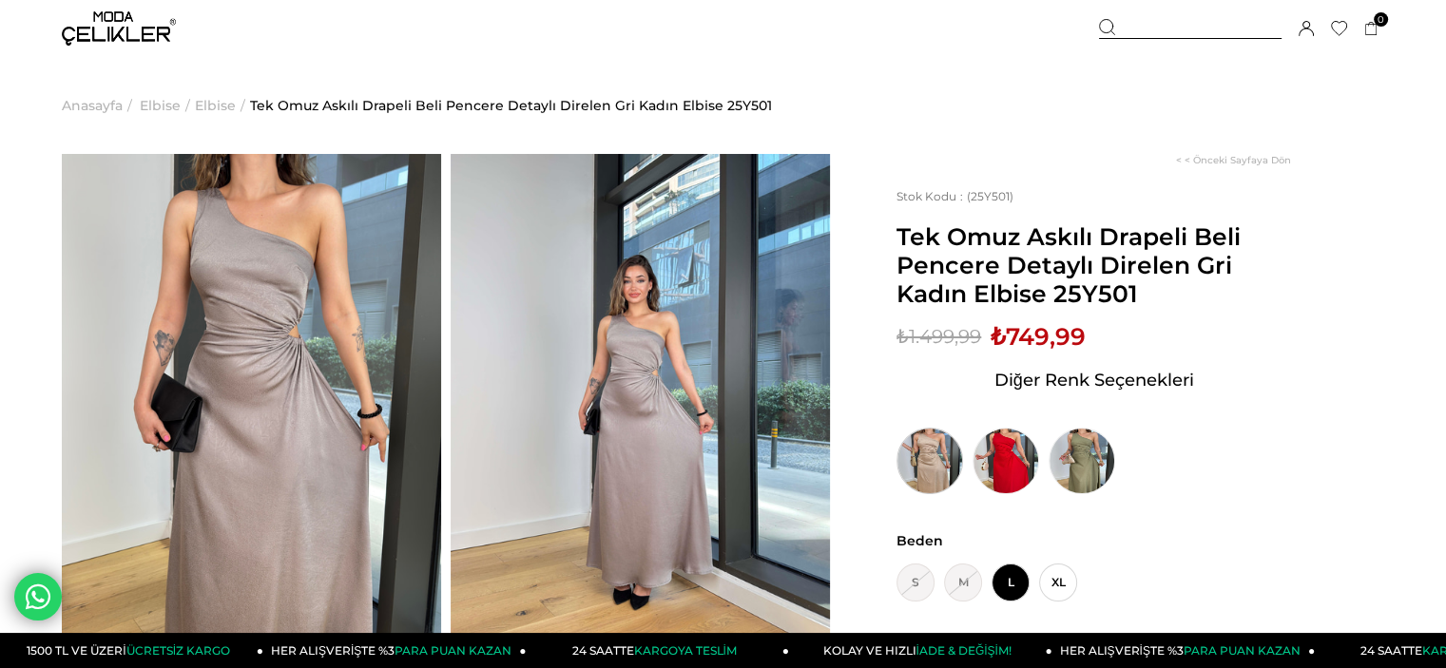
click at [915, 444] on img at bounding box center [929, 461] width 67 height 67
